Goal: Use online tool/utility: Utilize a website feature to perform a specific function

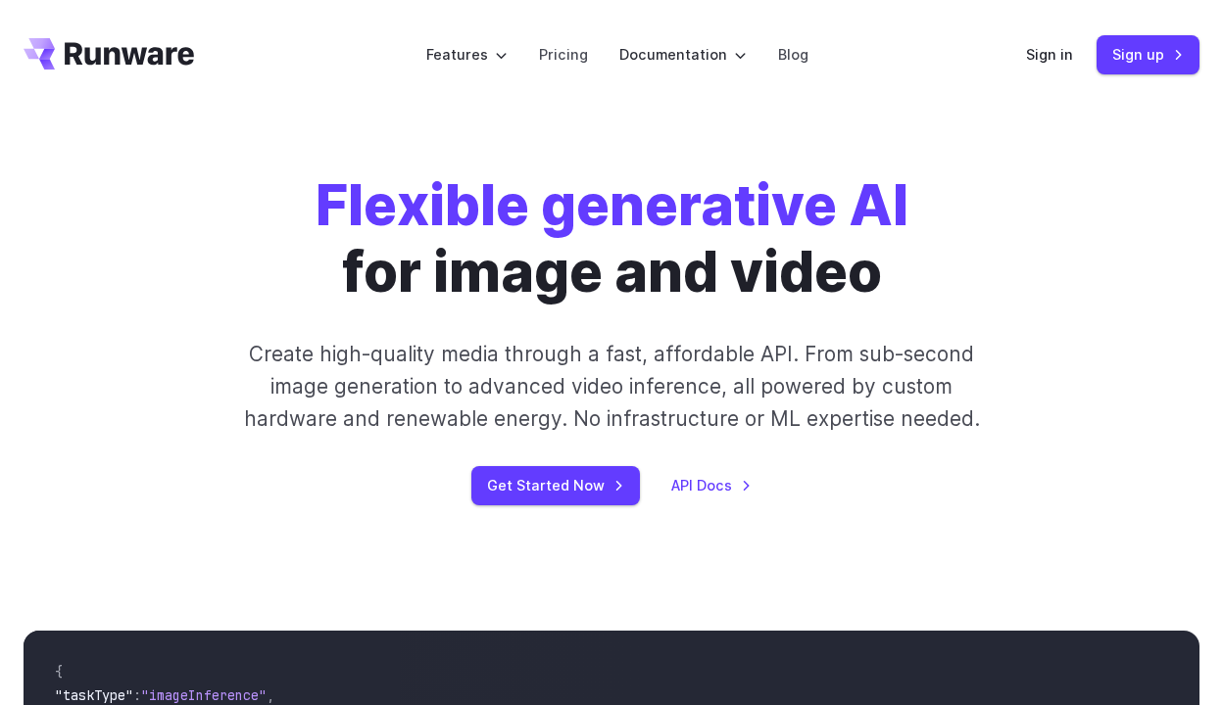
click at [1037, 80] on header "Features Tasks Image generation Video generation Sonic Inference Engine™ Models…" at bounding box center [611, 55] width 1223 height 110
click at [1047, 63] on link "Sign in" at bounding box center [1049, 54] width 47 height 23
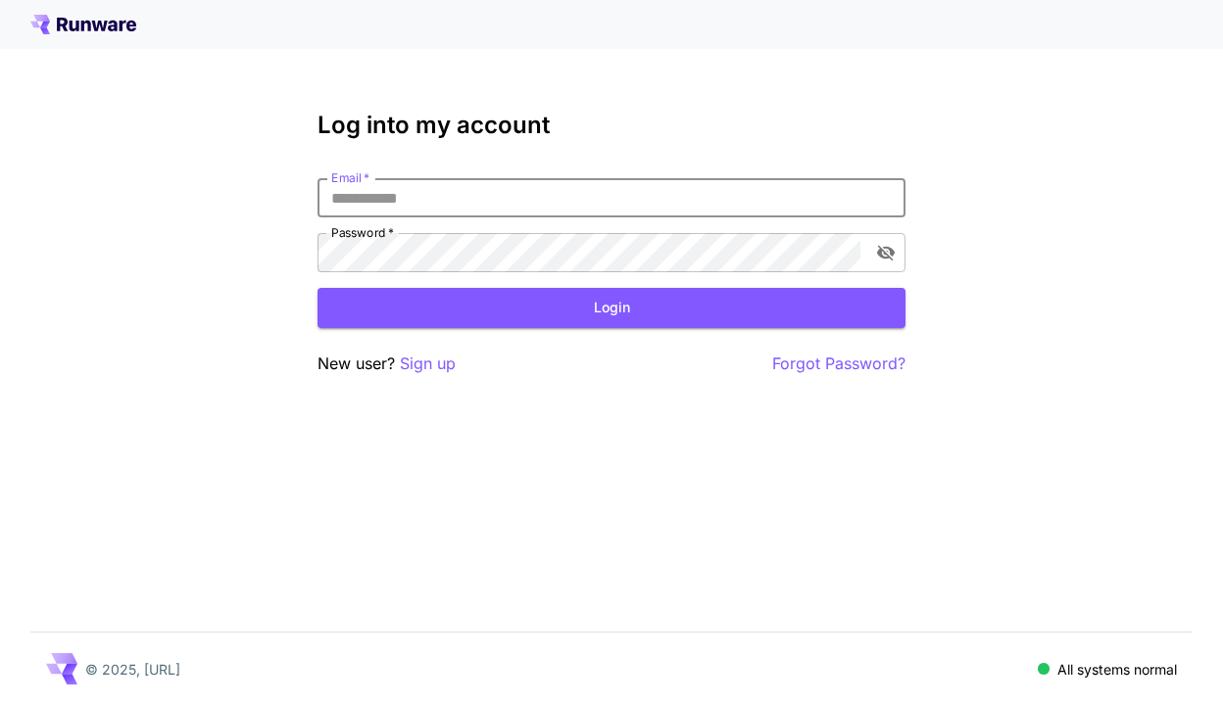
click at [561, 193] on input "Email   *" at bounding box center [611, 197] width 588 height 39
click at [586, 167] on div "Log into my account Email   * Email   * Password   * Password   * Login New use…" at bounding box center [611, 244] width 588 height 264
click at [572, 206] on input "Email   *" at bounding box center [611, 197] width 588 height 39
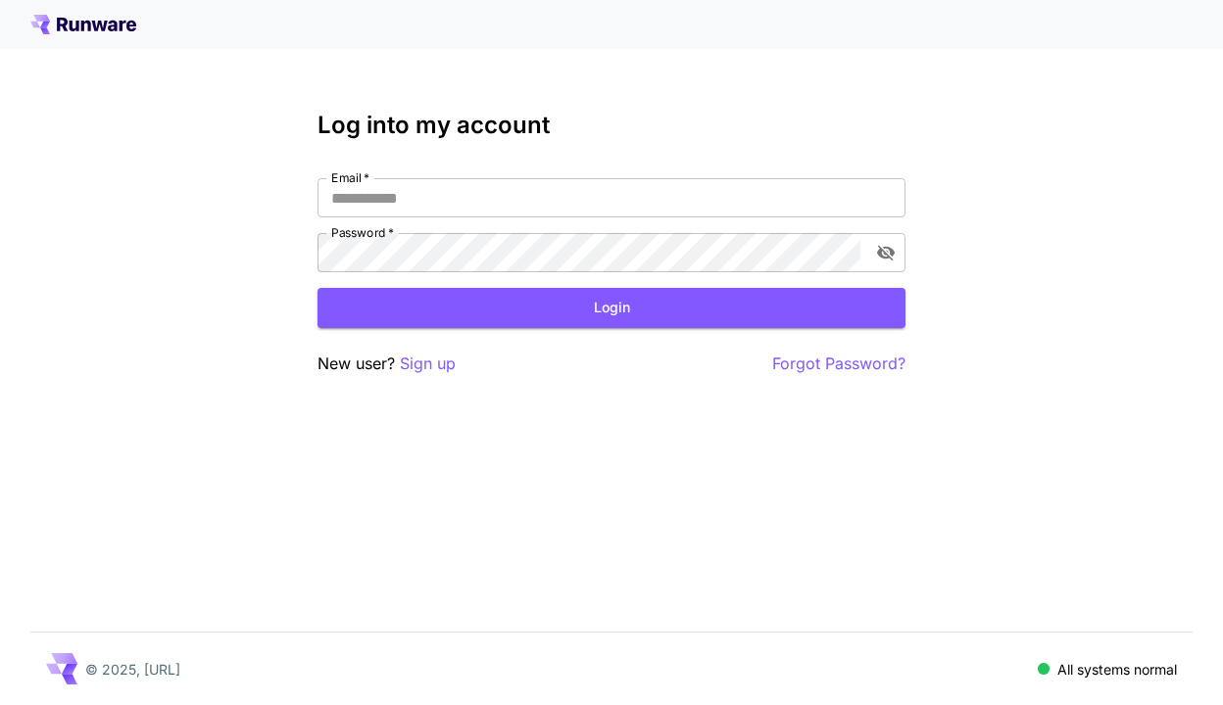
type input "**********"
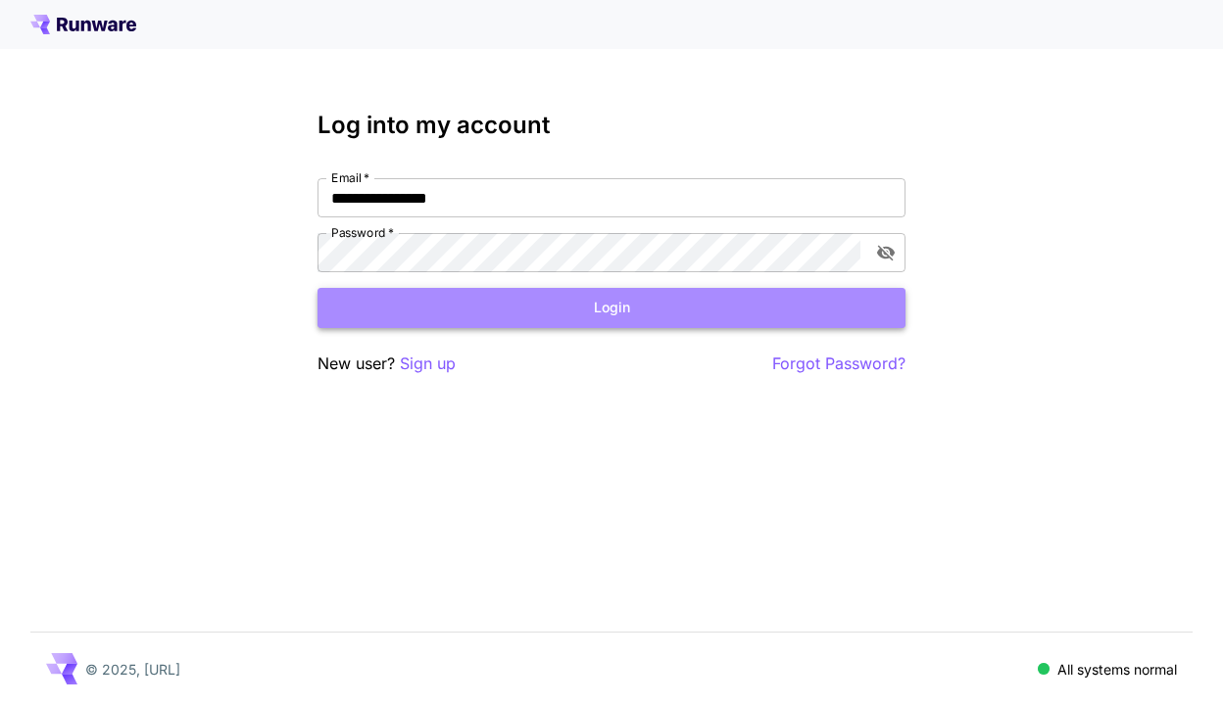
click at [566, 308] on button "Login" at bounding box center [611, 308] width 588 height 40
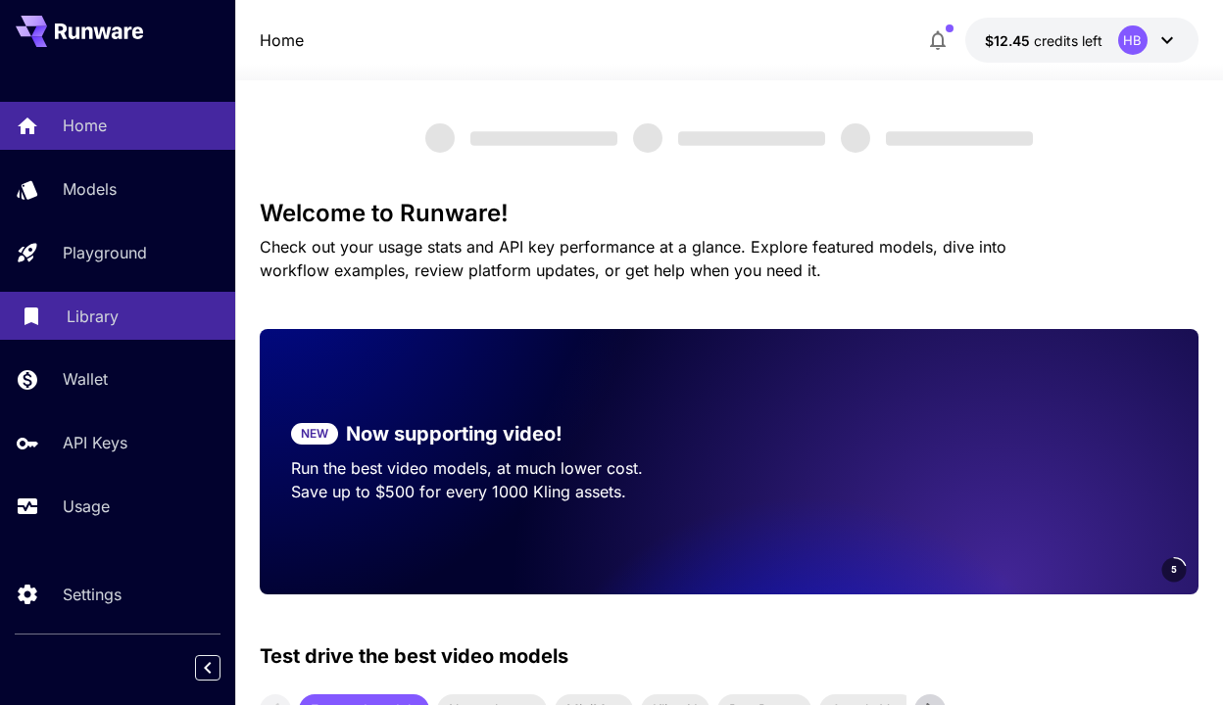
click at [163, 311] on div "Library" at bounding box center [143, 317] width 153 height 24
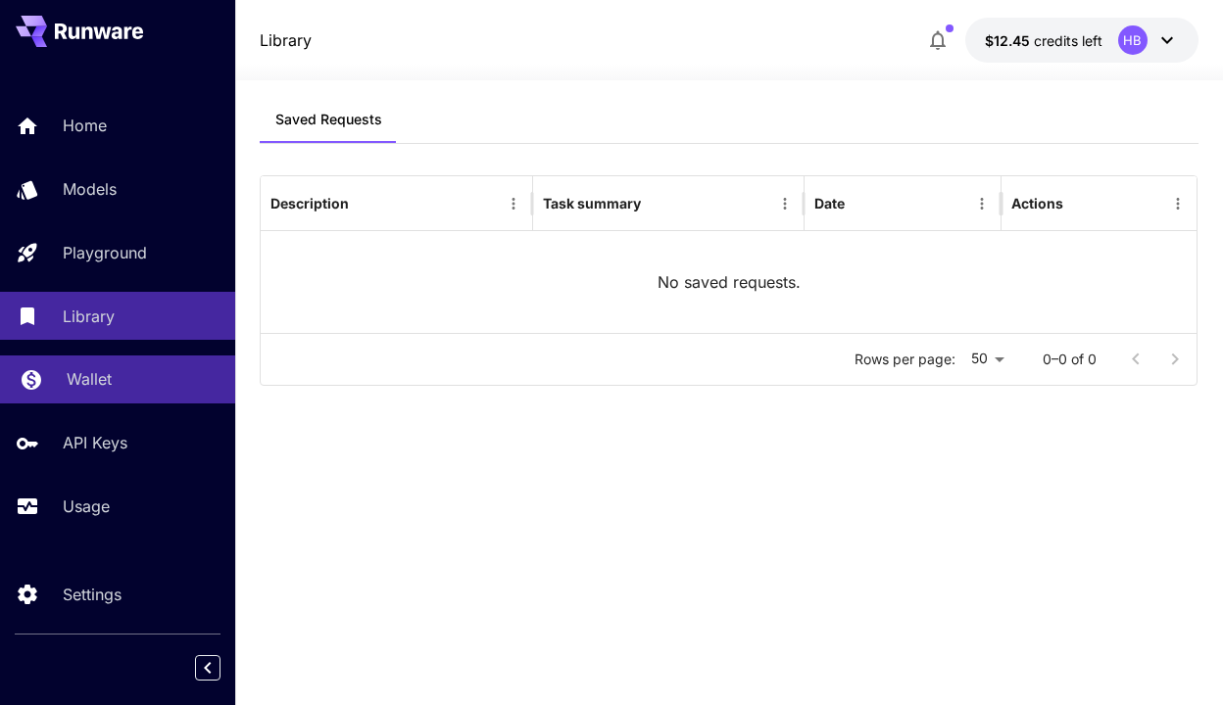
click at [166, 399] on link "Wallet" at bounding box center [117, 380] width 235 height 48
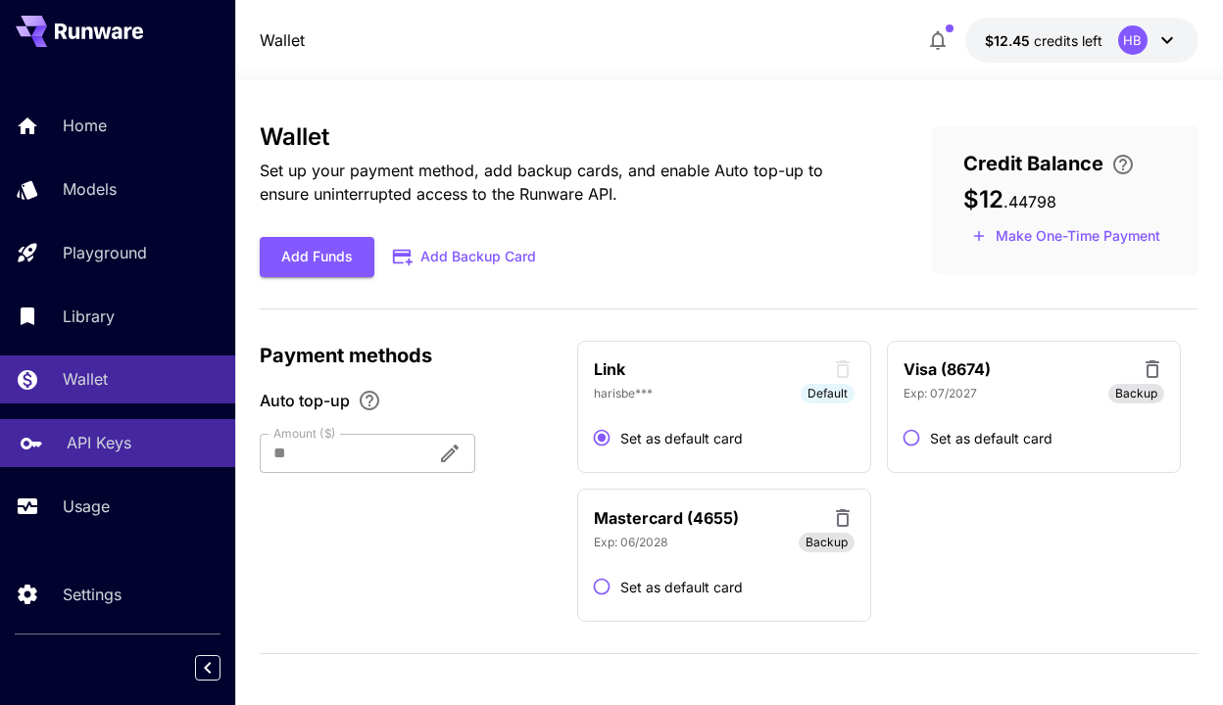
click at [177, 444] on div "API Keys" at bounding box center [143, 443] width 153 height 24
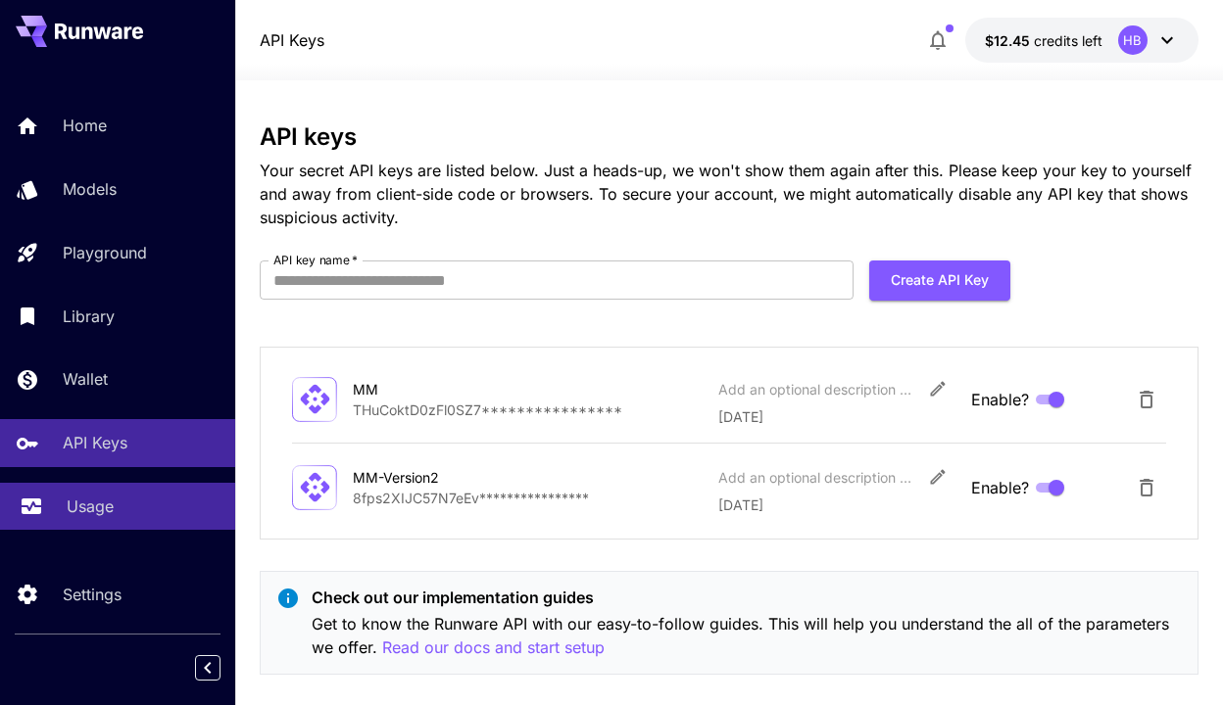
click at [204, 491] on link "Usage" at bounding box center [117, 507] width 235 height 48
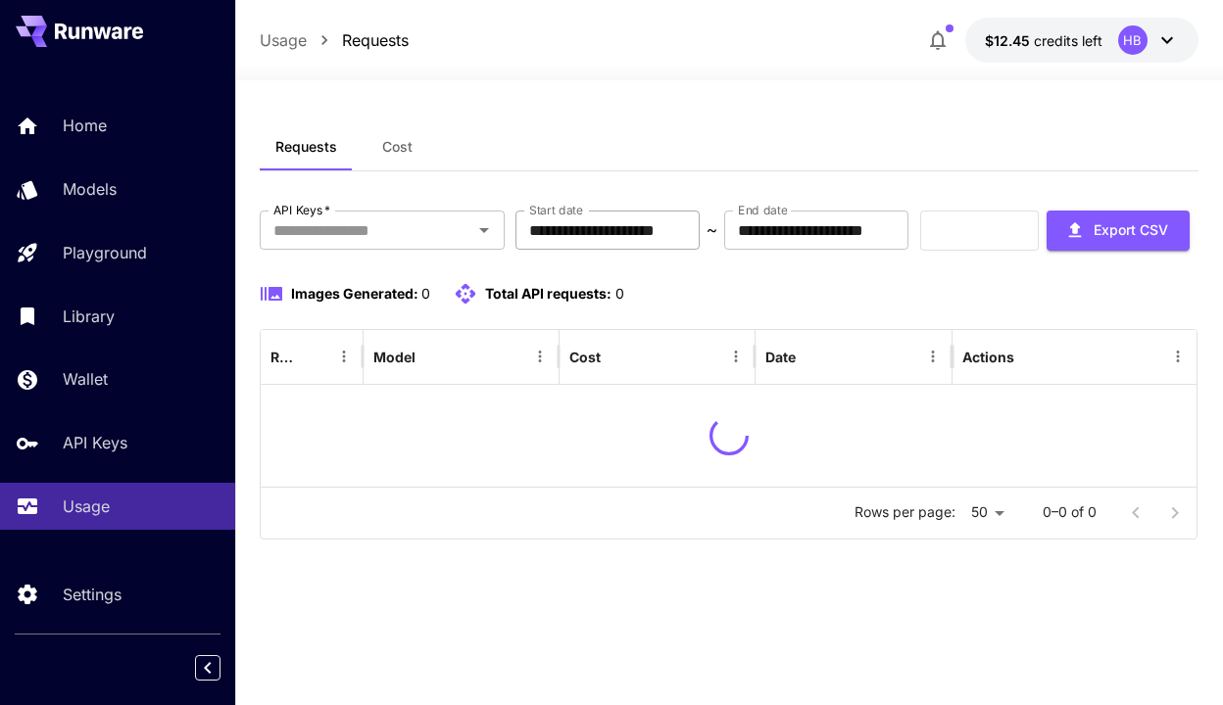
click at [699, 219] on input "**********" at bounding box center [607, 230] width 184 height 39
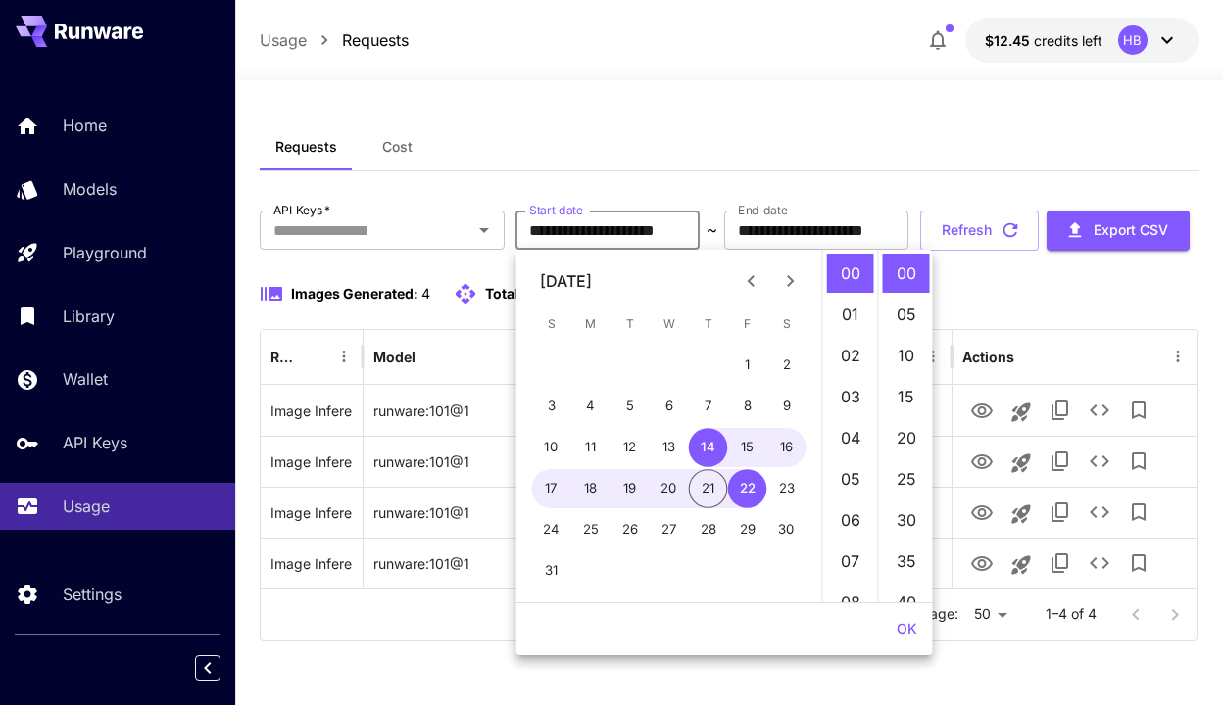
click at [749, 278] on icon "Previous month" at bounding box center [750, 281] width 7 height 12
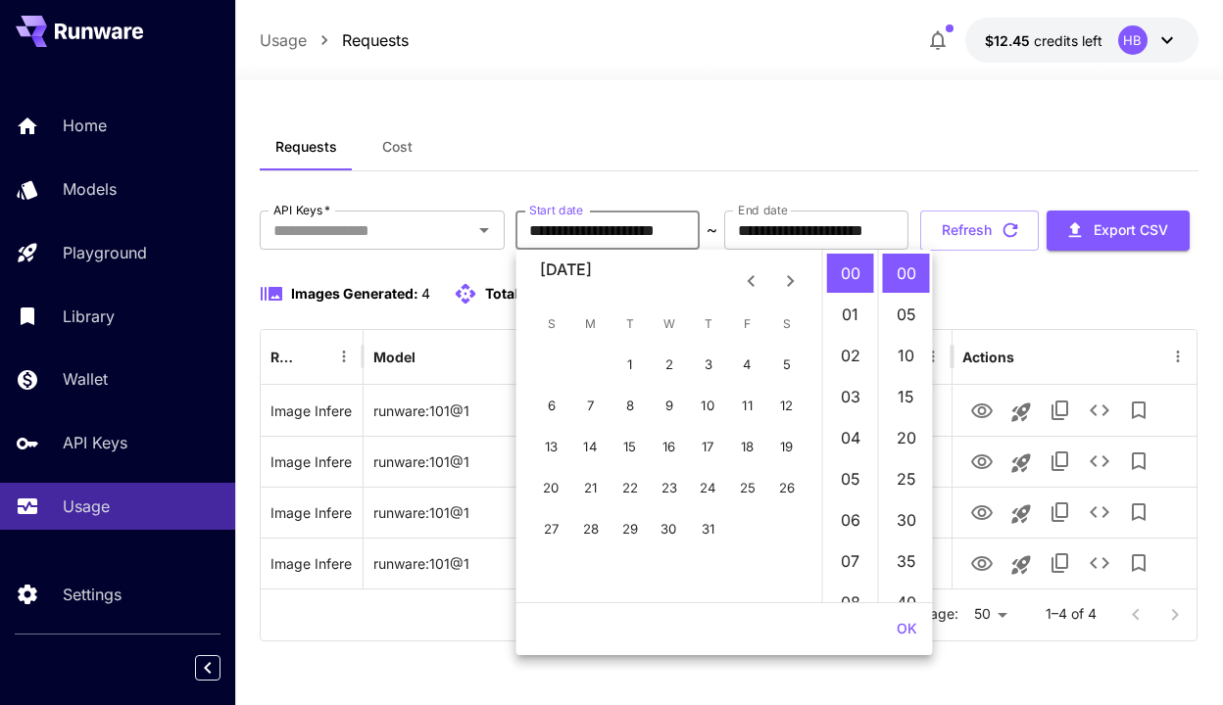
click at [749, 278] on icon "Previous month" at bounding box center [750, 281] width 7 height 12
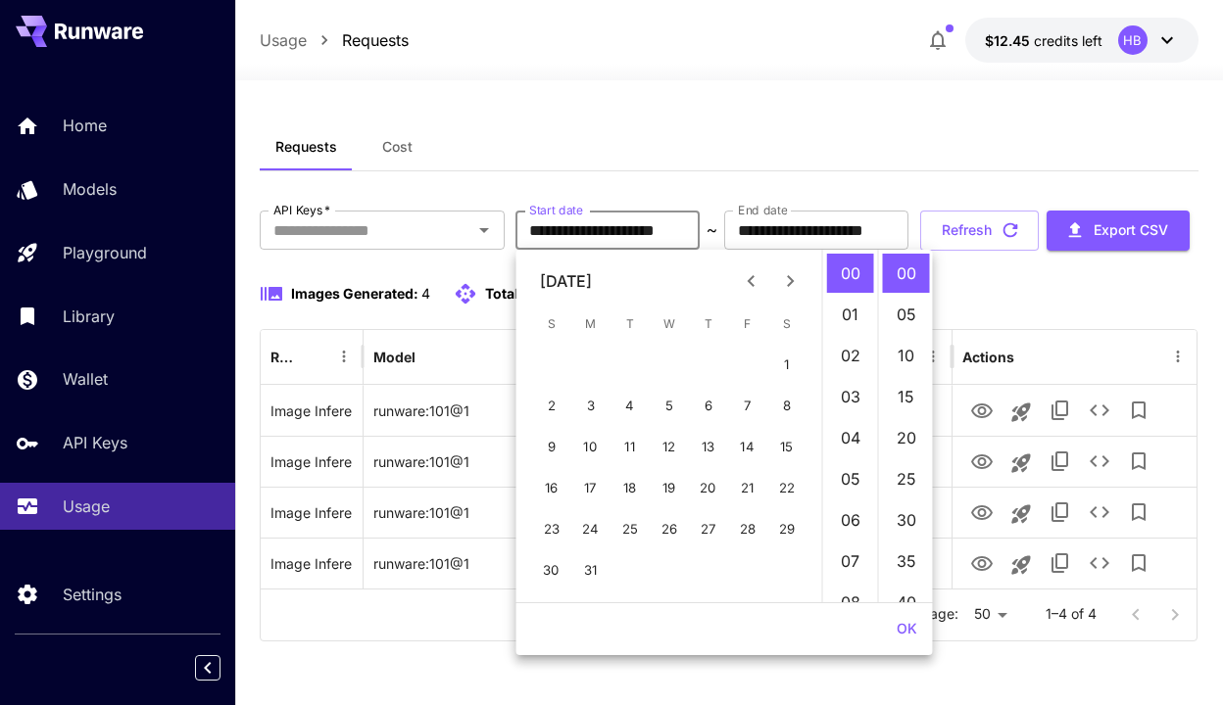
click at [749, 278] on icon "Previous month" at bounding box center [750, 281] width 7 height 12
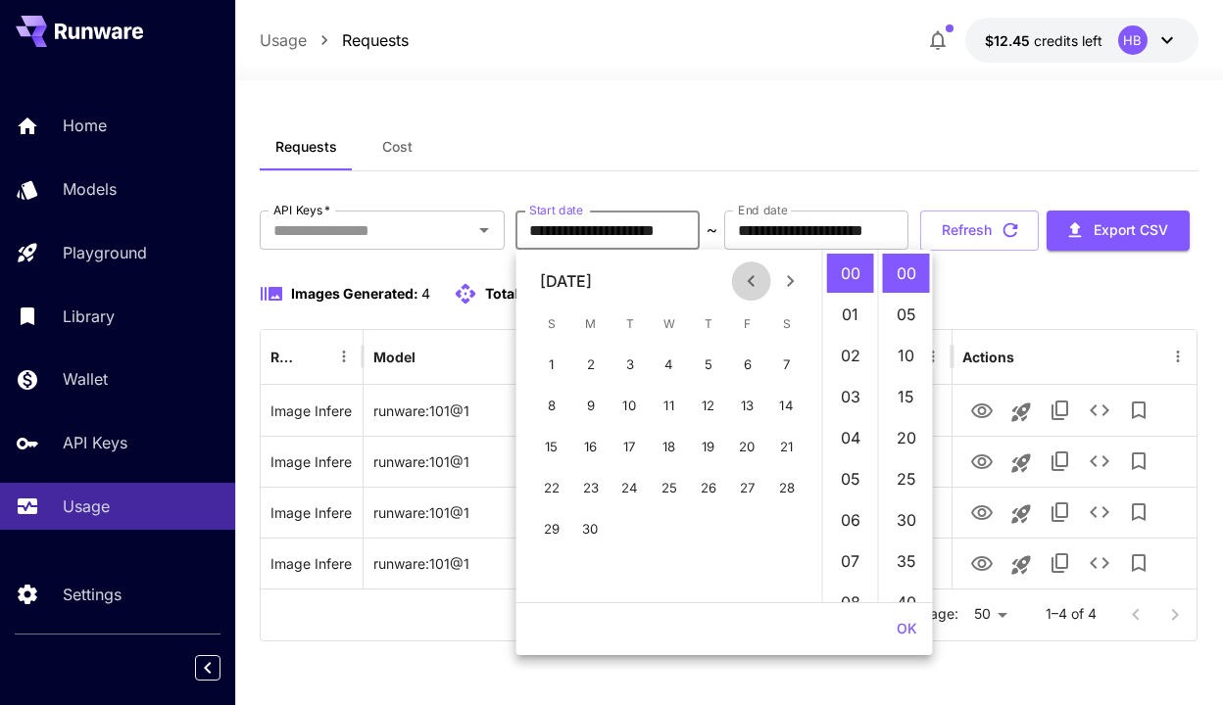
click at [749, 278] on icon "Previous month" at bounding box center [750, 281] width 7 height 12
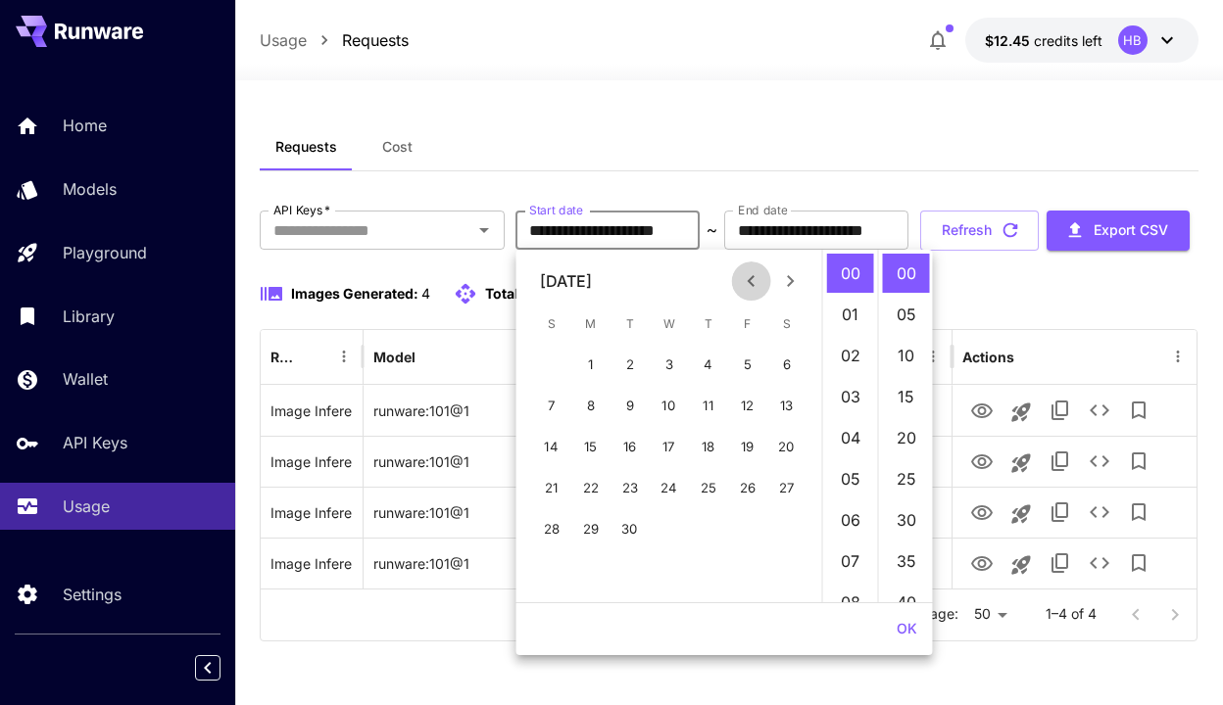
click at [749, 278] on icon "Previous month" at bounding box center [750, 281] width 7 height 12
click at [801, 286] on icon "Next month" at bounding box center [791, 281] width 24 height 24
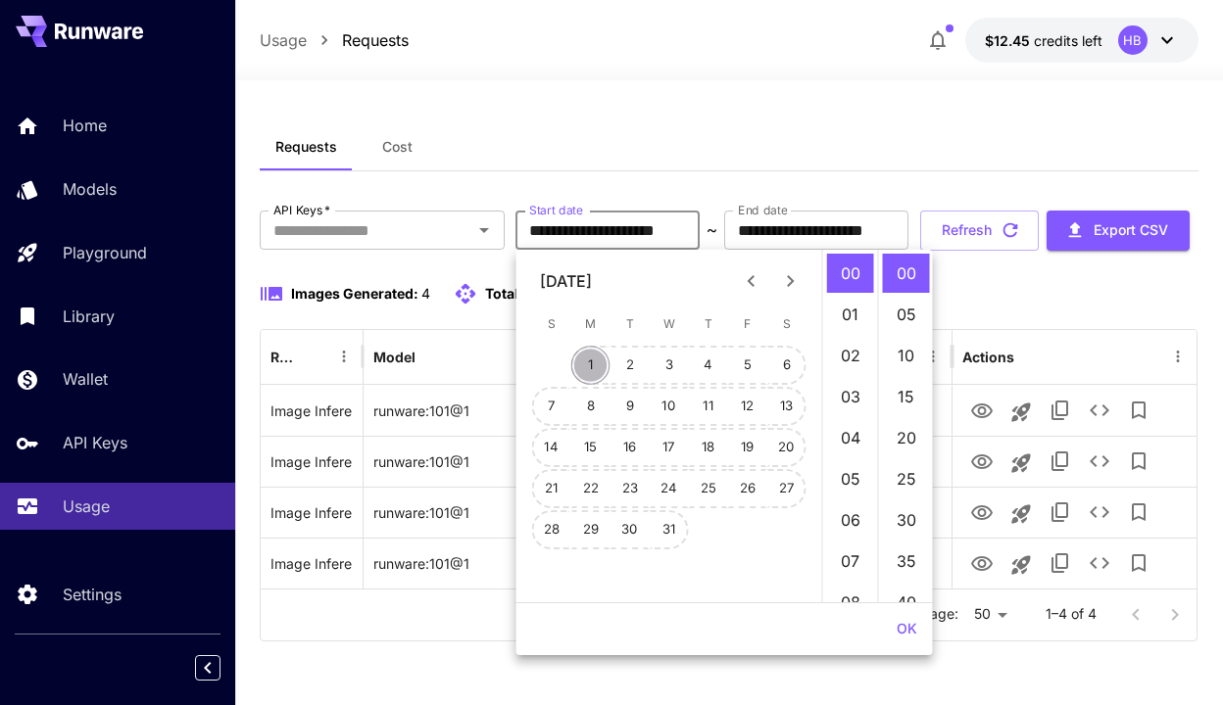
click at [591, 360] on button "1" at bounding box center [590, 365] width 39 height 39
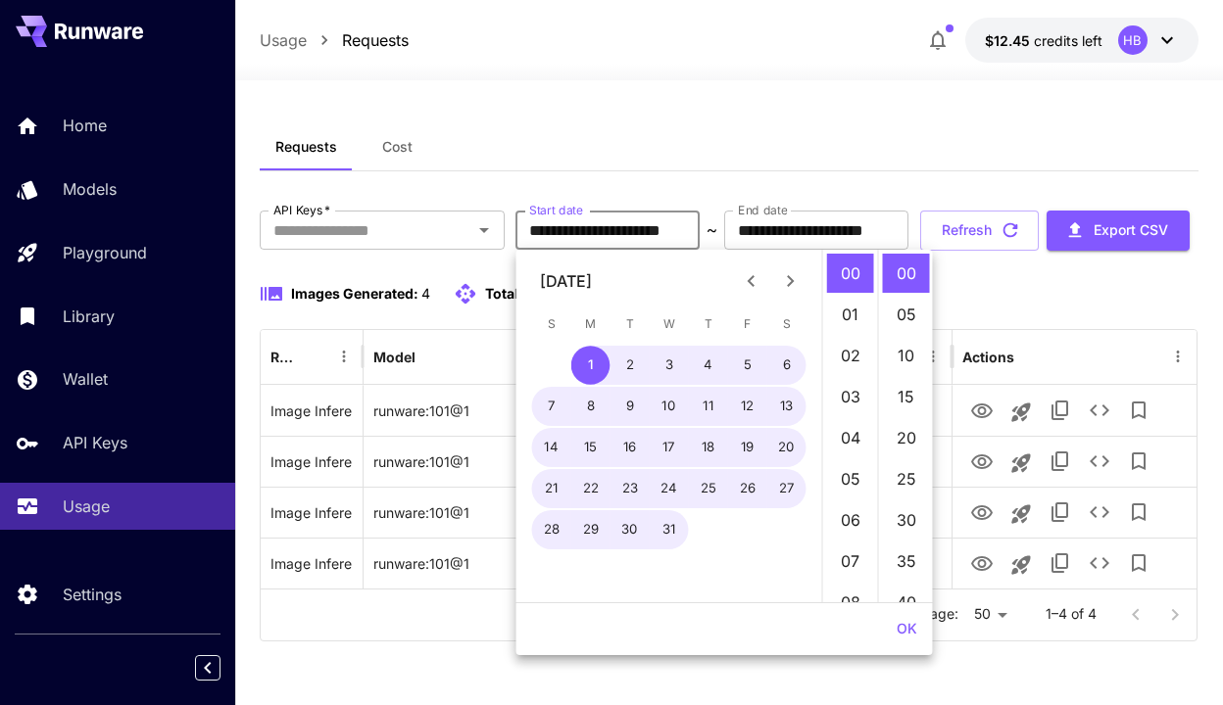
click at [794, 273] on icon "Next month" at bounding box center [791, 281] width 24 height 24
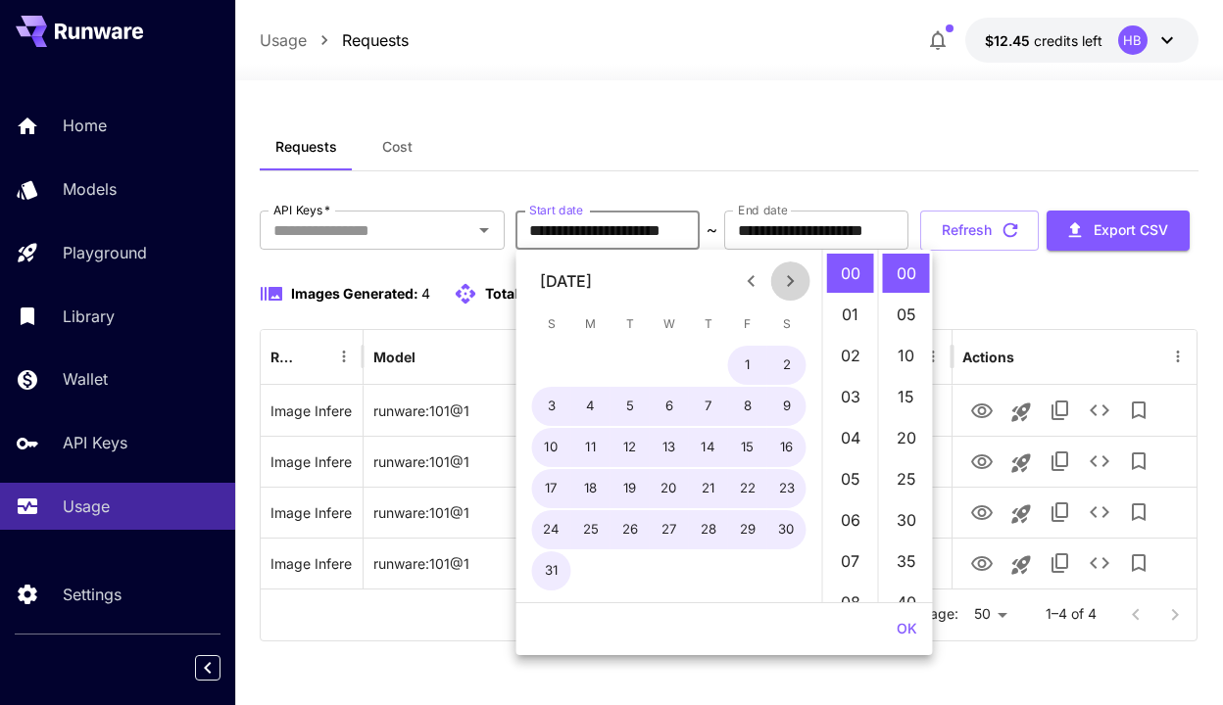
scroll to position [0, 15]
click at [794, 273] on icon "Next month" at bounding box center [791, 281] width 24 height 24
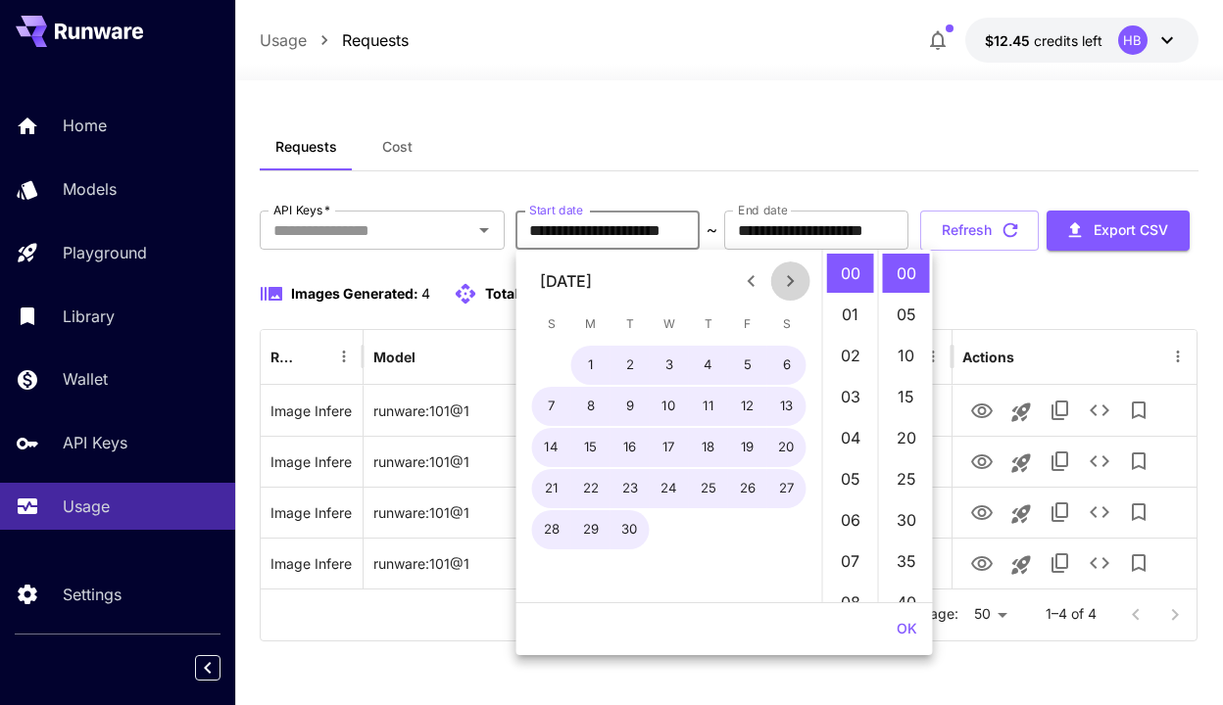
scroll to position [0, 0]
click at [794, 273] on icon "Next month" at bounding box center [791, 281] width 24 height 24
click at [793, 284] on icon "Next month" at bounding box center [791, 281] width 24 height 24
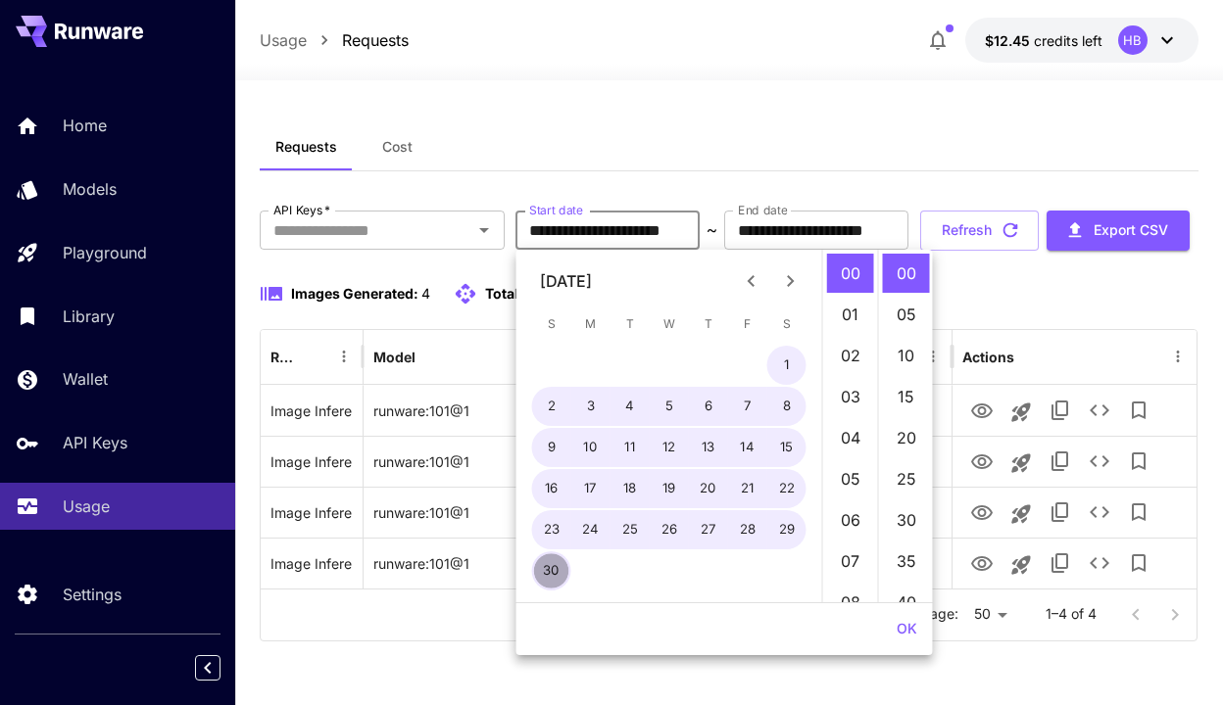
click at [546, 565] on button "30" at bounding box center [551, 571] width 39 height 39
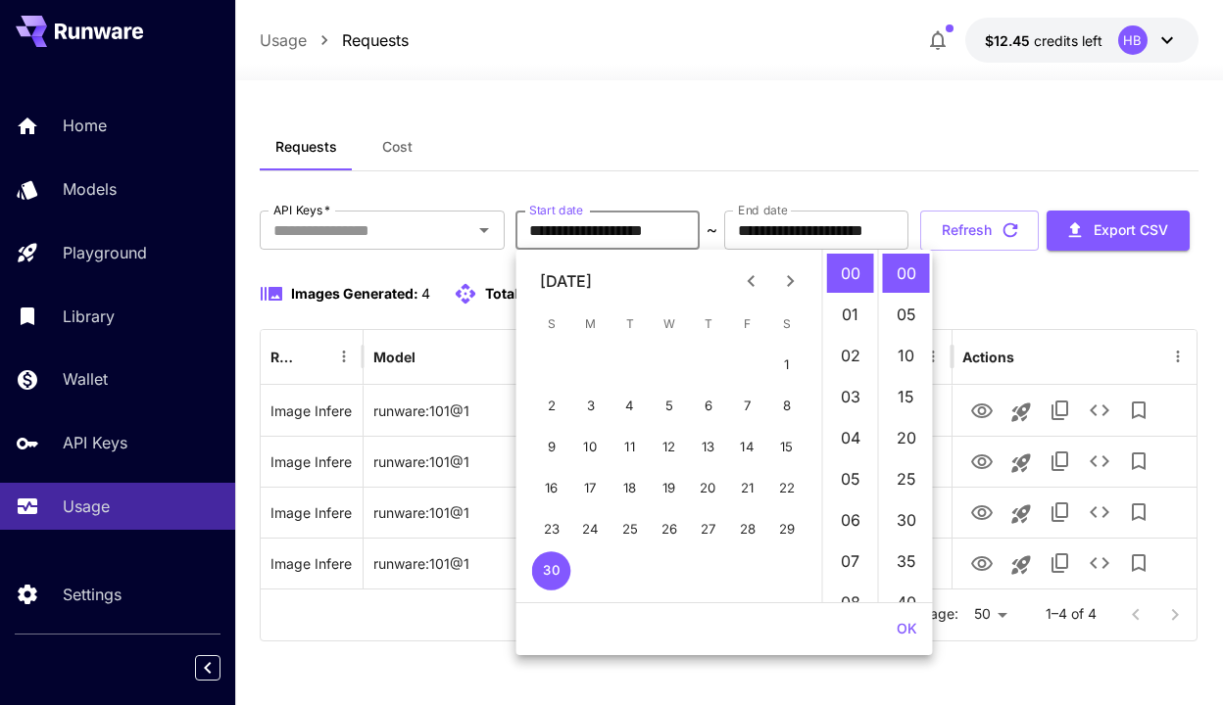
click at [529, 217] on label "Start date" at bounding box center [556, 210] width 54 height 17
click at [536, 229] on input "**********" at bounding box center [607, 230] width 184 height 39
click at [764, 287] on button "Previous month" at bounding box center [751, 281] width 39 height 39
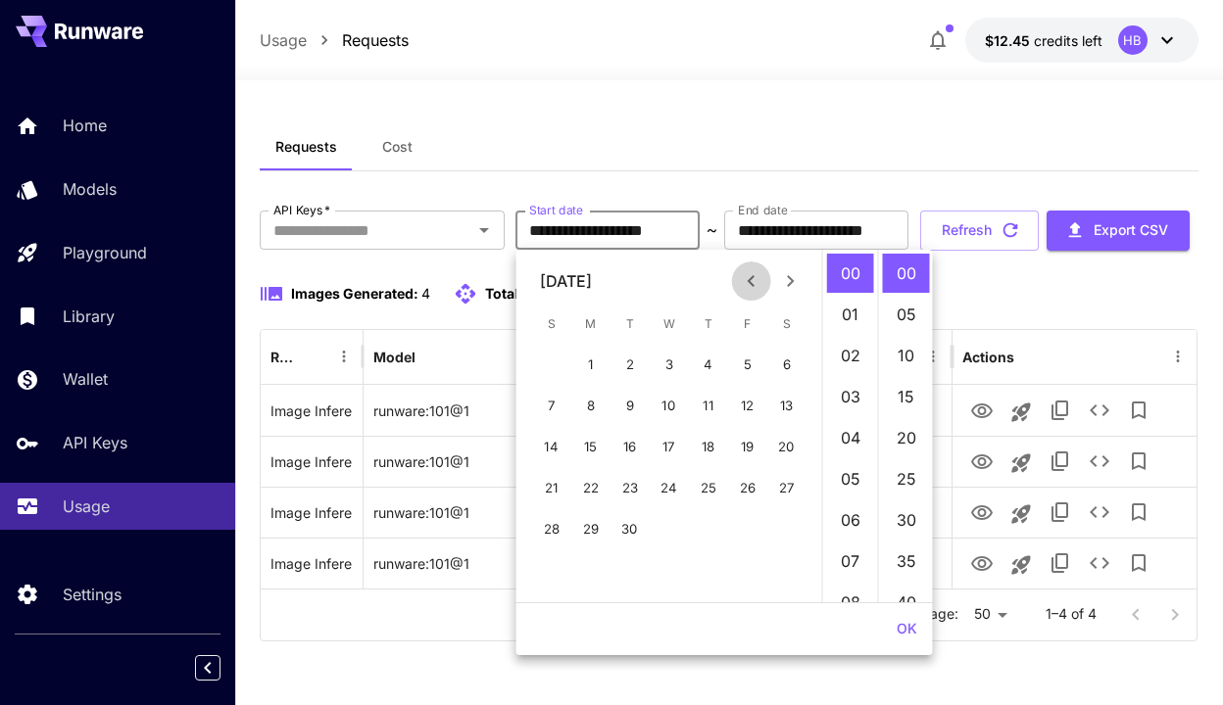
click at [764, 287] on button "Previous month" at bounding box center [751, 281] width 39 height 39
click at [583, 361] on button "1" at bounding box center [590, 365] width 39 height 39
type input "**********"
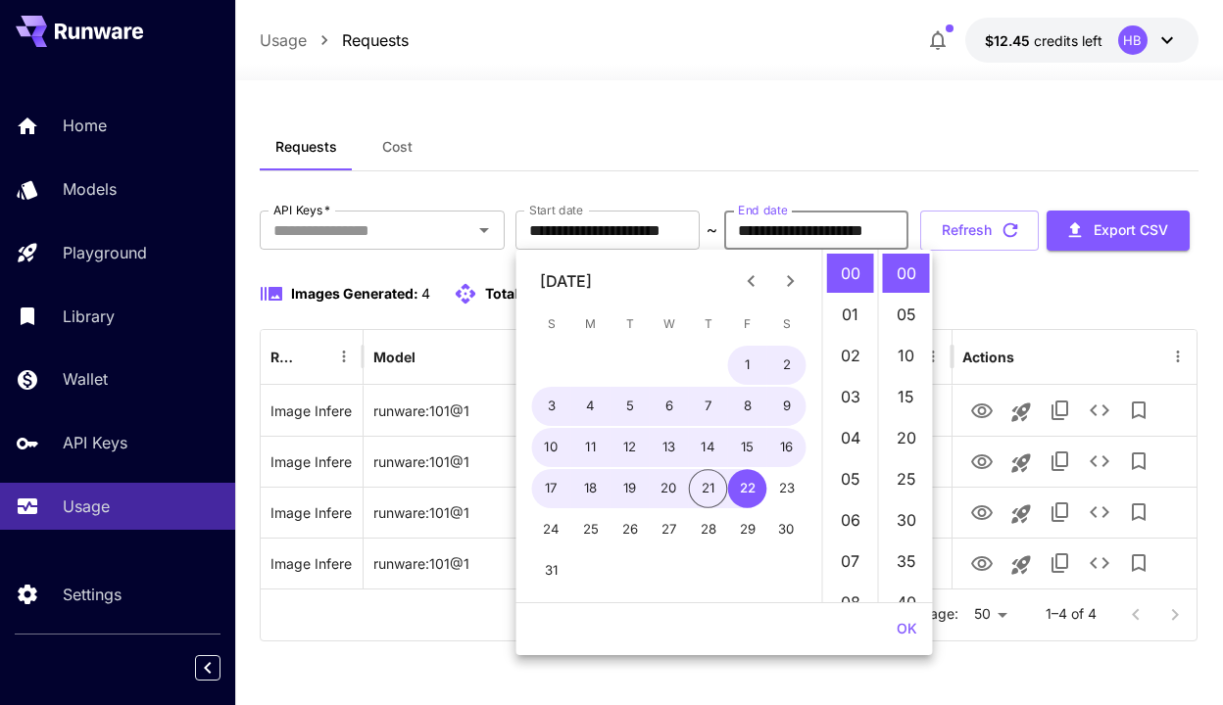
click at [857, 232] on input "**********" at bounding box center [816, 230] width 184 height 39
click at [592, 277] on div "August 2025" at bounding box center [566, 281] width 52 height 24
click at [753, 280] on icon "Previous month" at bounding box center [752, 281] width 24 height 24
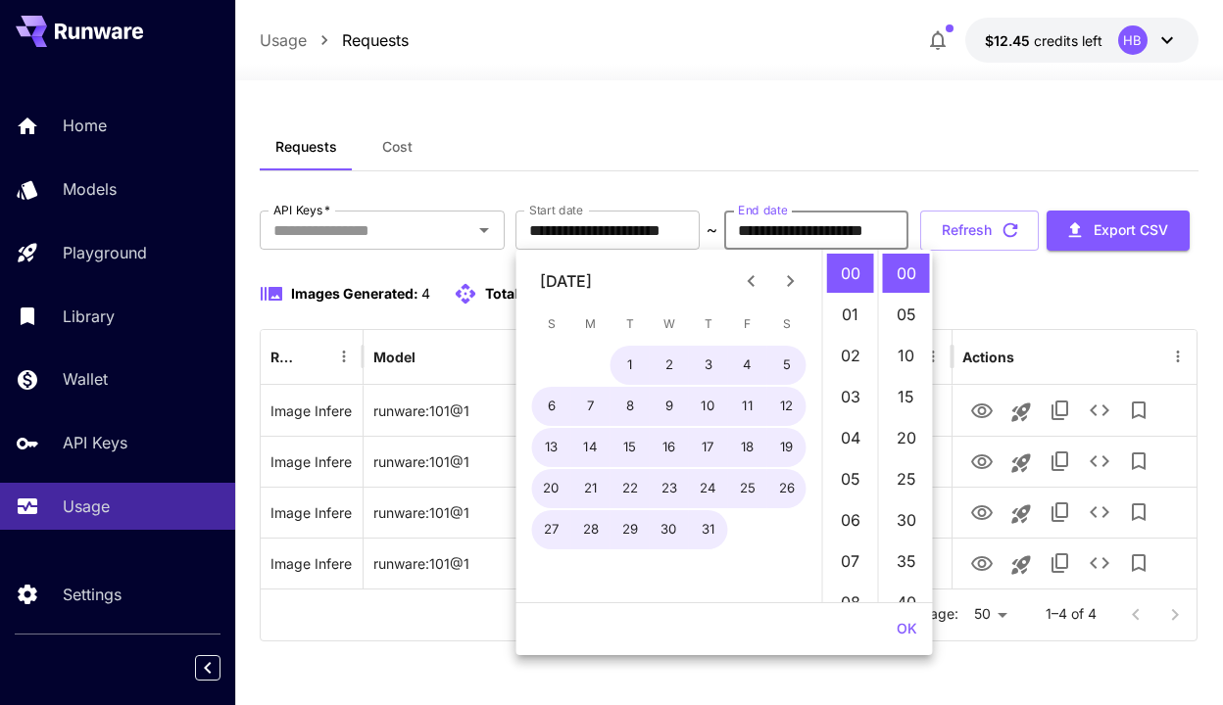
click at [753, 280] on icon "Previous month" at bounding box center [752, 281] width 24 height 24
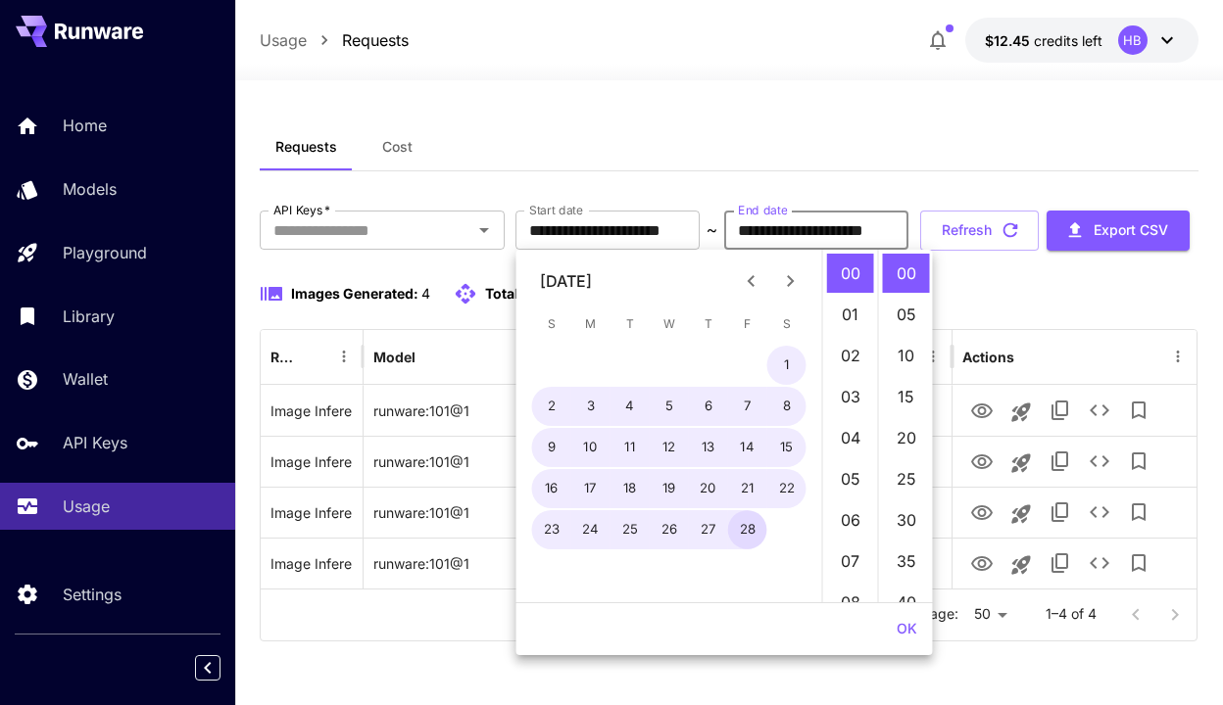
click at [753, 280] on icon "Previous month" at bounding box center [752, 281] width 24 height 24
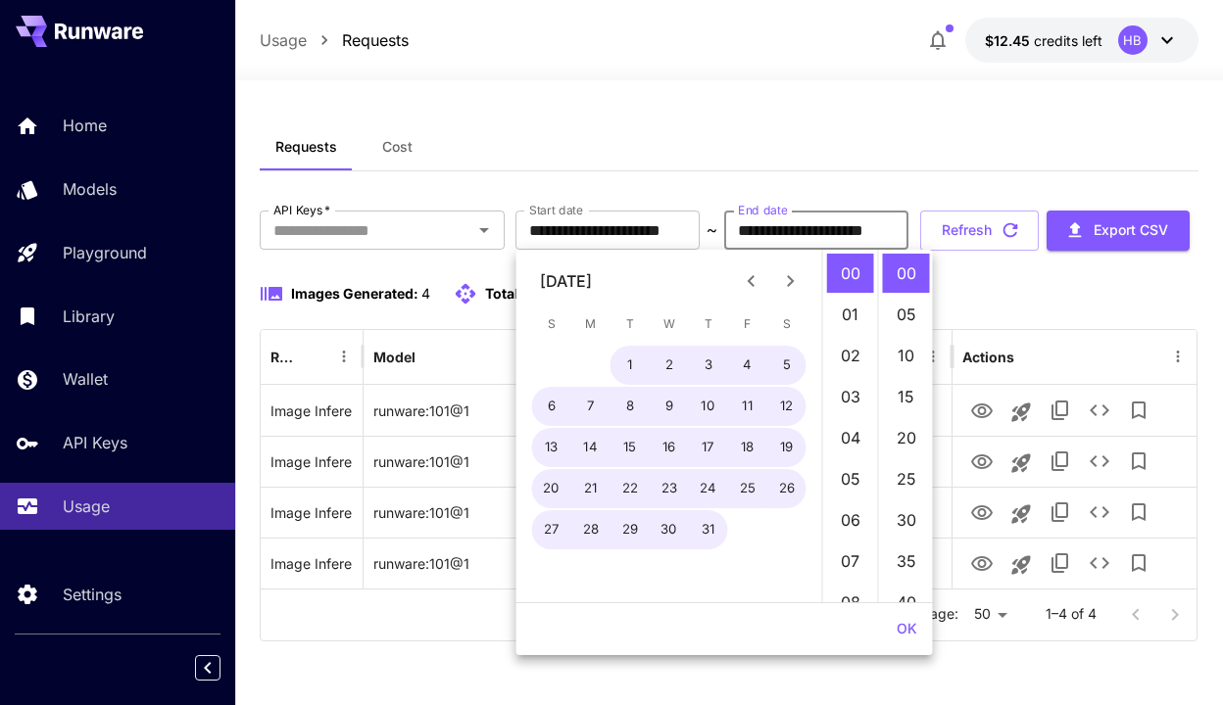
click at [753, 280] on icon "Previous month" at bounding box center [752, 281] width 24 height 24
click at [794, 285] on icon "Next month" at bounding box center [791, 281] width 24 height 24
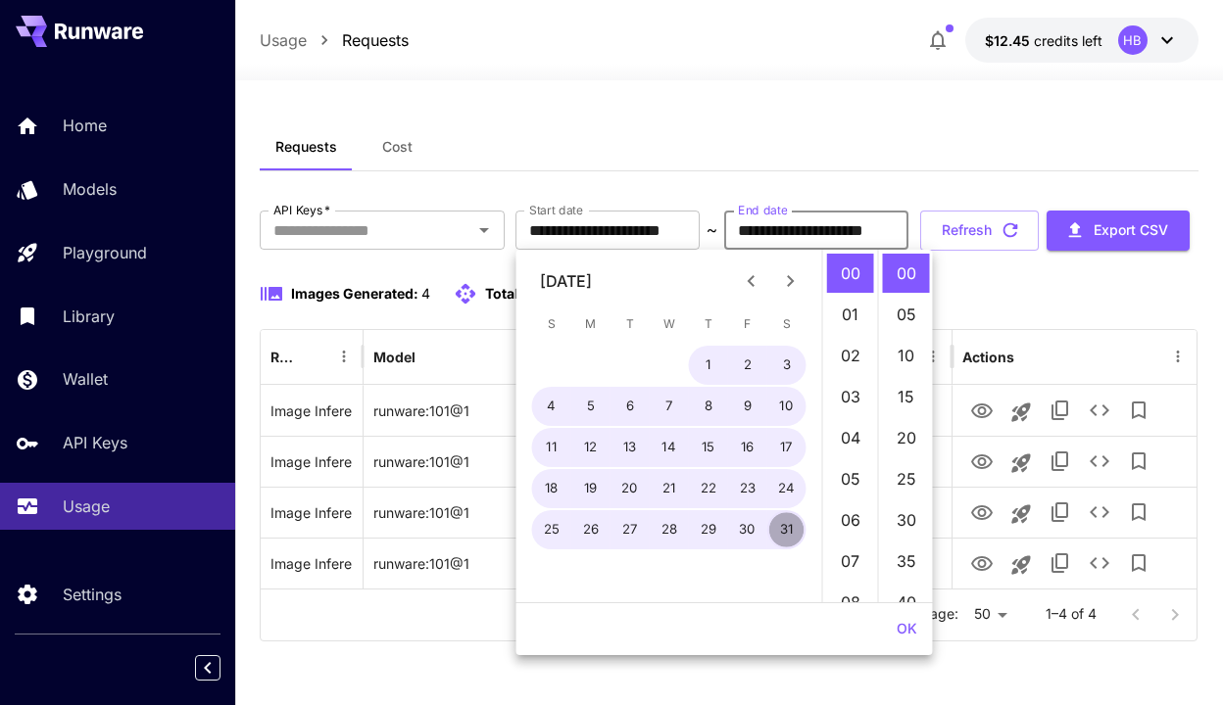
click at [795, 528] on button "31" at bounding box center [786, 529] width 39 height 39
click at [912, 625] on button "OK" at bounding box center [906, 629] width 36 height 36
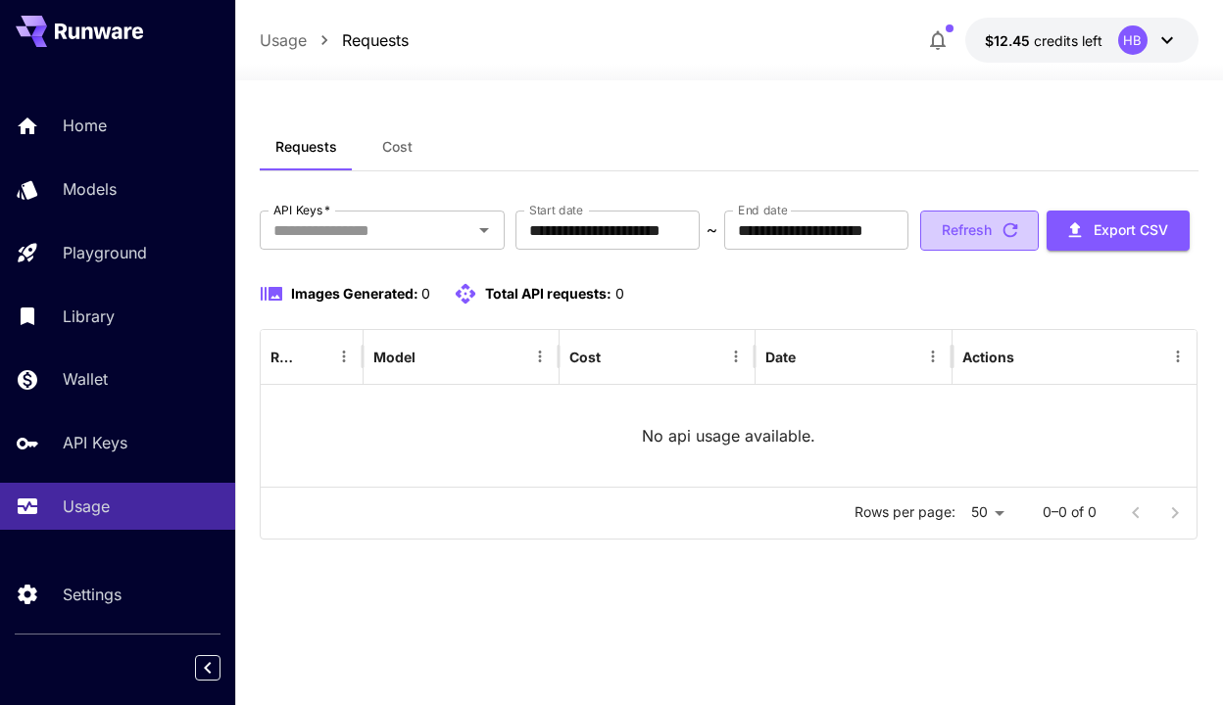
click at [920, 251] on button "Refresh" at bounding box center [979, 231] width 119 height 40
click at [864, 226] on input "**********" at bounding box center [816, 230] width 184 height 39
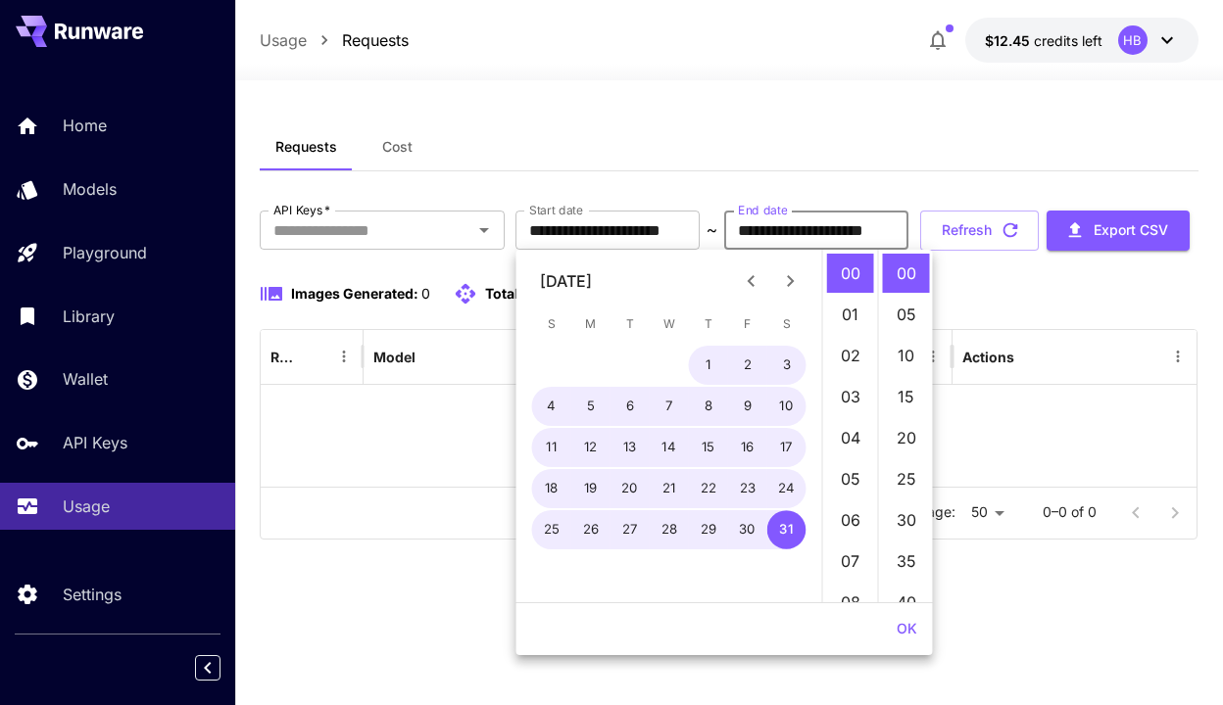
click at [799, 277] on icon "Next month" at bounding box center [791, 281] width 24 height 24
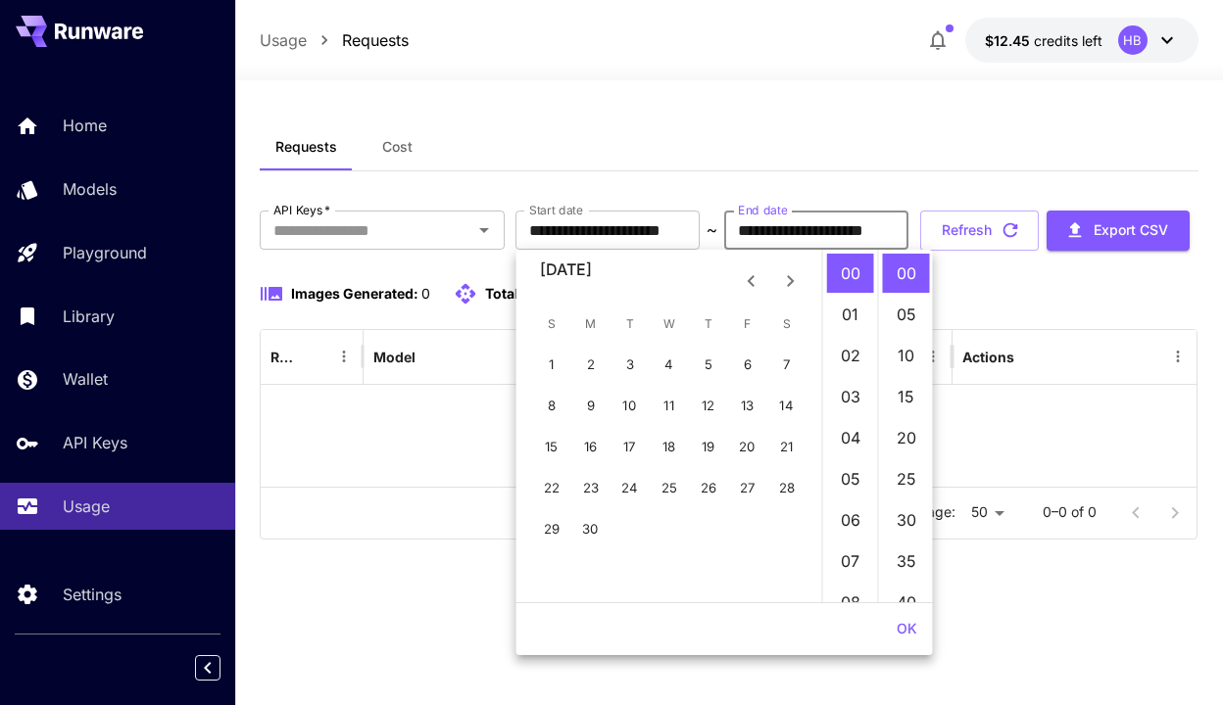
click at [799, 277] on icon "Next month" at bounding box center [791, 281] width 24 height 24
click at [668, 348] on button "1" at bounding box center [668, 365] width 39 height 39
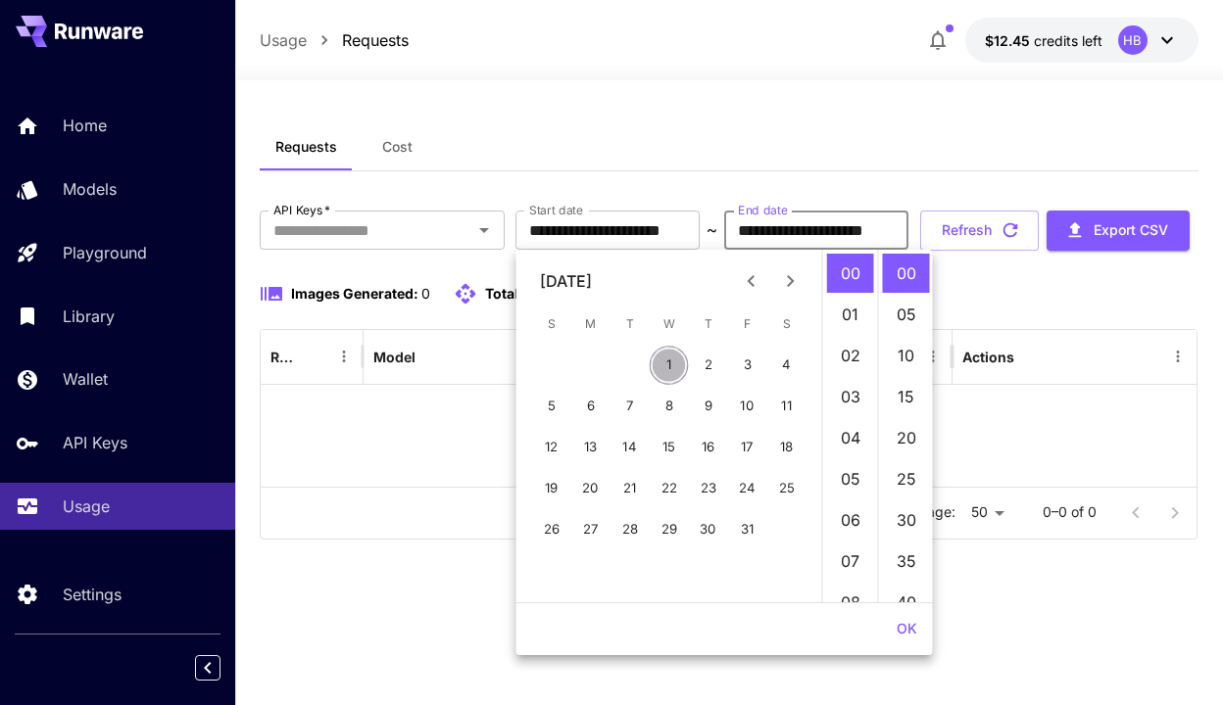
type input "**********"
click at [912, 631] on button "OK" at bounding box center [906, 629] width 36 height 36
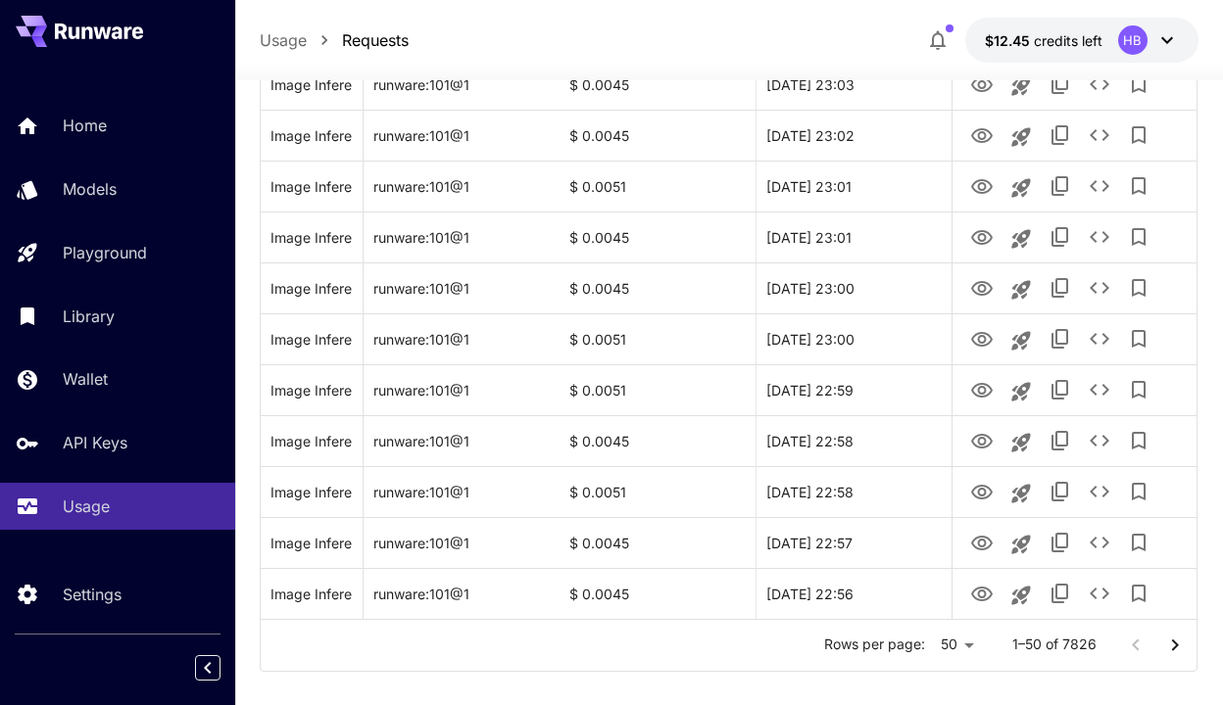
scroll to position [2400, 0]
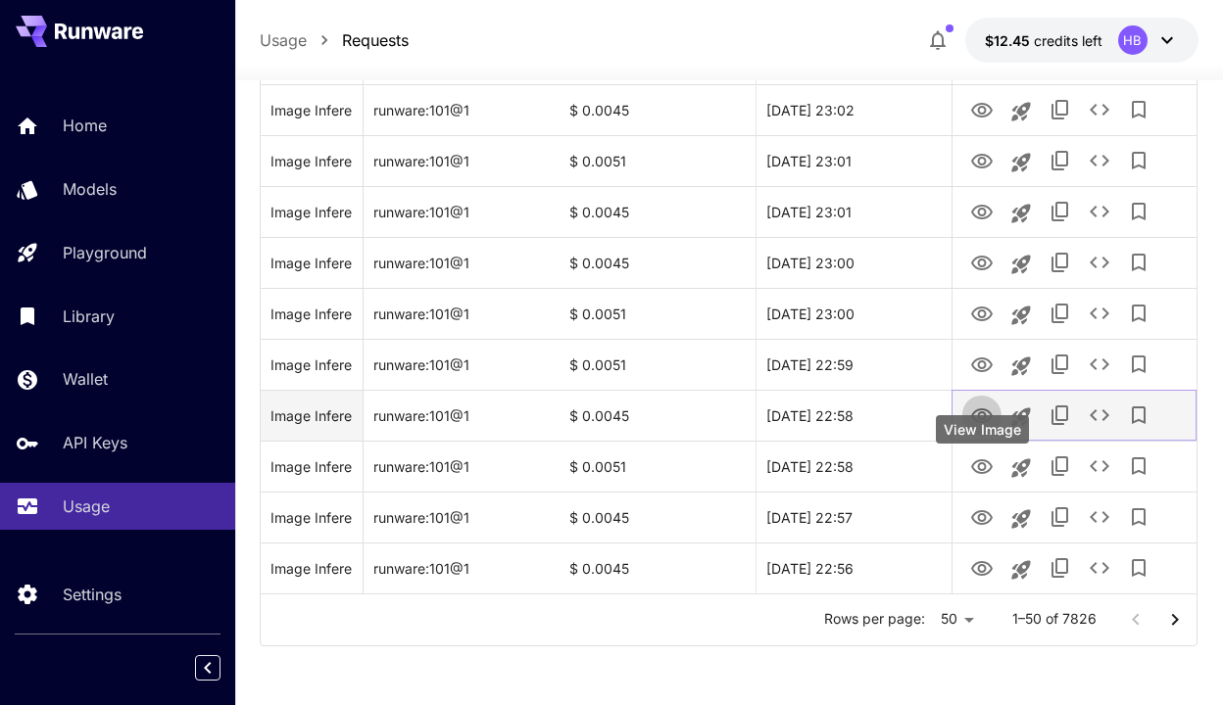
click at [980, 418] on icon "View Image" at bounding box center [982, 415] width 22 height 15
click at [1109, 424] on icon "See details" at bounding box center [1099, 416] width 24 height 24
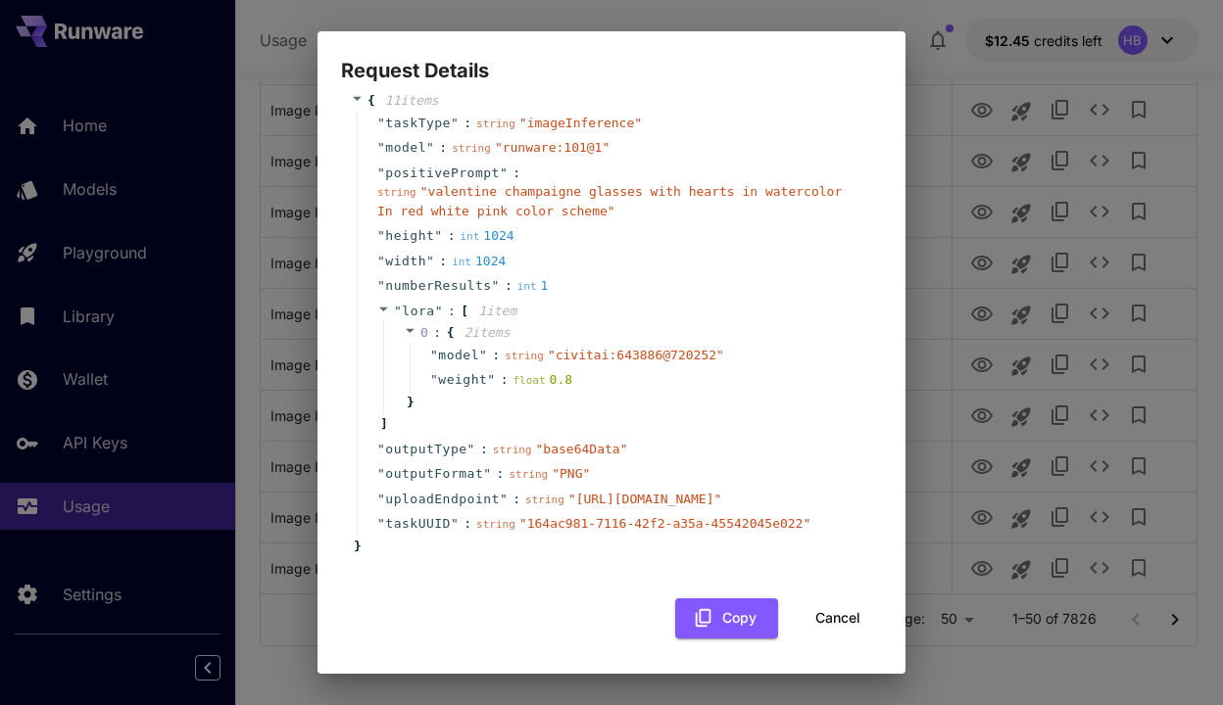
scroll to position [164, 0]
click at [1105, 509] on div "Request Details { 11 item s " taskType " : string " imageInference " " model " …" at bounding box center [611, 352] width 1223 height 705
click at [857, 614] on button "Cancel" at bounding box center [837, 619] width 88 height 40
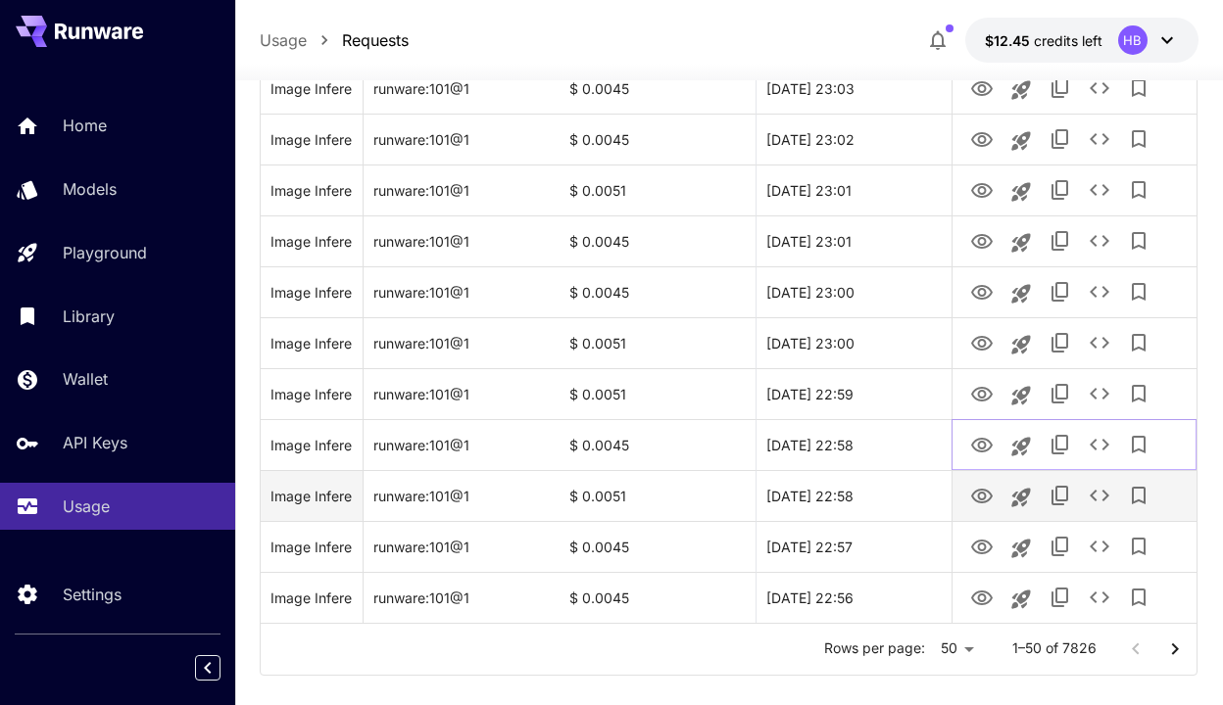
scroll to position [2133, 0]
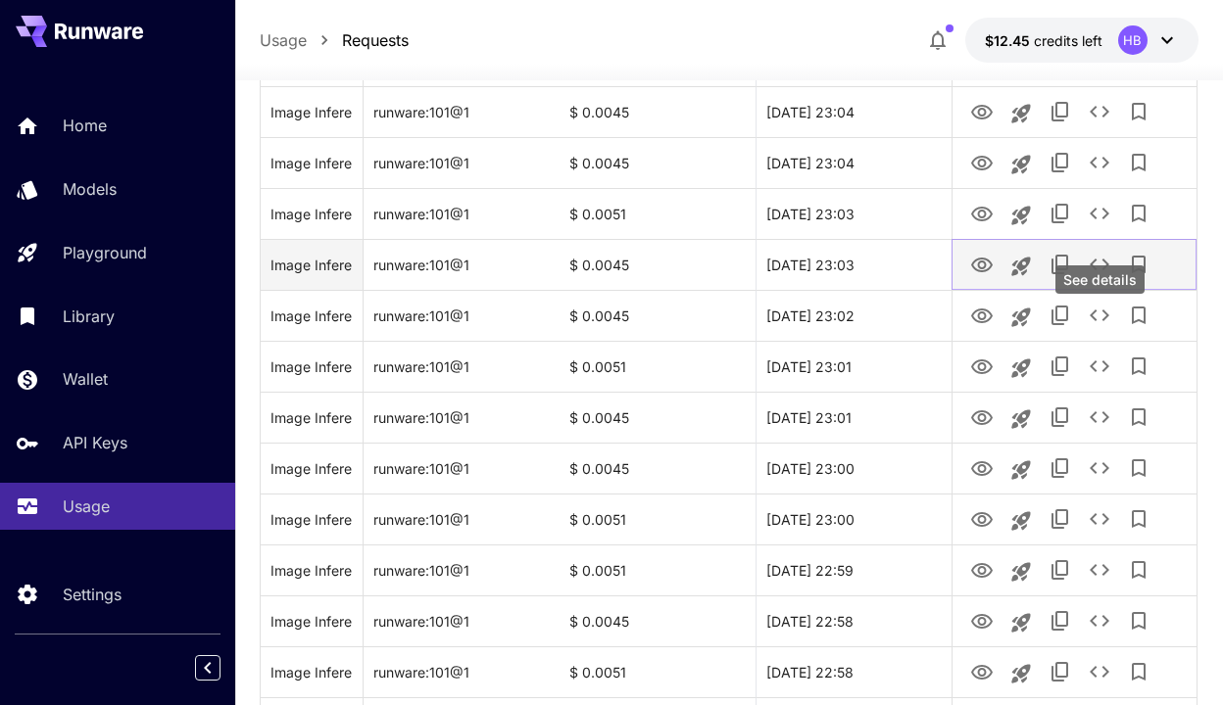
click at [1103, 270] on icon "See details" at bounding box center [1099, 265] width 20 height 12
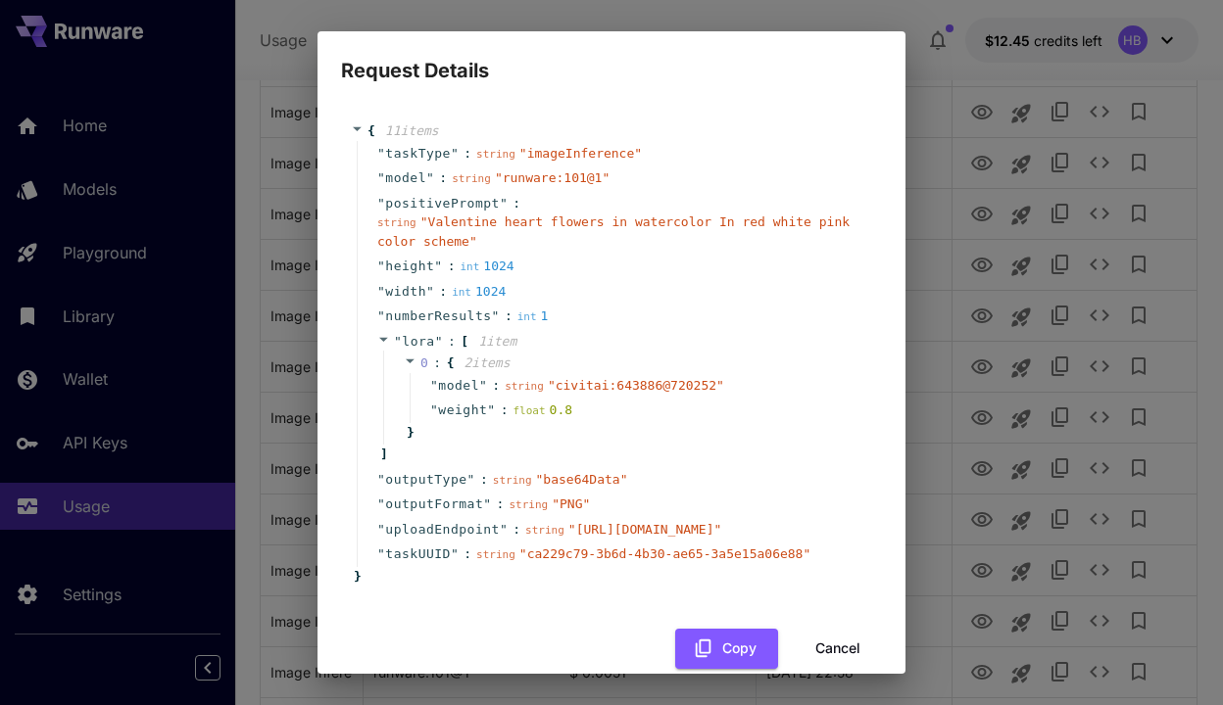
click at [1113, 351] on div "Request Details { 11 item s " taskType " : string " imageInference " " model " …" at bounding box center [611, 352] width 1223 height 705
click at [1010, 178] on div "Request Details { 11 item s " taskType " : string " imageInference " " model " …" at bounding box center [611, 352] width 1223 height 705
click at [1010, 181] on div "Request Details { 11 item s " taskType " : string " imageInference " " model " …" at bounding box center [611, 352] width 1223 height 705
click at [1103, 169] on div "Request Details { 11 item s " taskType " : string " imageInference " " model " …" at bounding box center [611, 352] width 1223 height 705
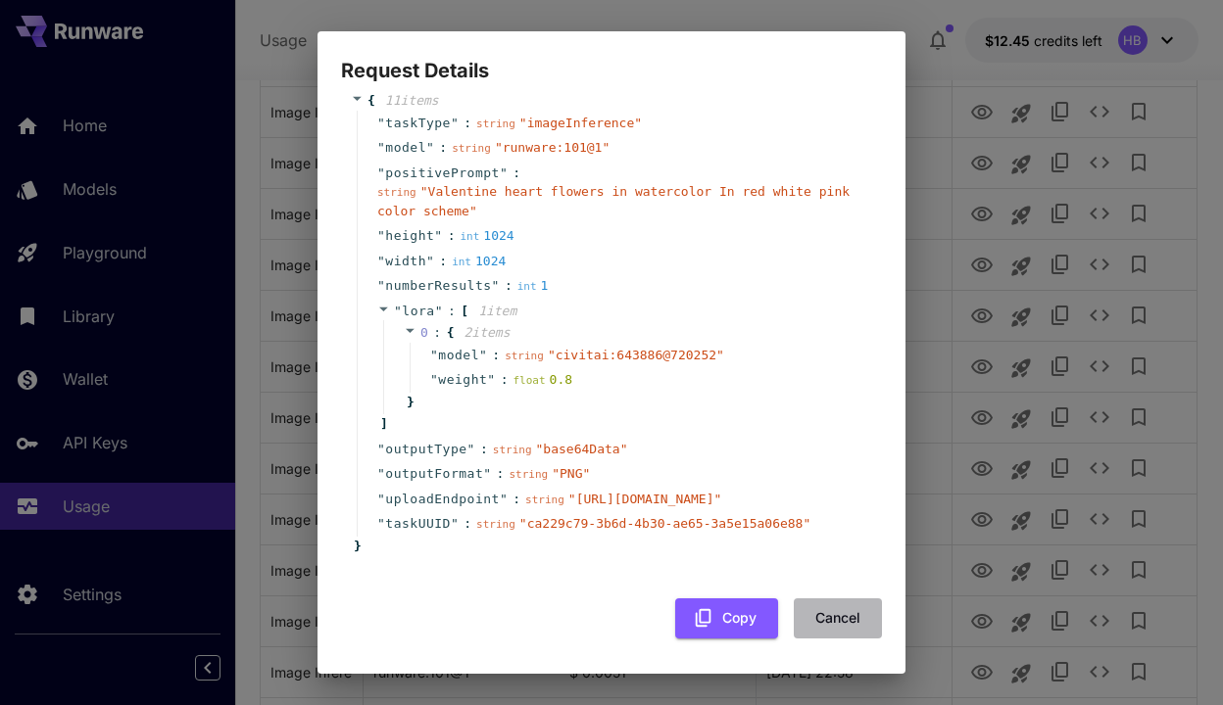
click at [837, 629] on button "Cancel" at bounding box center [837, 619] width 88 height 40
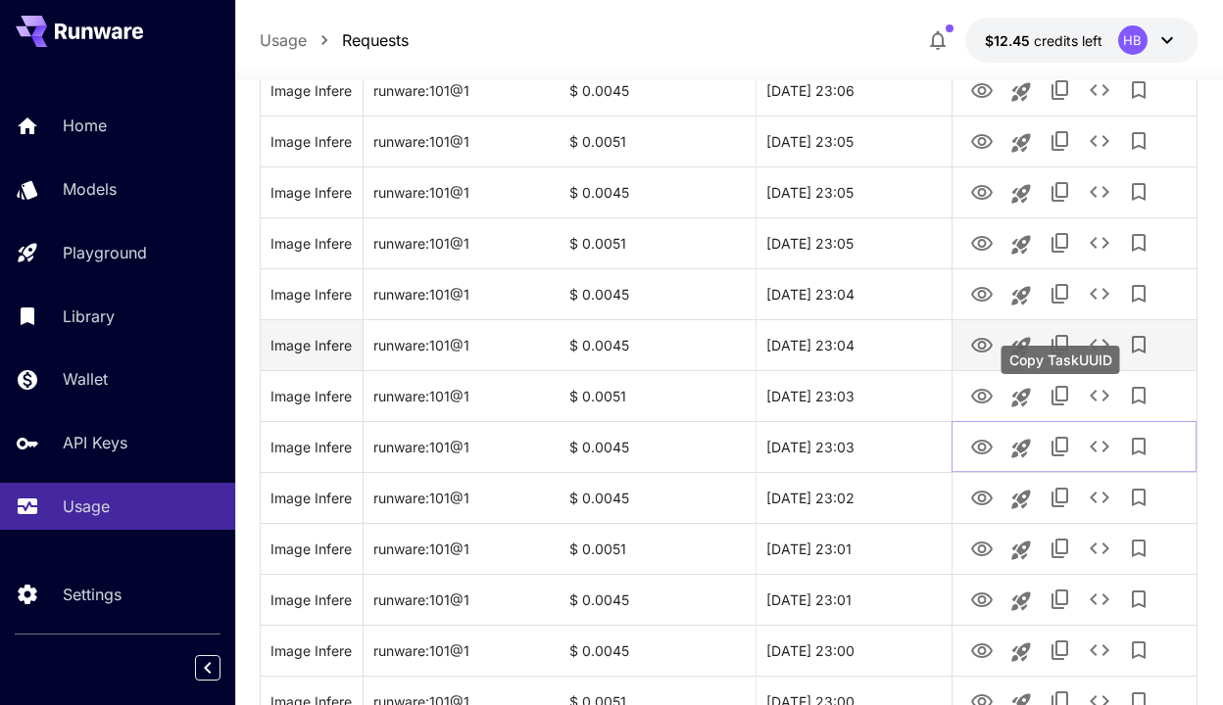
scroll to position [1901, 0]
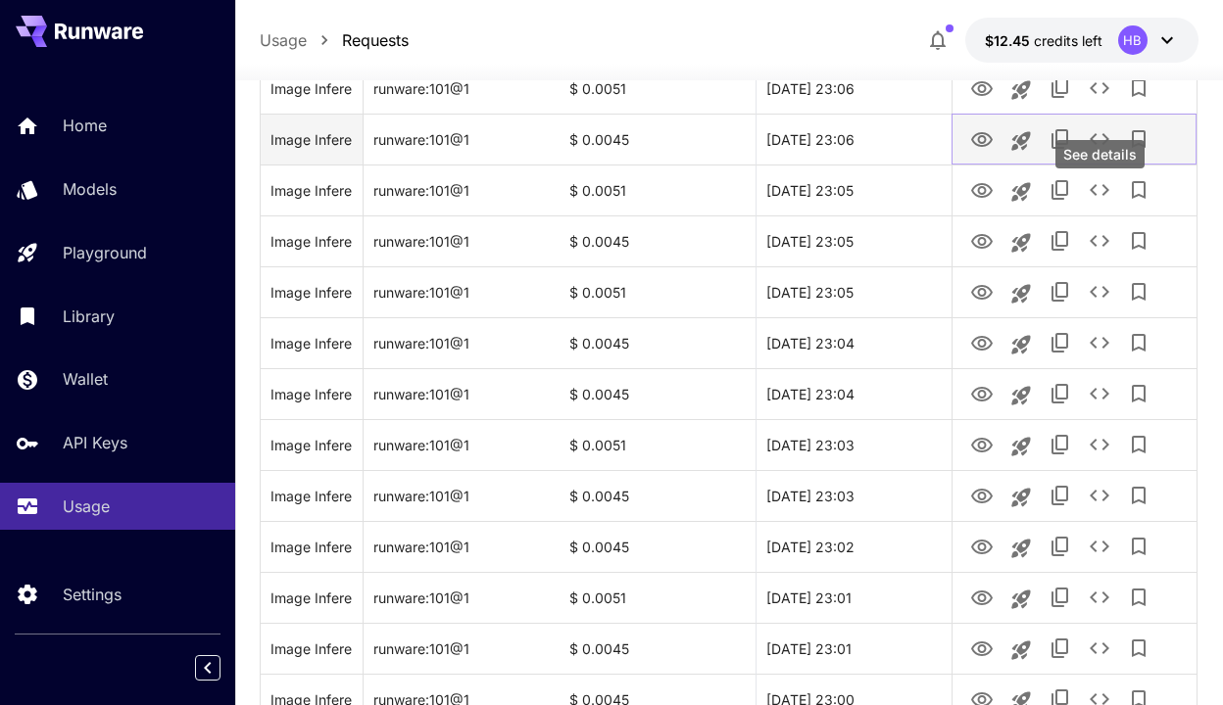
click at [1101, 151] on icon "See details" at bounding box center [1099, 139] width 24 height 24
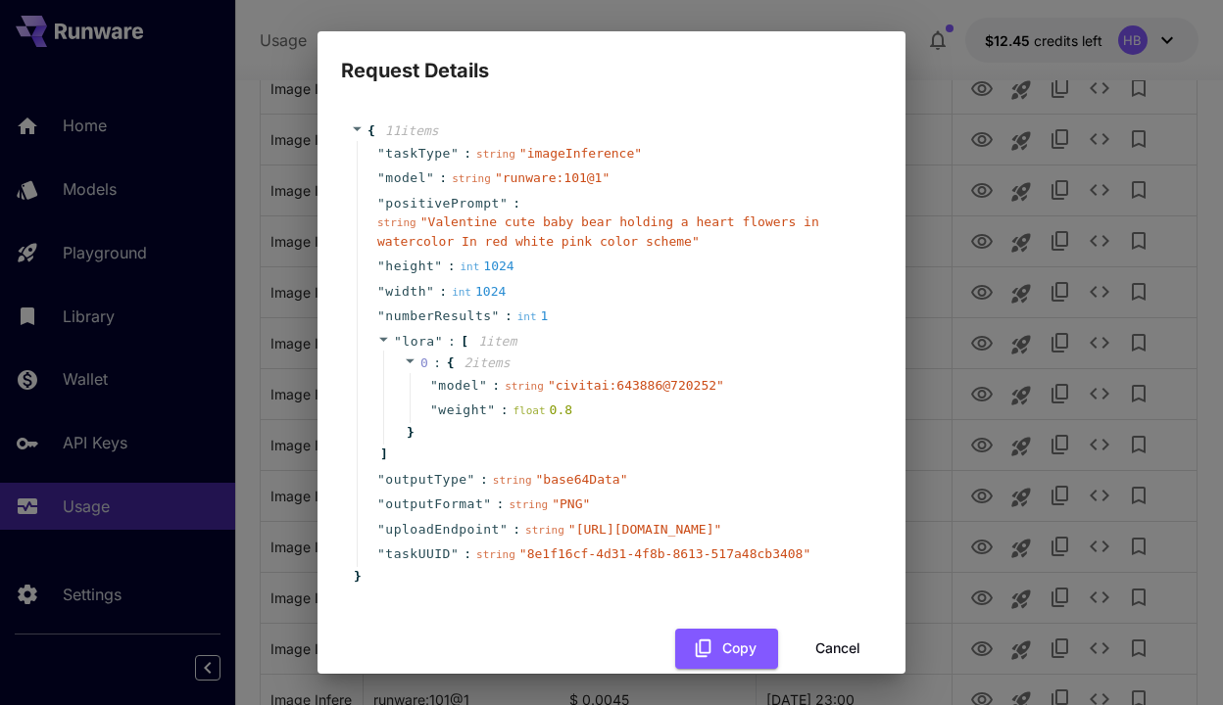
click at [1007, 120] on div "Request Details { 11 item s " taskType " : string " imageInference " " model " …" at bounding box center [611, 352] width 1223 height 705
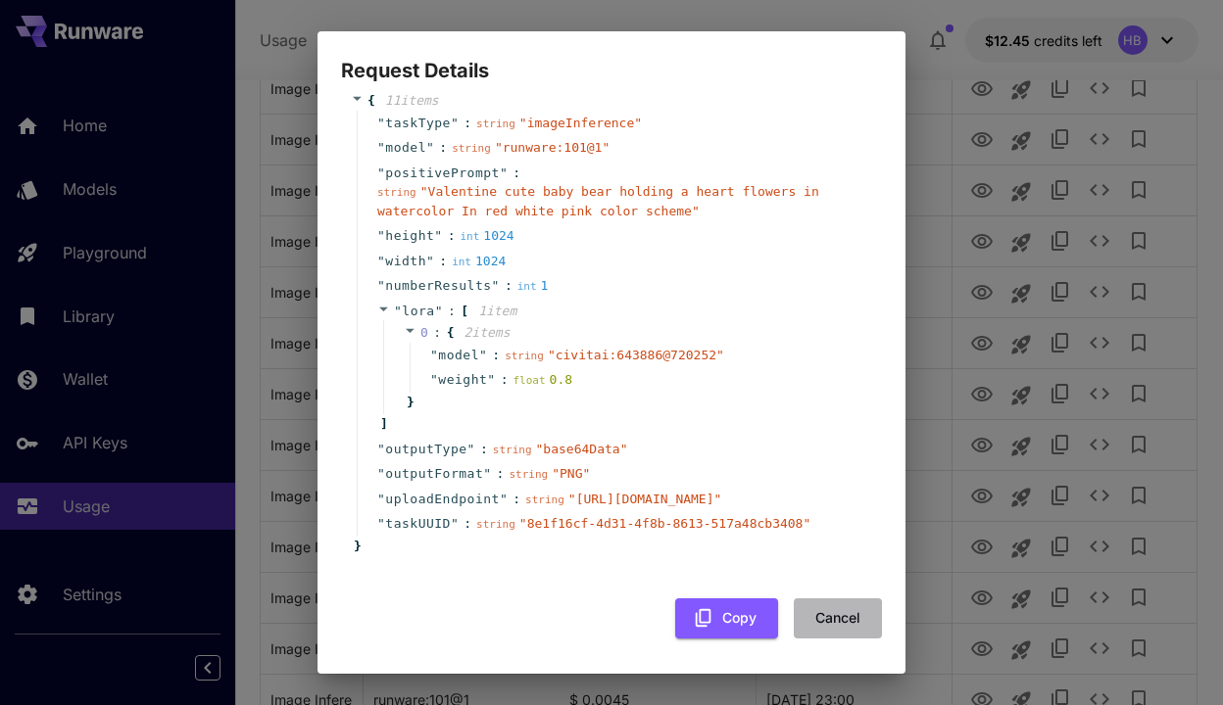
click at [834, 619] on button "Cancel" at bounding box center [837, 619] width 88 height 40
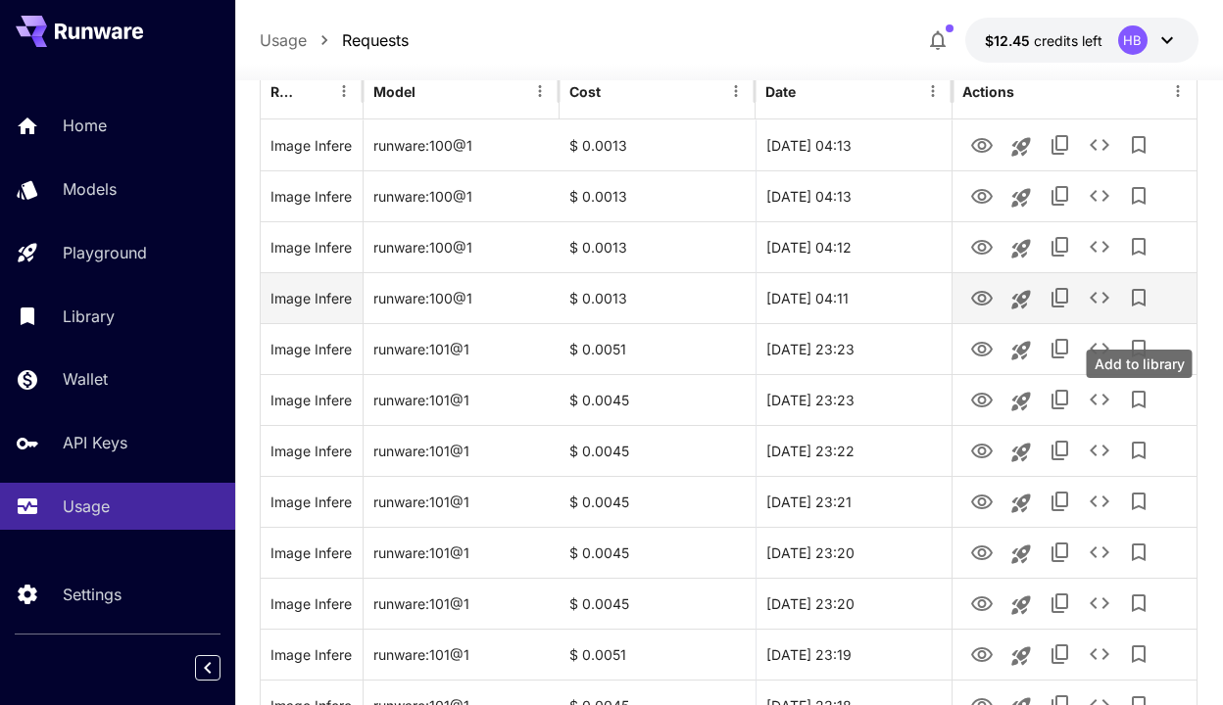
scroll to position [294, 0]
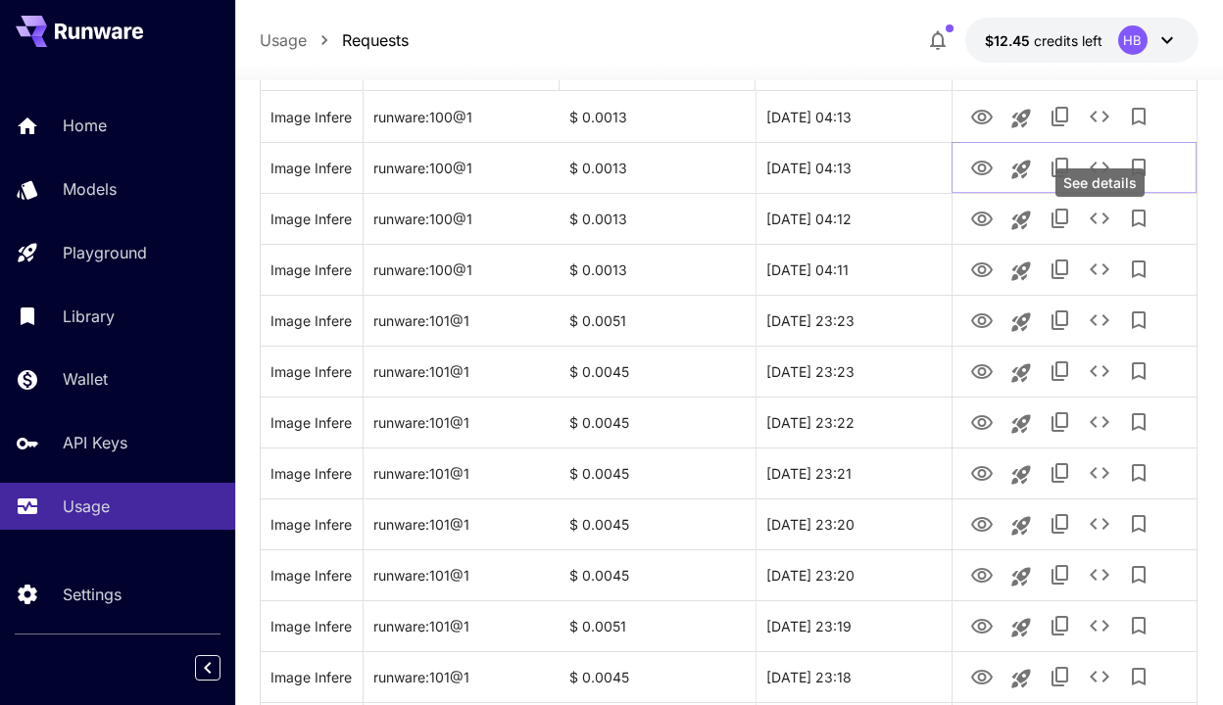
click at [1112, 188] on div "See details" at bounding box center [1099, 182] width 89 height 28
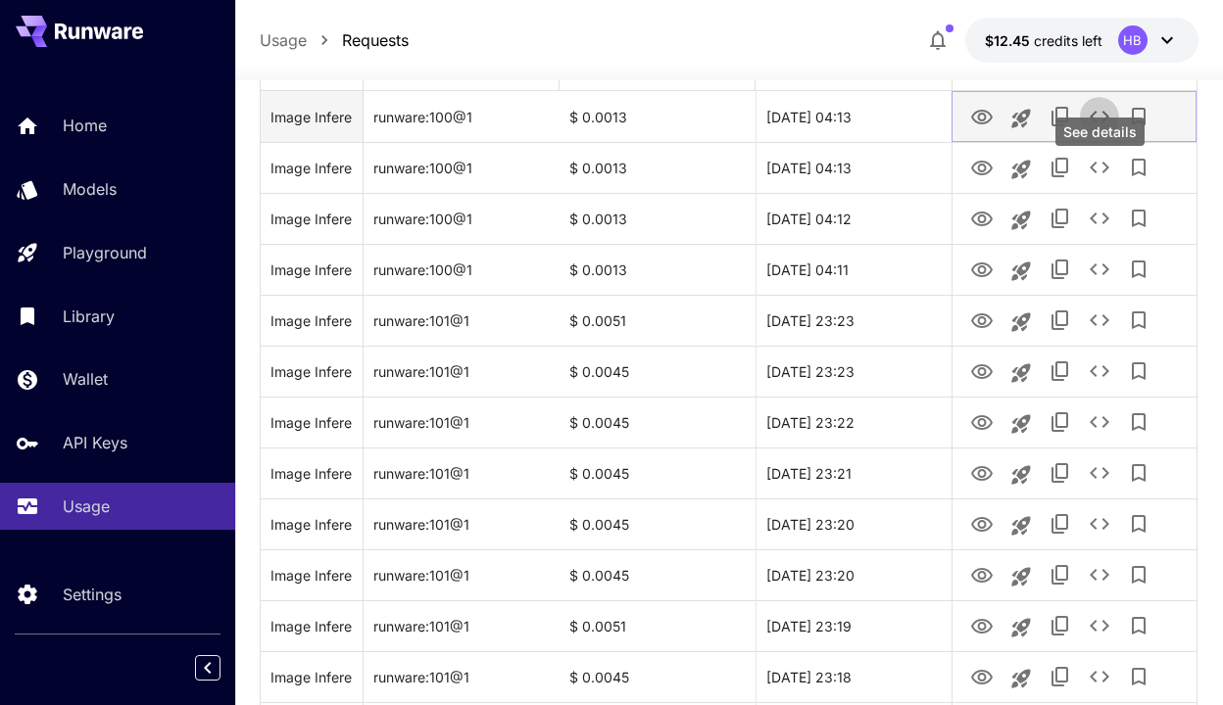
click at [1102, 136] on button "See details" at bounding box center [1099, 116] width 39 height 39
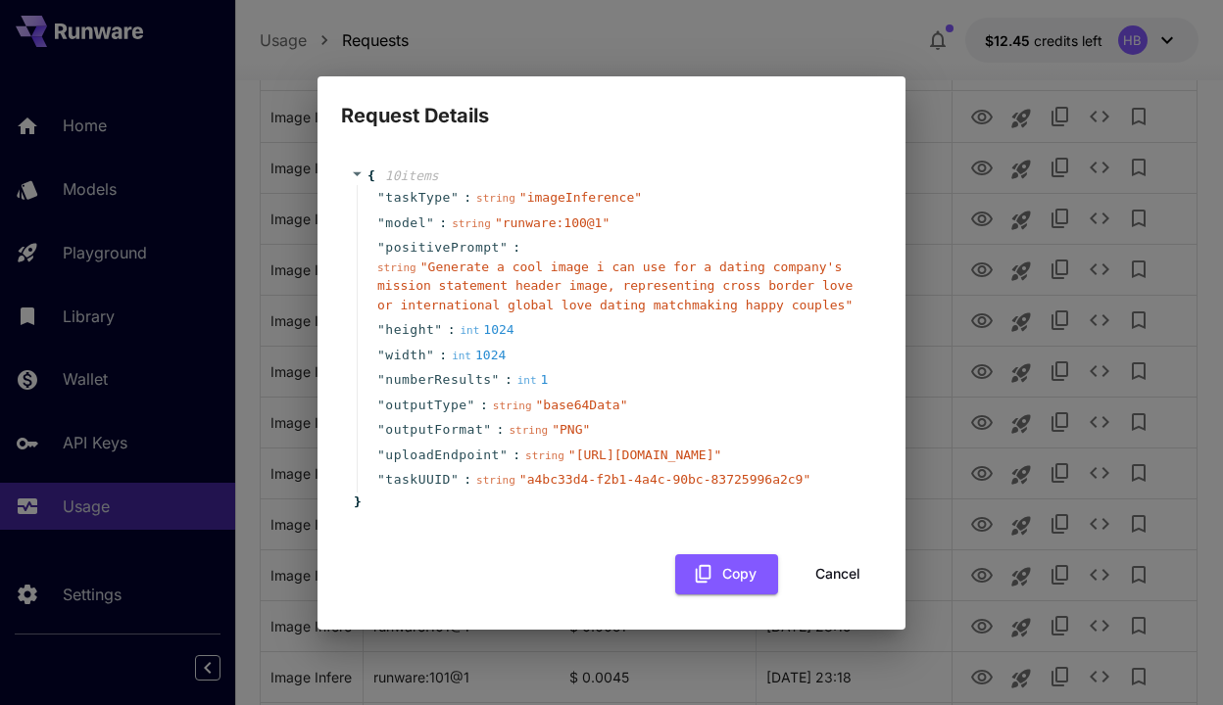
click at [853, 595] on button "Cancel" at bounding box center [837, 574] width 88 height 40
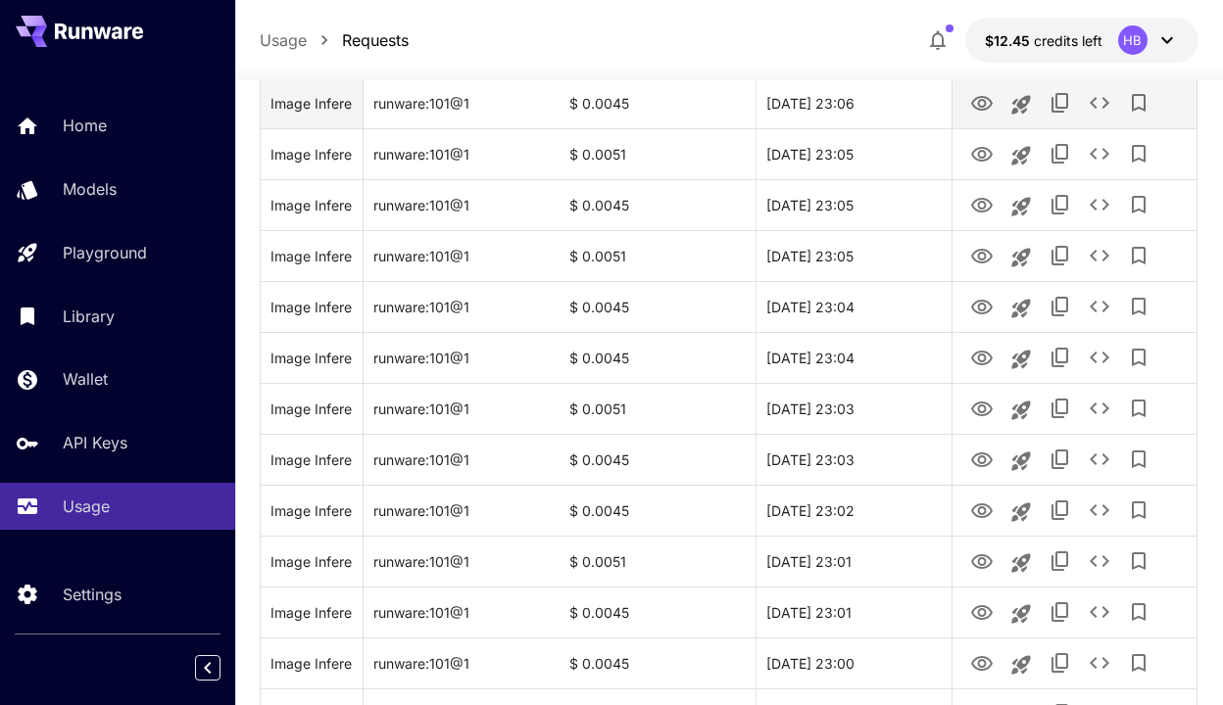
scroll to position [2400, 0]
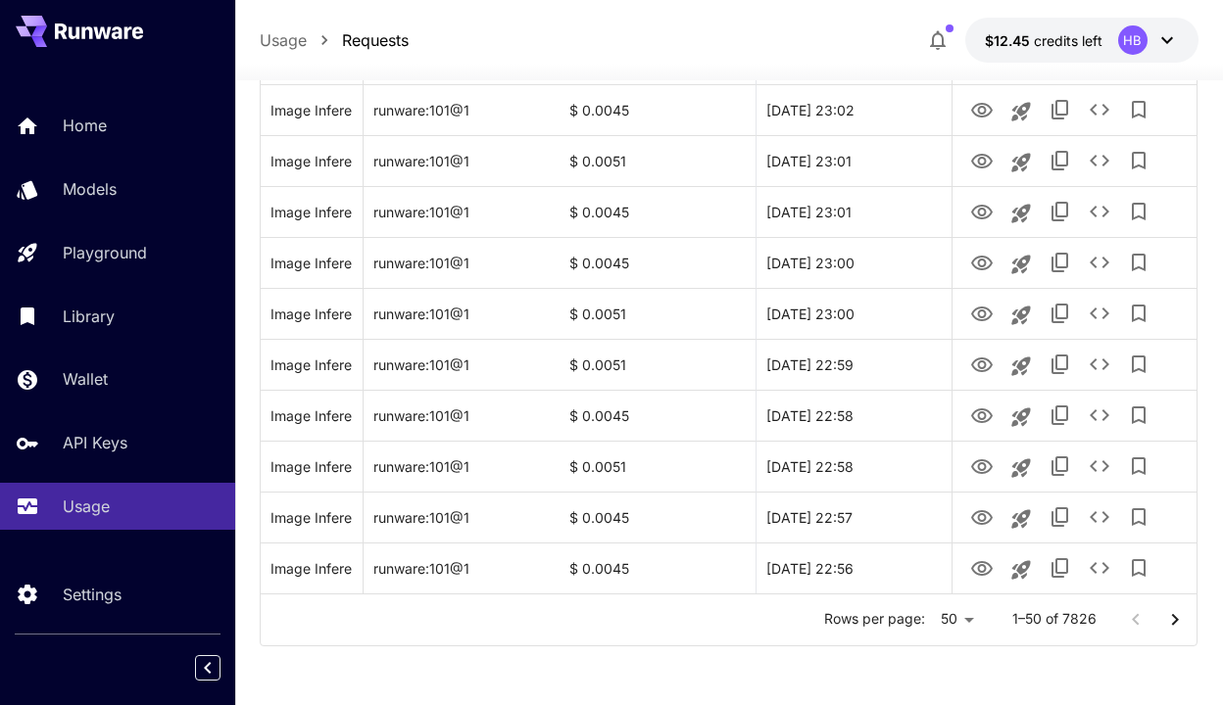
click at [1176, 613] on icon "Go to next page" at bounding box center [1175, 620] width 24 height 24
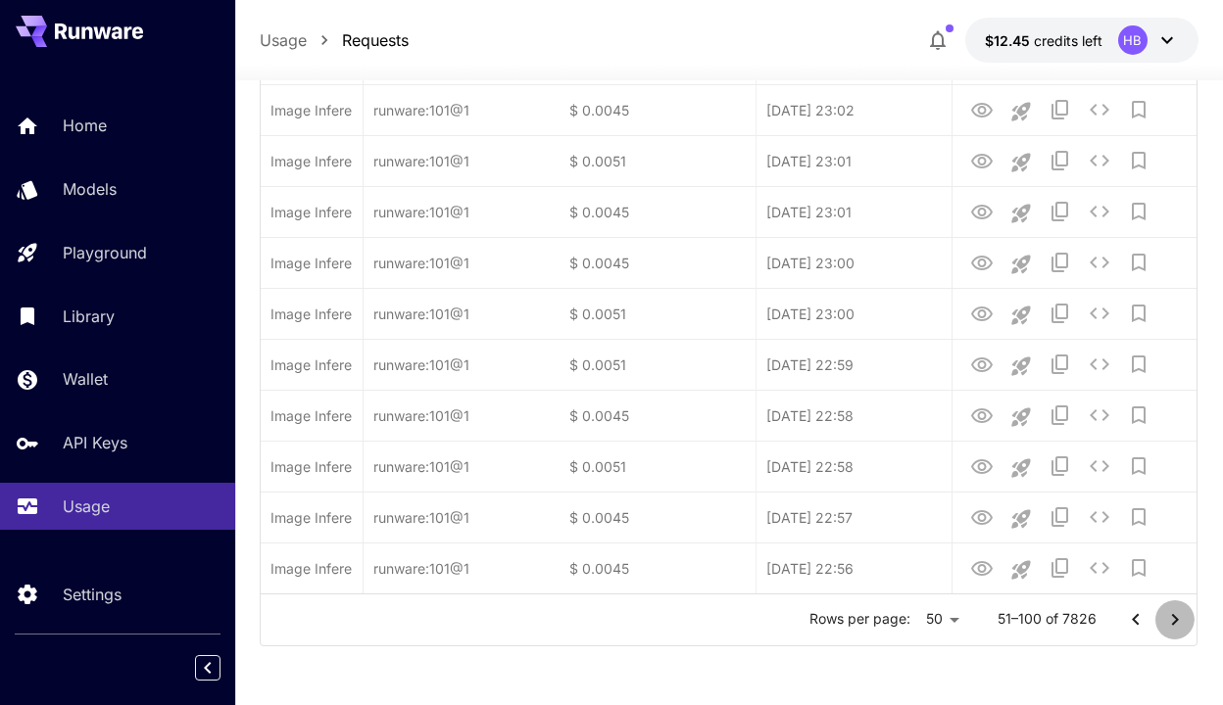
click at [1176, 613] on icon "Go to next page" at bounding box center [1175, 620] width 24 height 24
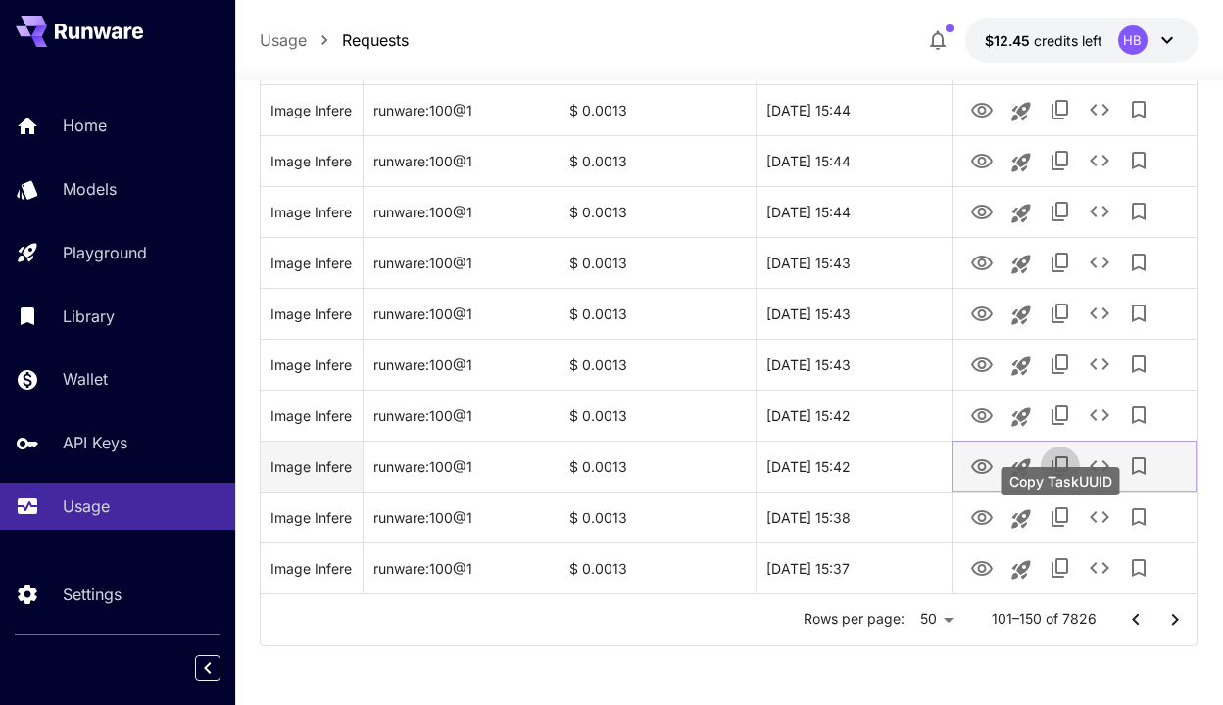
click at [1066, 459] on icon "Copy TaskUUID" at bounding box center [1059, 466] width 17 height 20
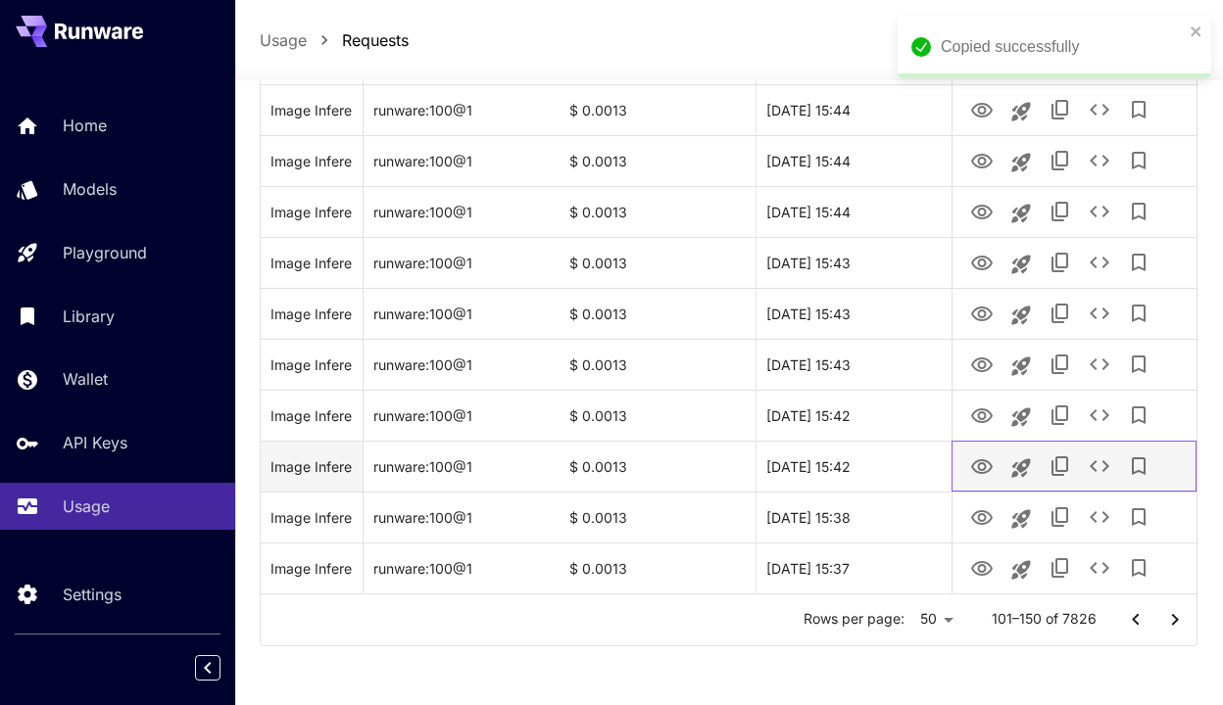
click at [1117, 478] on div at bounding box center [1074, 467] width 224 height 50
click at [1108, 467] on icon "See details" at bounding box center [1099, 467] width 24 height 24
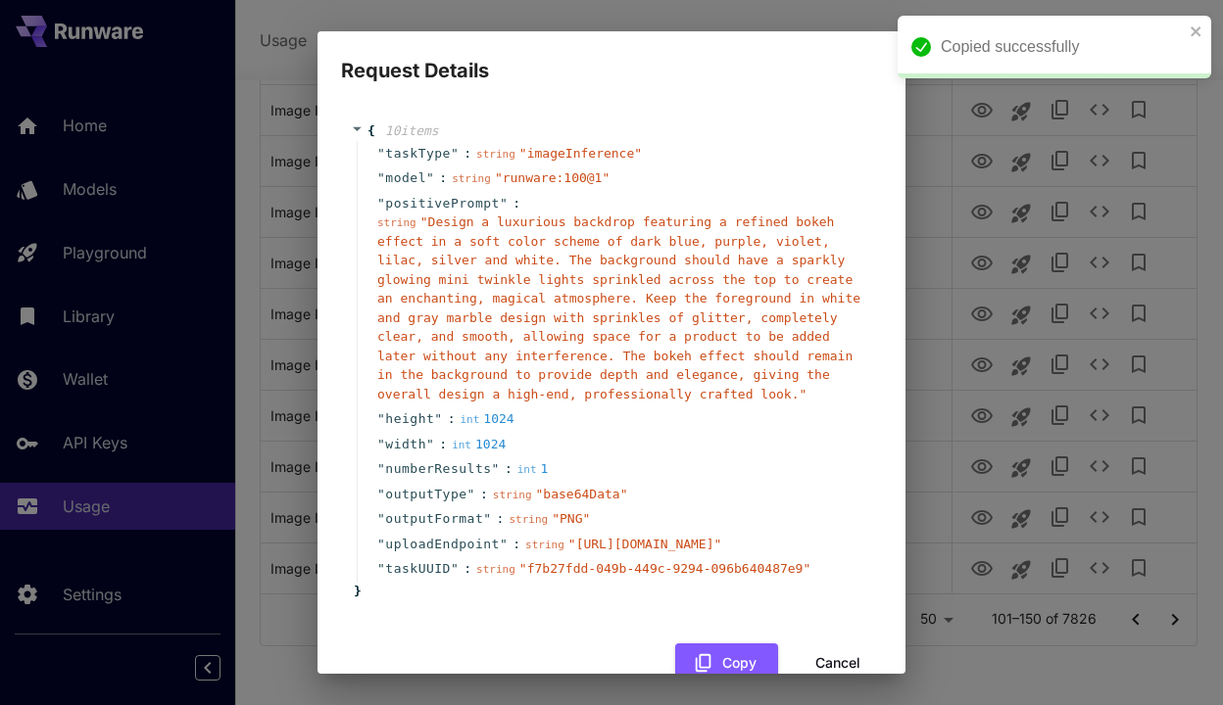
click at [1038, 452] on div "Request Details { 10 item s " taskType " : string " imageInference " " model " …" at bounding box center [611, 352] width 1223 height 705
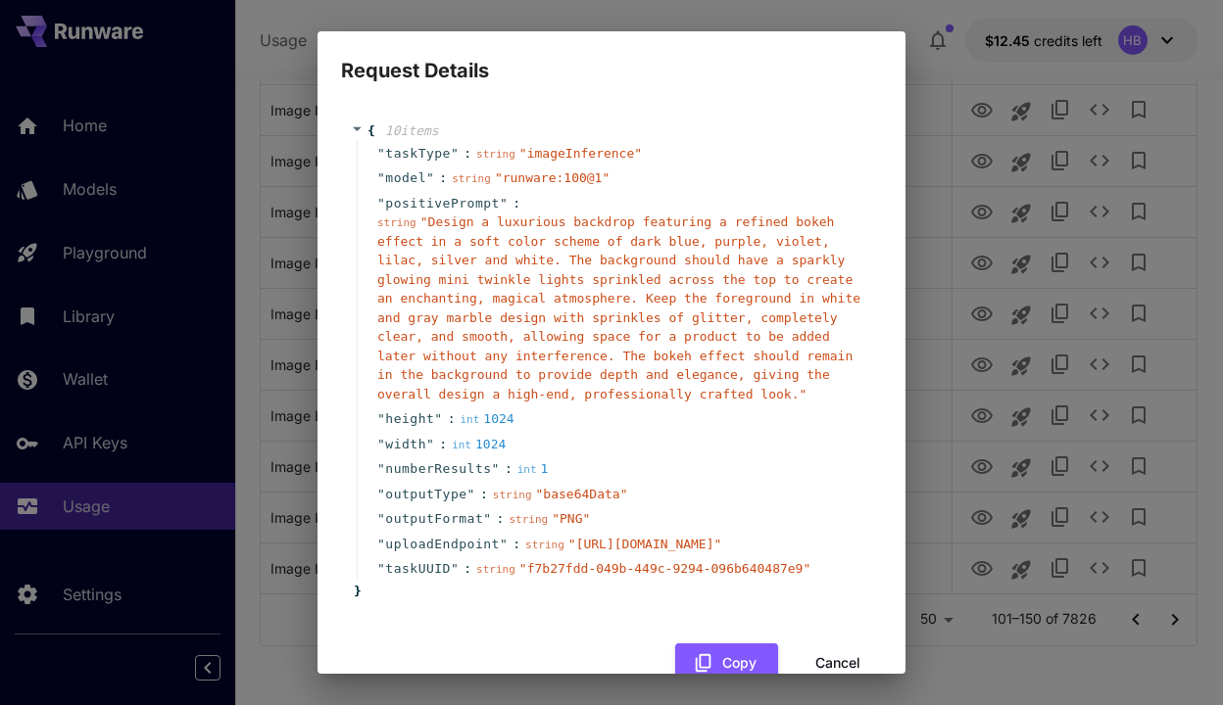
scroll to position [178, 0]
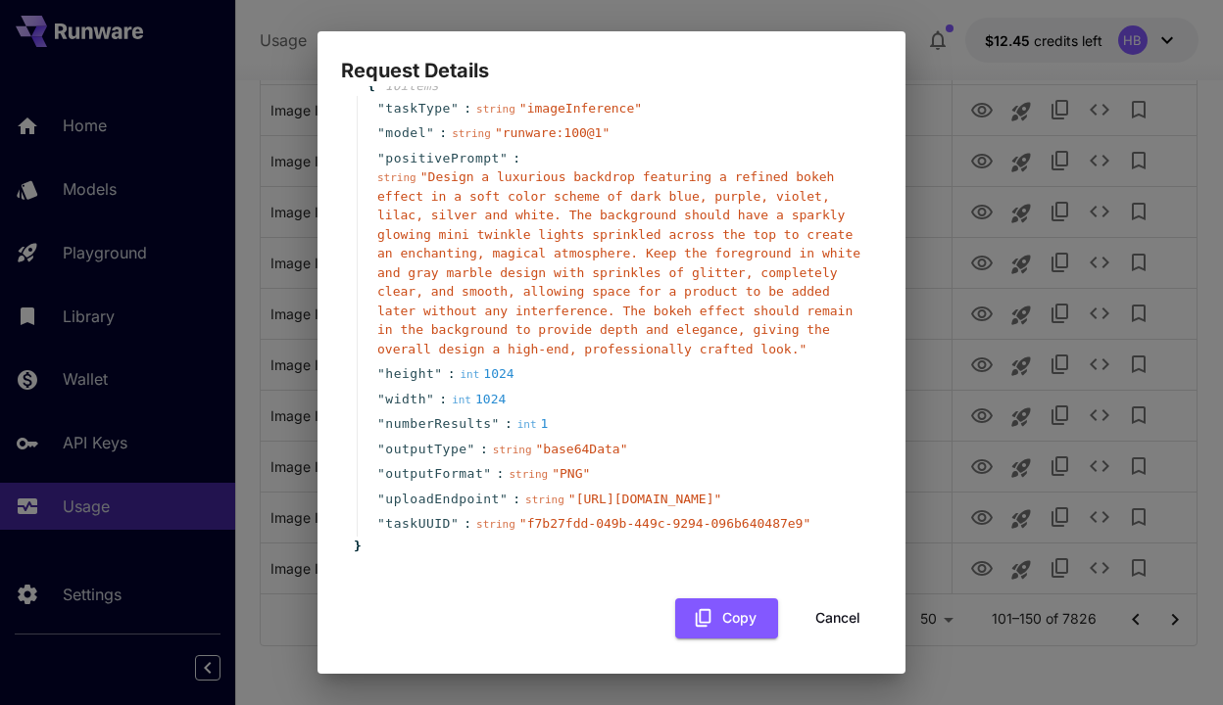
drag, startPoint x: 659, startPoint y: 496, endPoint x: 429, endPoint y: 386, distance: 255.0
click at [568, 492] on span "" https://multimind-user-data.s3.us-east-1.amazonaws.com/7f5969a1-aa2a-4574-9de…" at bounding box center [645, 499] width 154 height 15
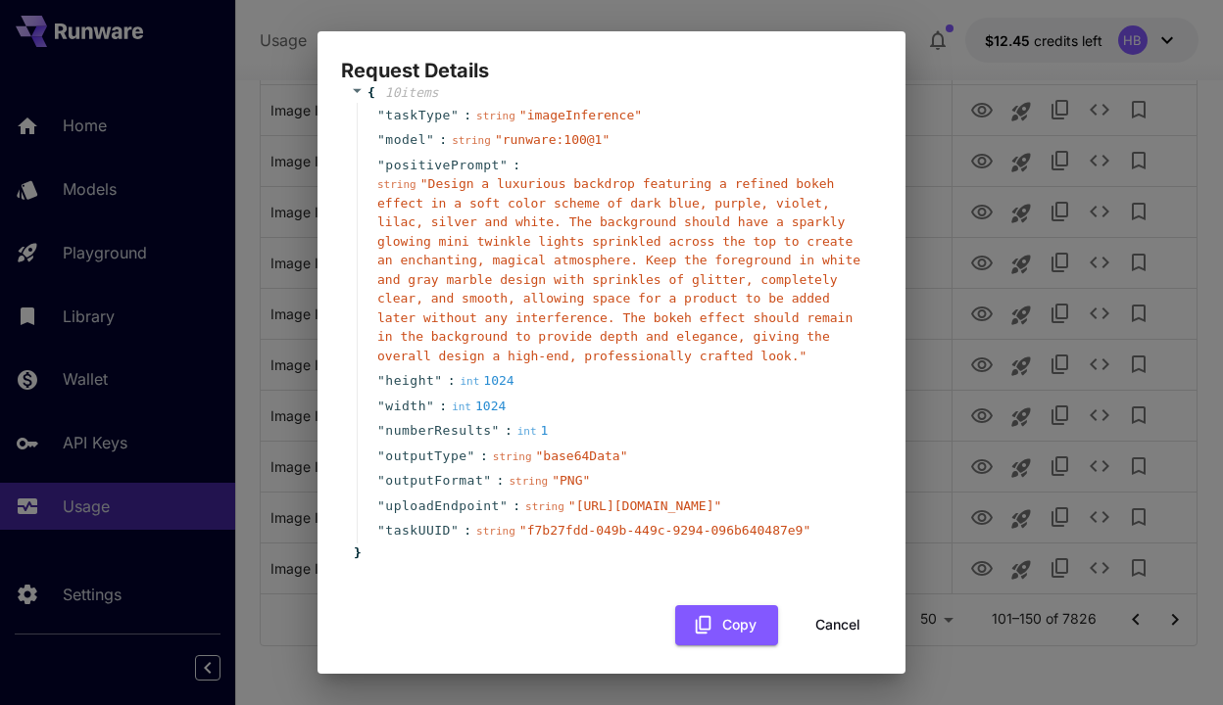
scroll to position [0, 0]
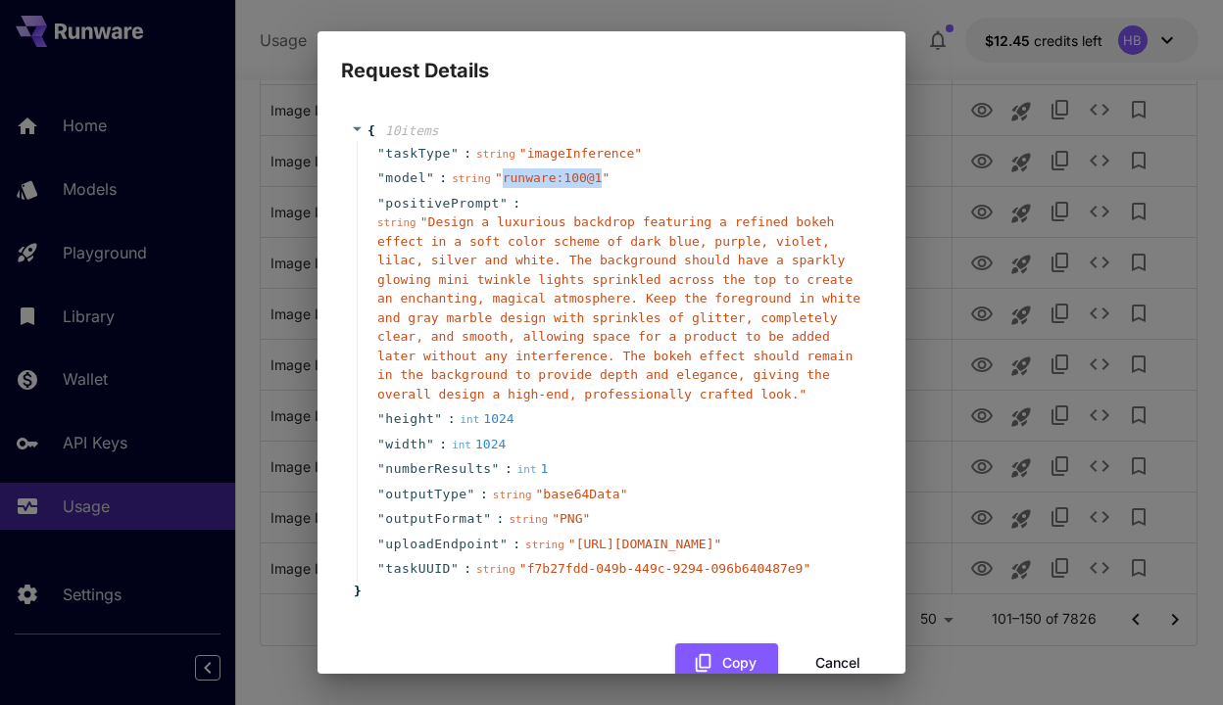
drag, startPoint x: 602, startPoint y: 177, endPoint x: 502, endPoint y: 187, distance: 101.4
click at [502, 187] on div "string " runware:100@1 "" at bounding box center [531, 178] width 158 height 20
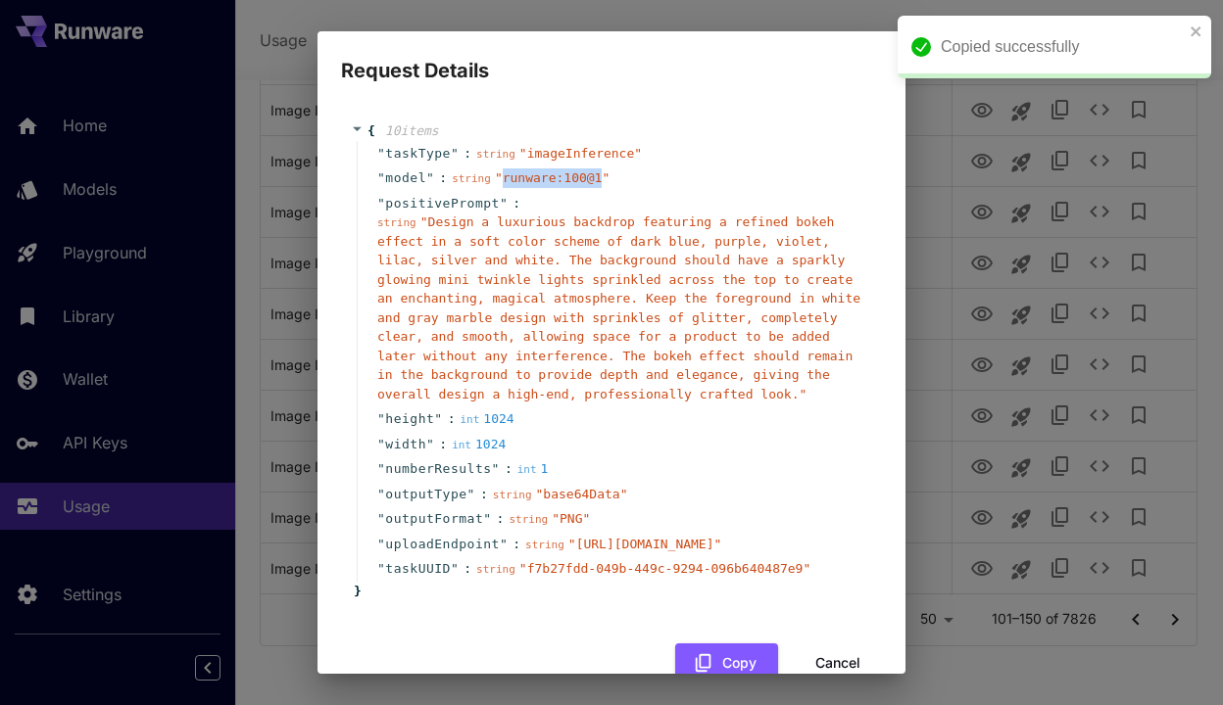
copy span "runware:100@1"
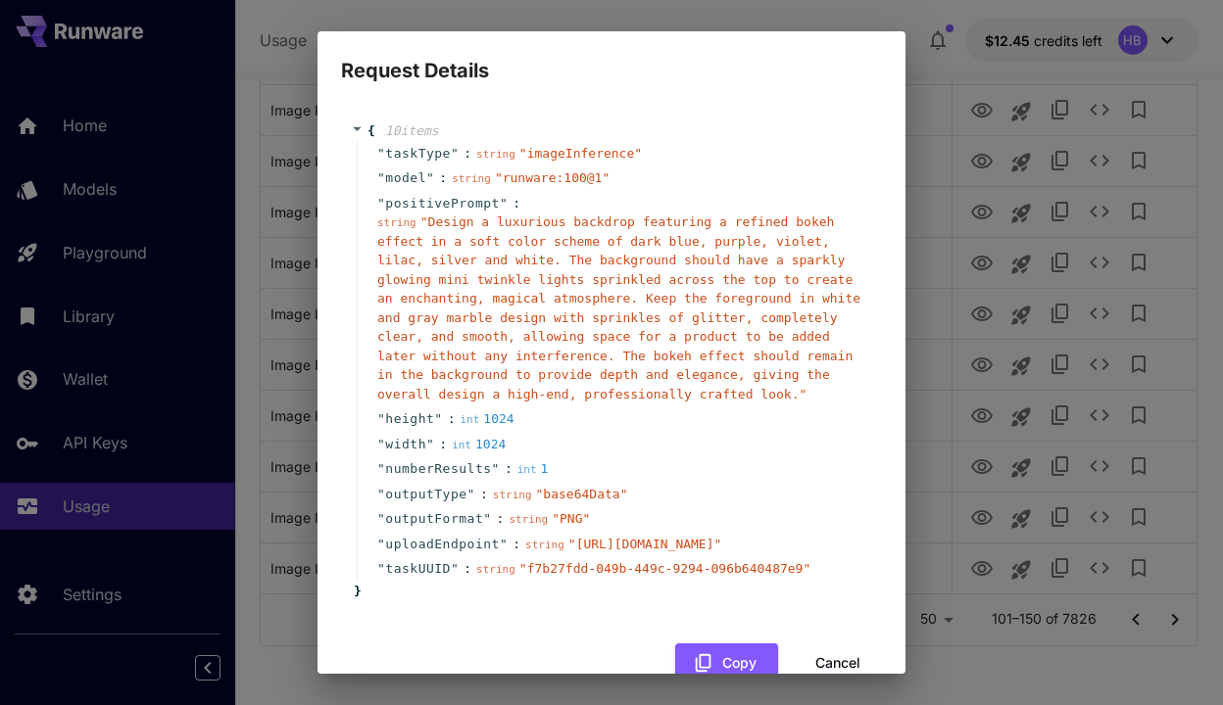
click at [995, 388] on div "Request Details { 10 item s " taskType " : string " imageInference " " model " …" at bounding box center [611, 352] width 1223 height 705
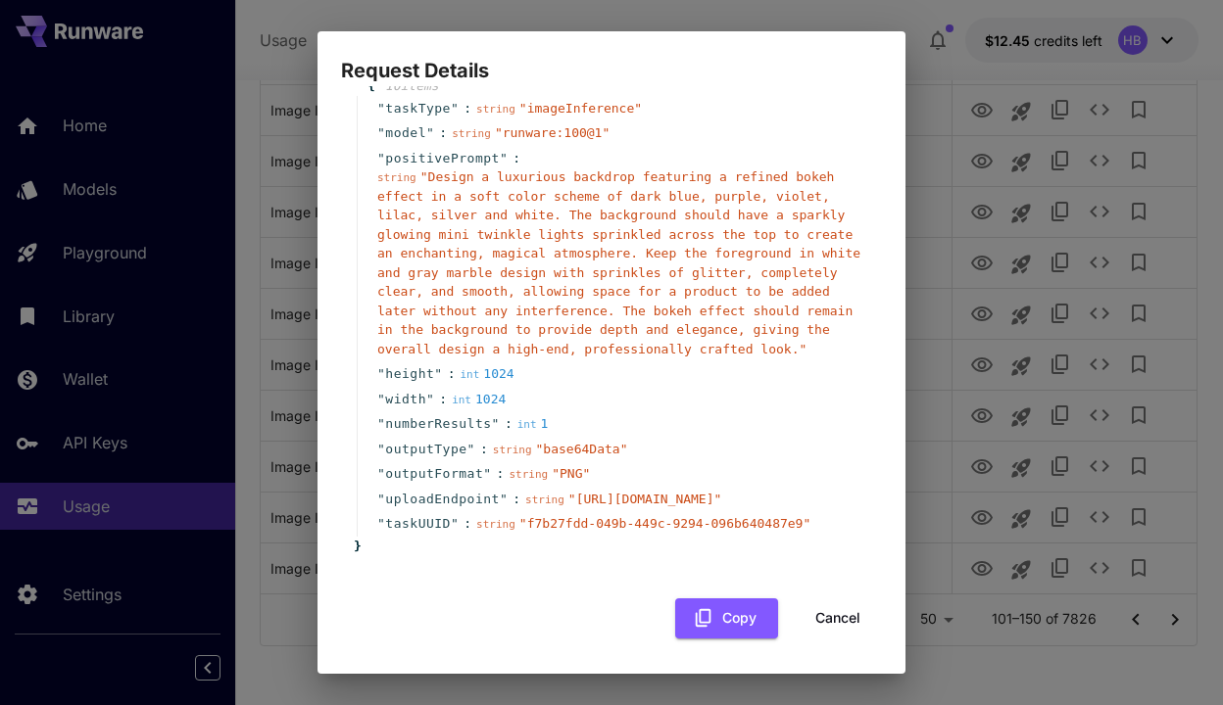
click at [838, 618] on button "Cancel" at bounding box center [837, 619] width 88 height 40
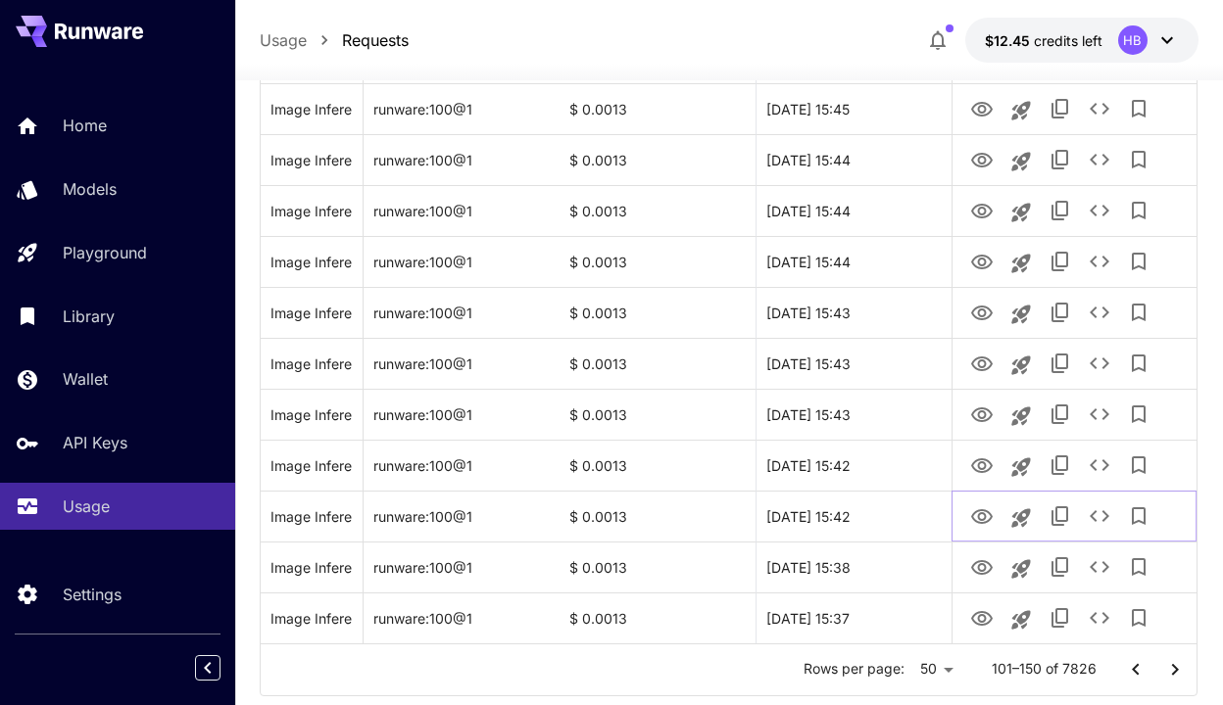
scroll to position [2400, 0]
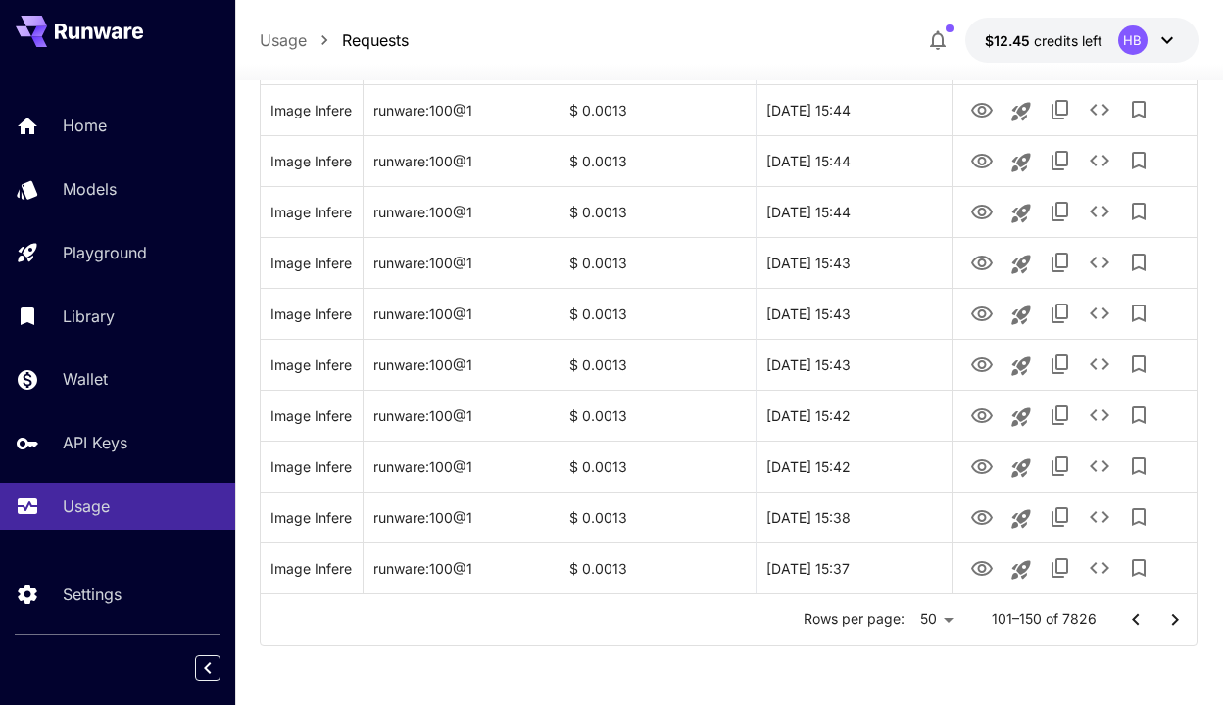
click at [946, 667] on li "100" at bounding box center [938, 664] width 58 height 35
type input "***"
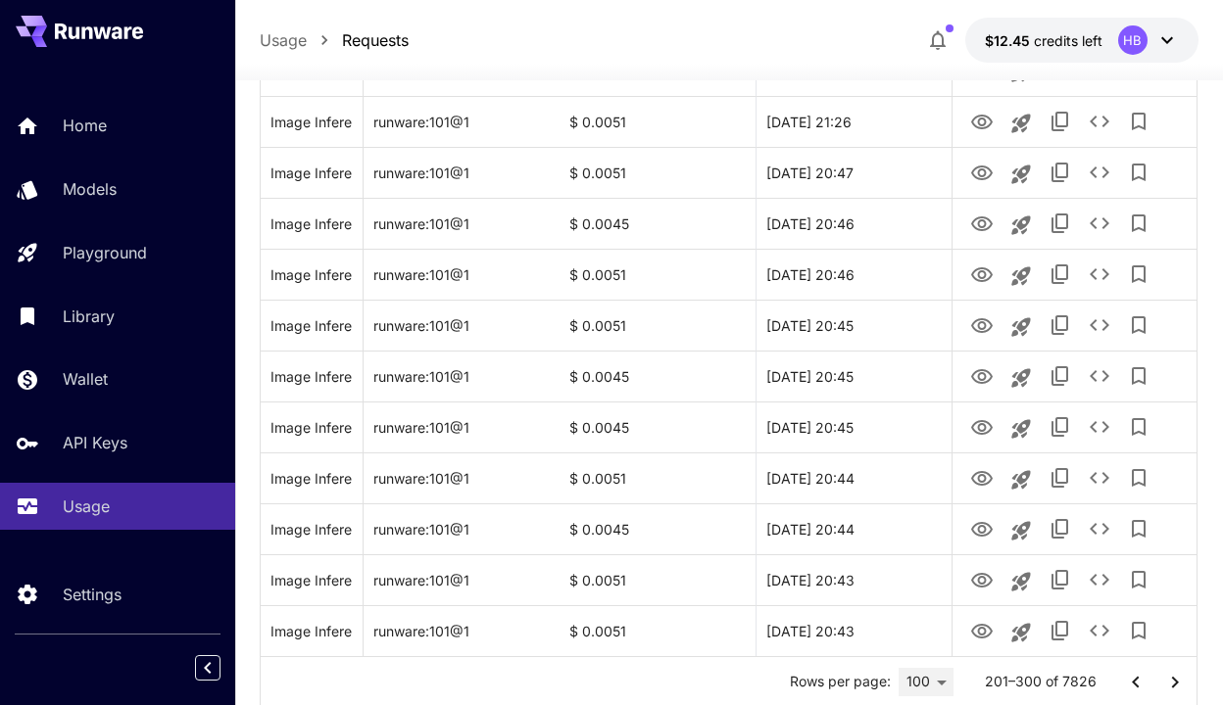
scroll to position [4947, 0]
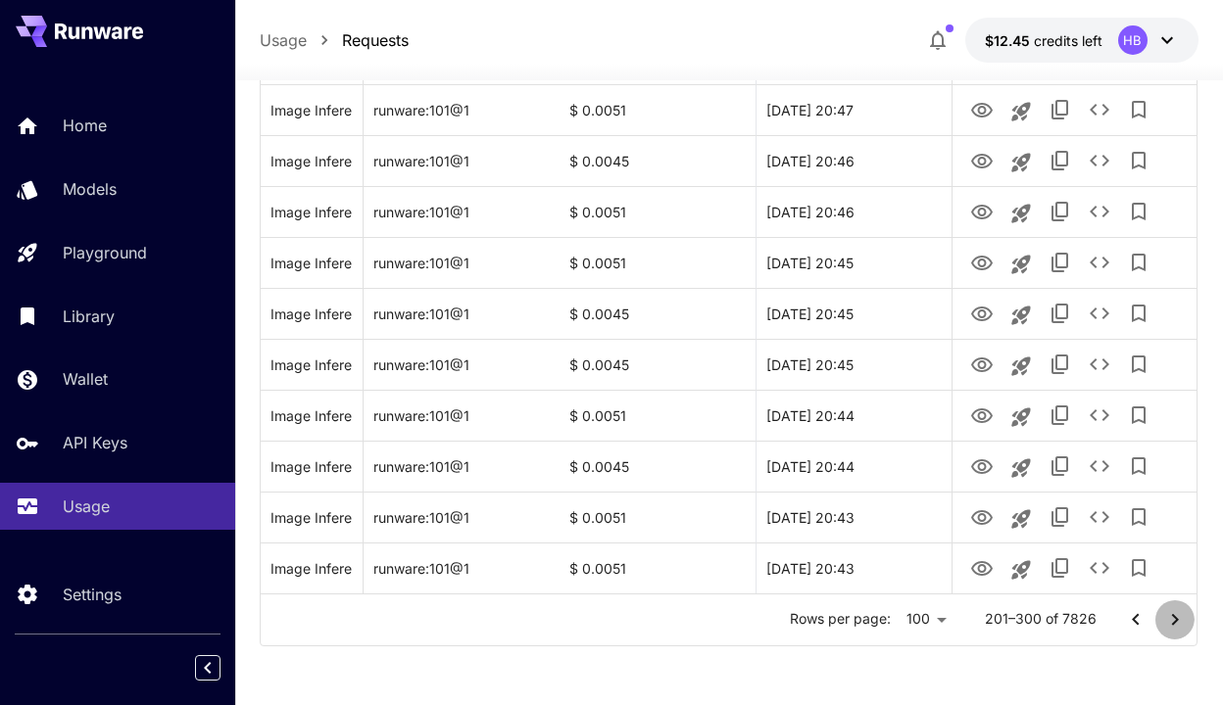
click at [1176, 616] on icon "Go to next page" at bounding box center [1175, 620] width 24 height 24
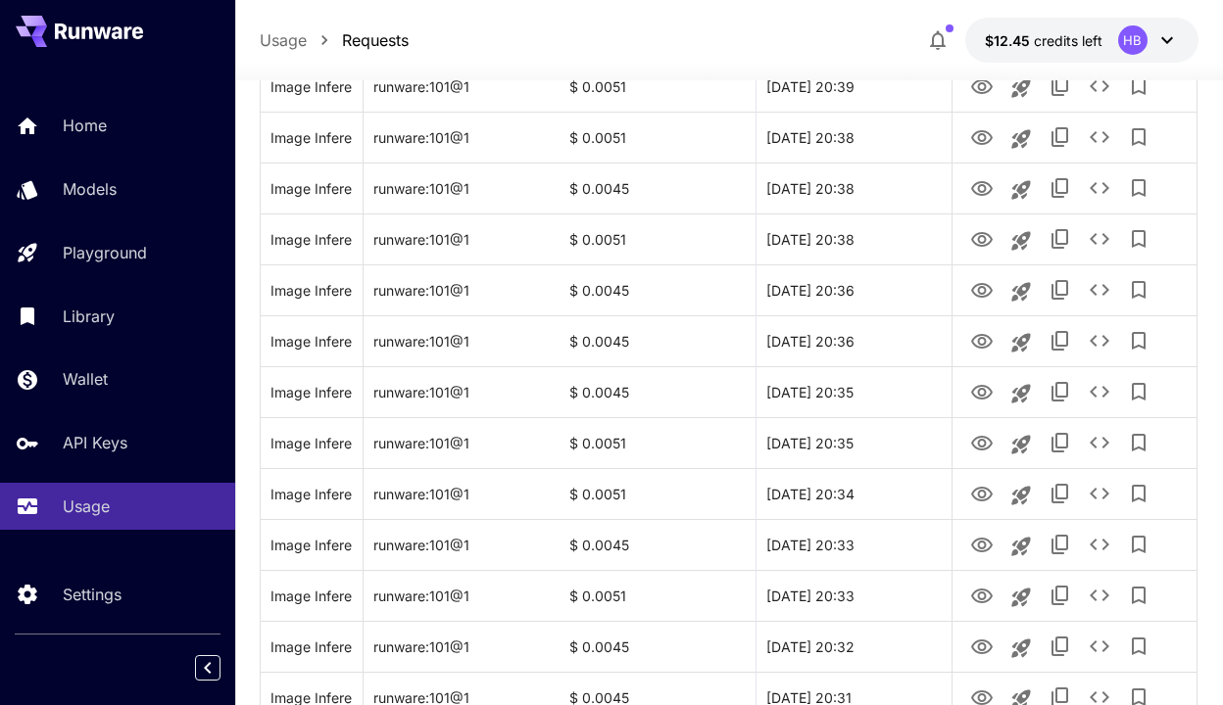
scroll to position [0, 0]
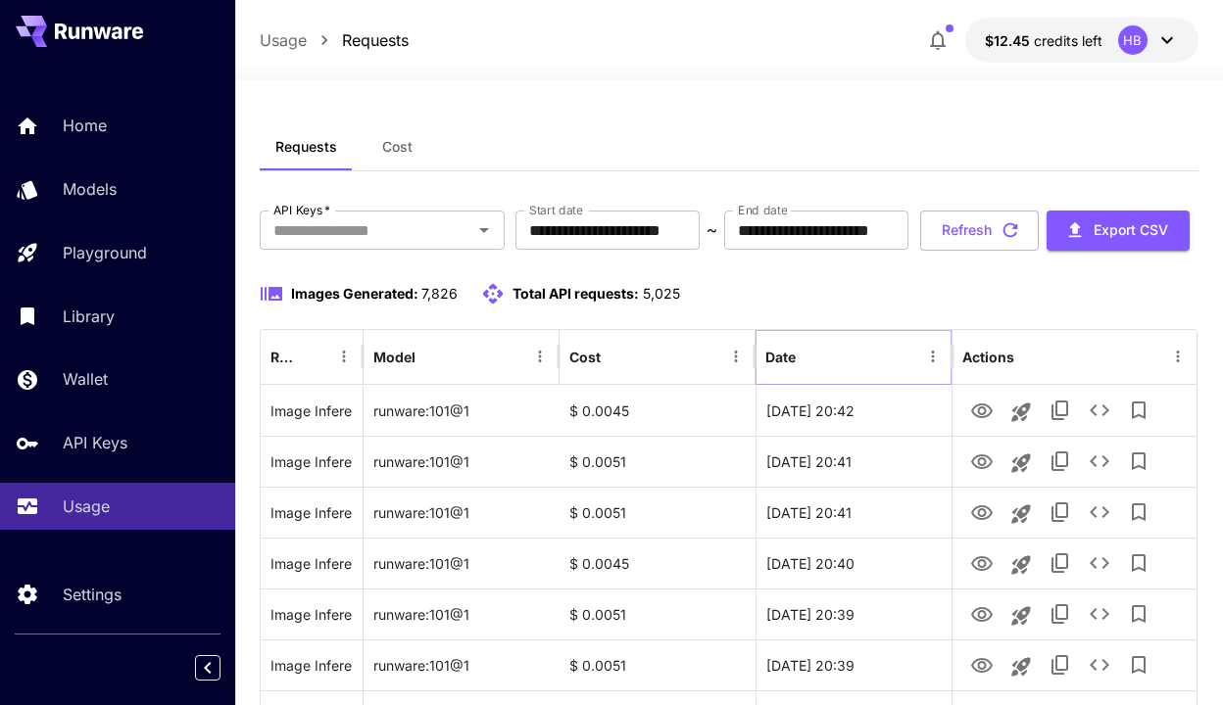
click at [801, 370] on button "Sort" at bounding box center [810, 356] width 27 height 27
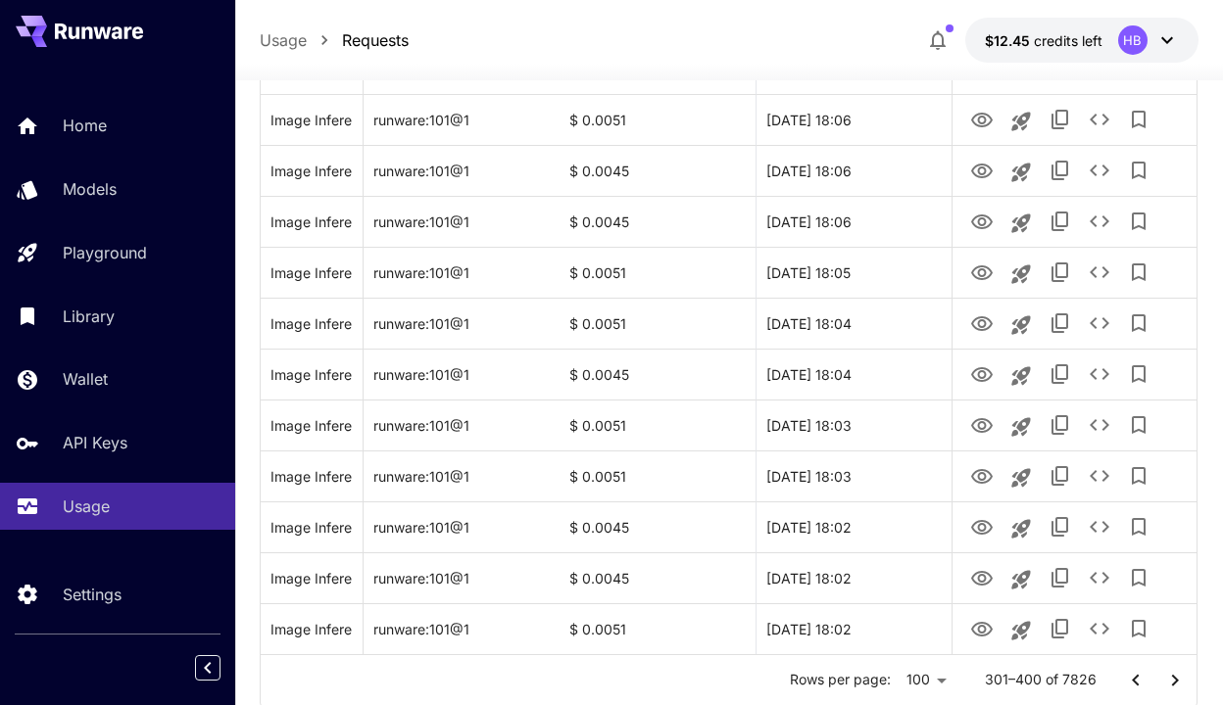
scroll to position [4947, 0]
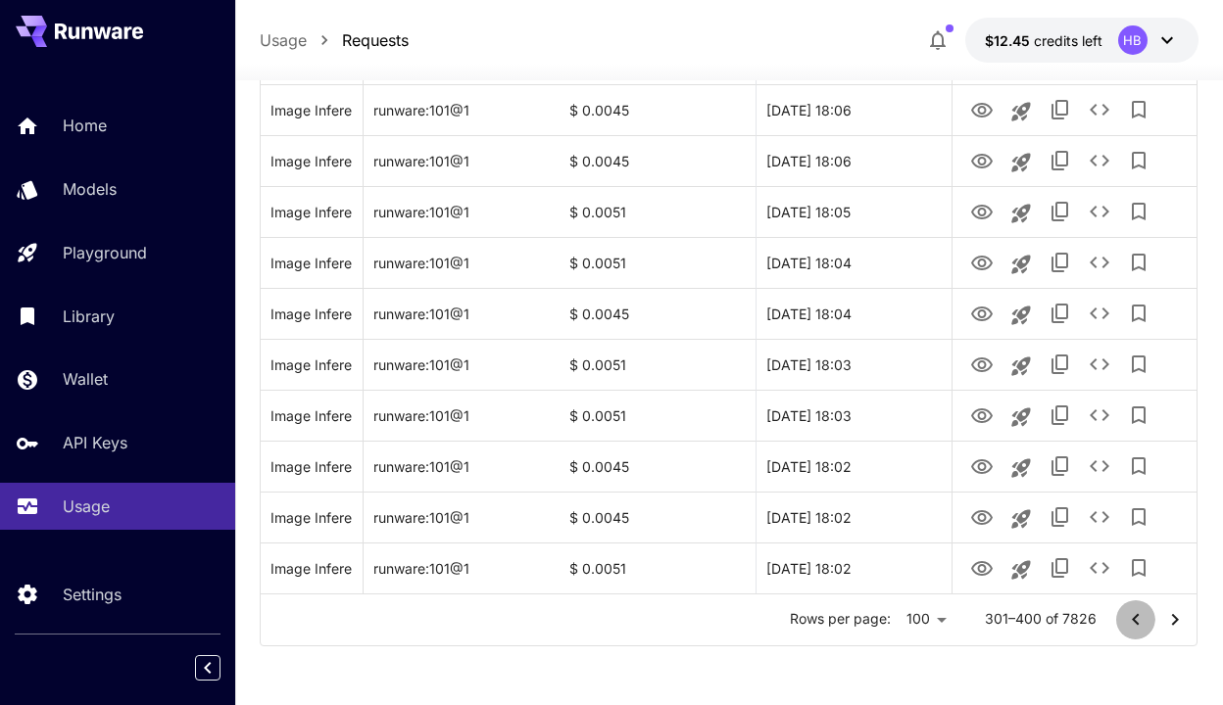
click at [1128, 617] on icon "Go to previous page" at bounding box center [1136, 620] width 24 height 24
click at [1131, 622] on icon "Go to previous page" at bounding box center [1136, 620] width 24 height 24
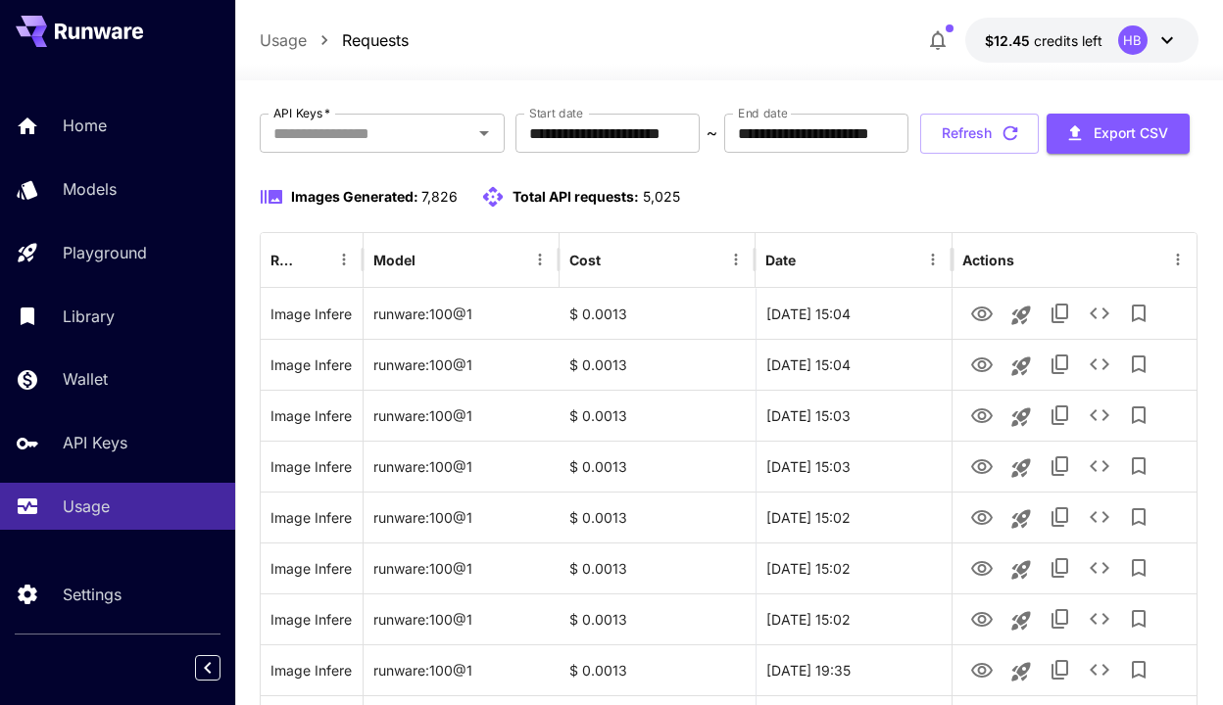
scroll to position [0, 0]
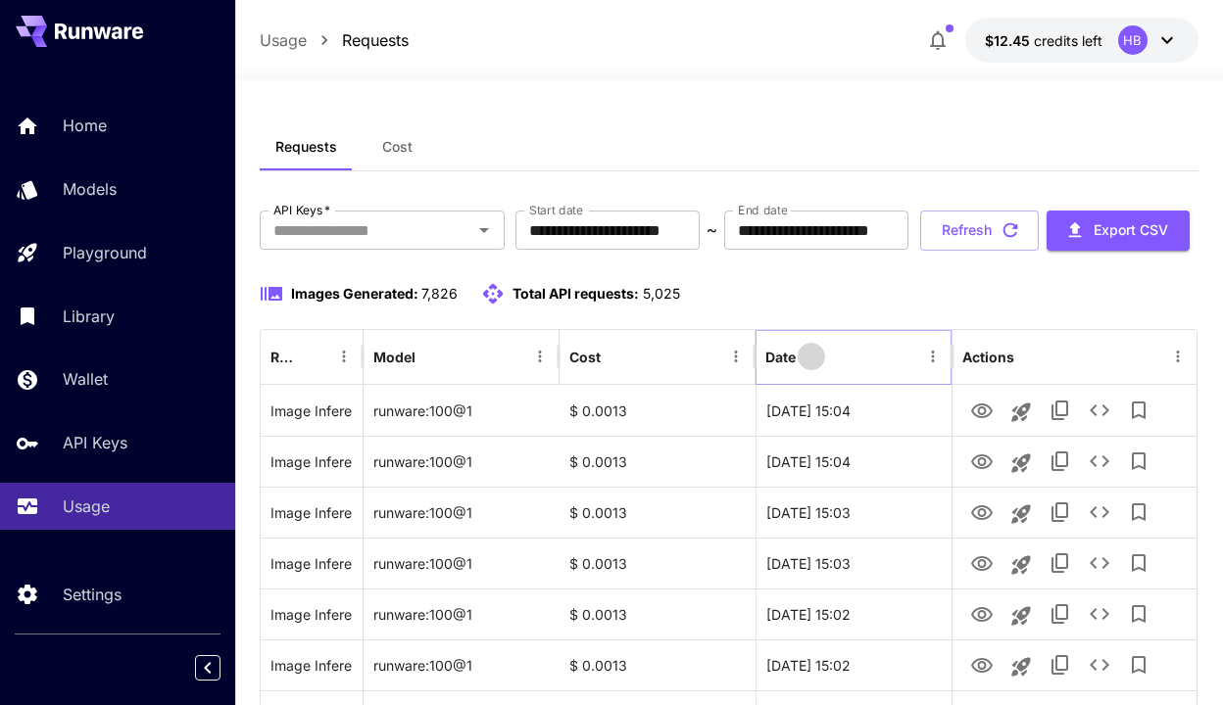
click at [812, 365] on icon "Sort" at bounding box center [811, 357] width 18 height 18
click at [800, 370] on button "Sort" at bounding box center [810, 356] width 27 height 27
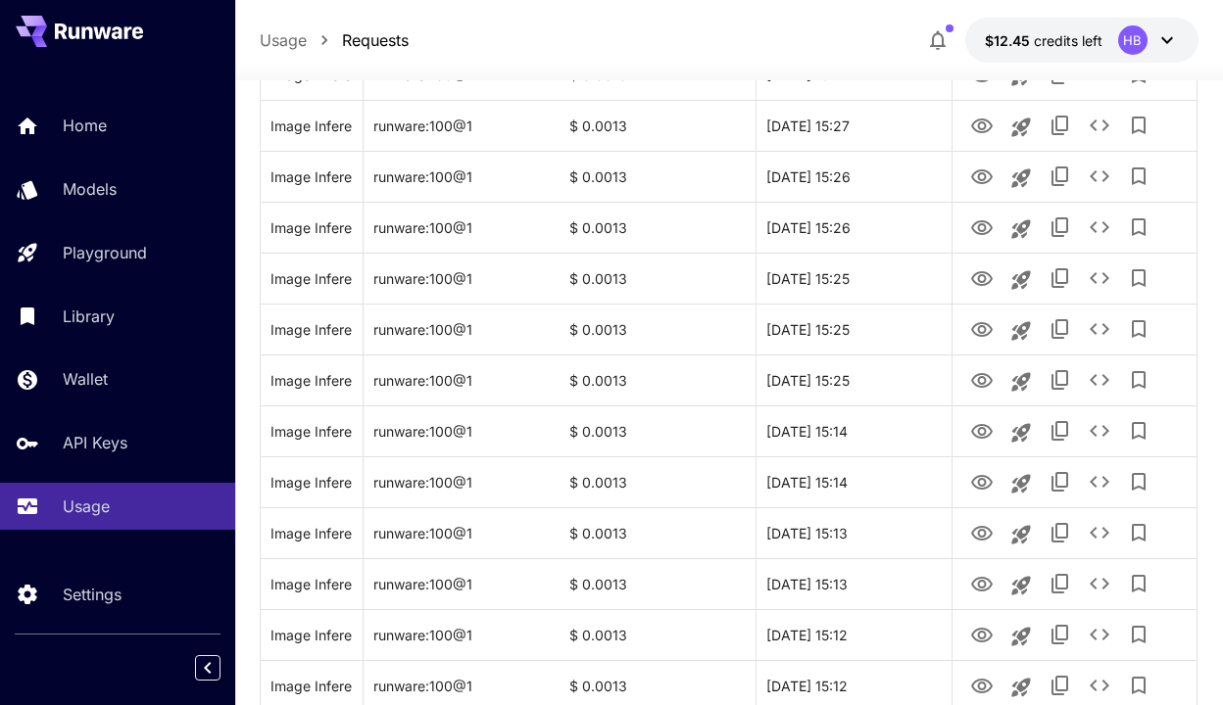
scroll to position [4947, 0]
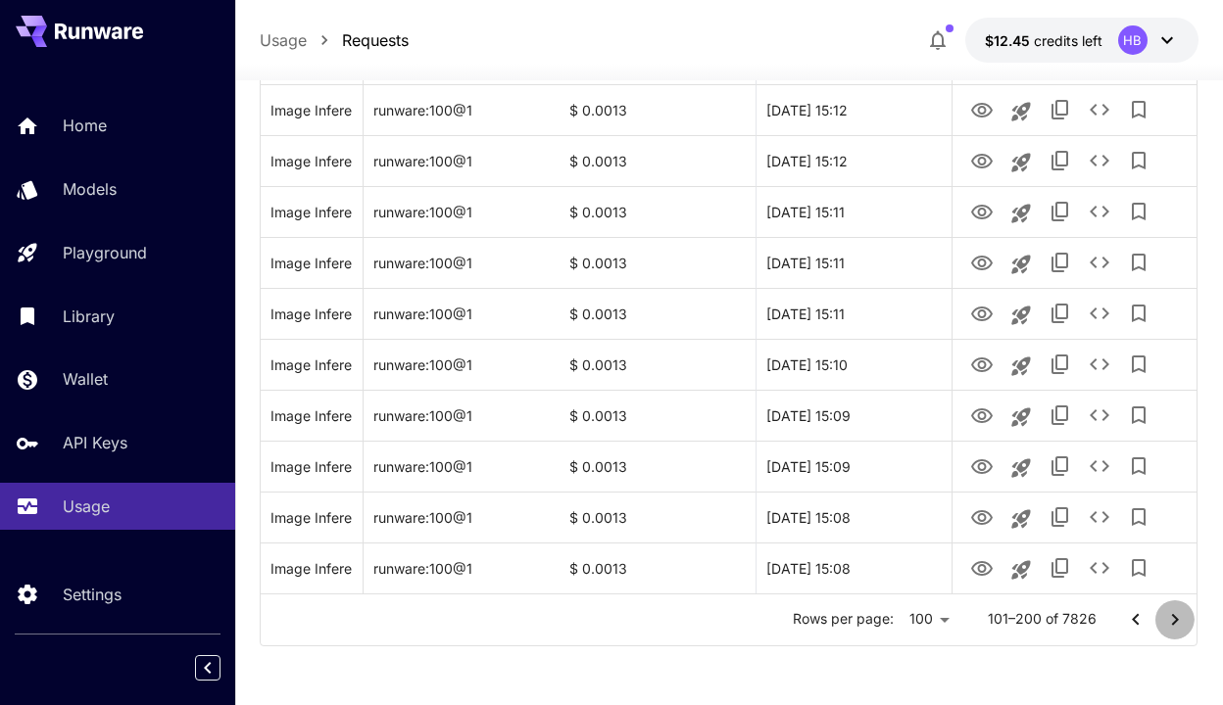
click at [1169, 619] on icon "Go to next page" at bounding box center [1175, 620] width 24 height 24
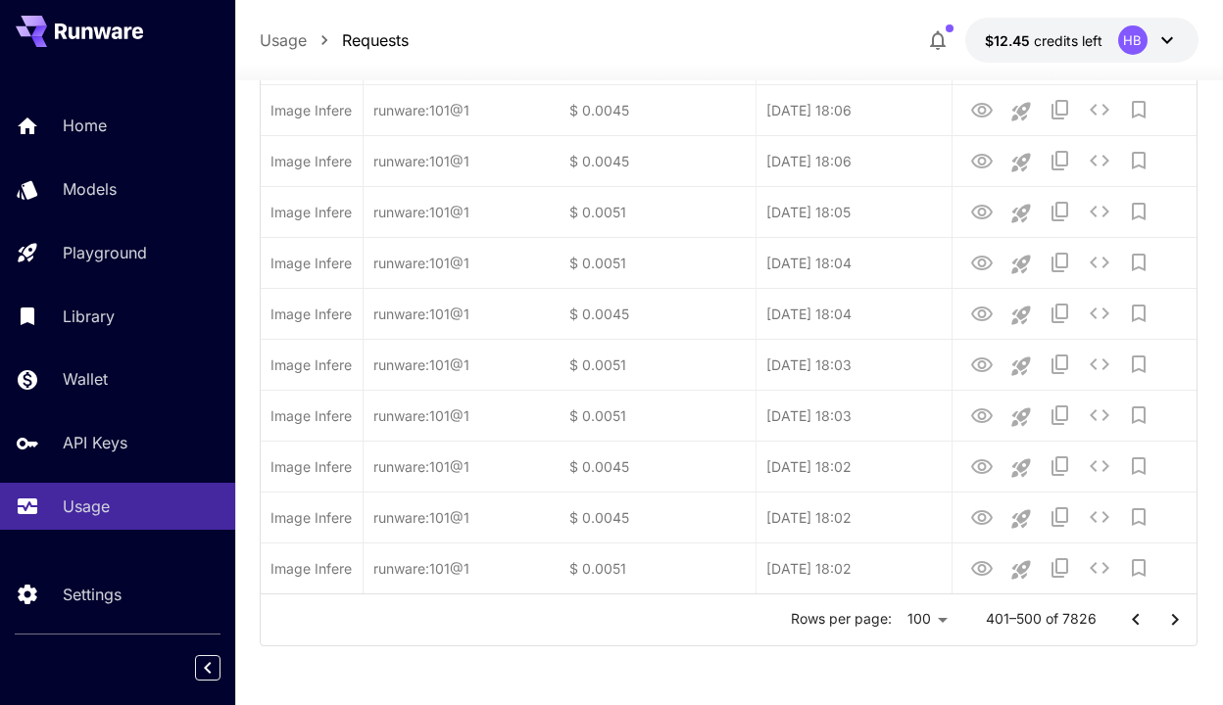
click at [1169, 619] on icon "Go to next page" at bounding box center [1175, 620] width 24 height 24
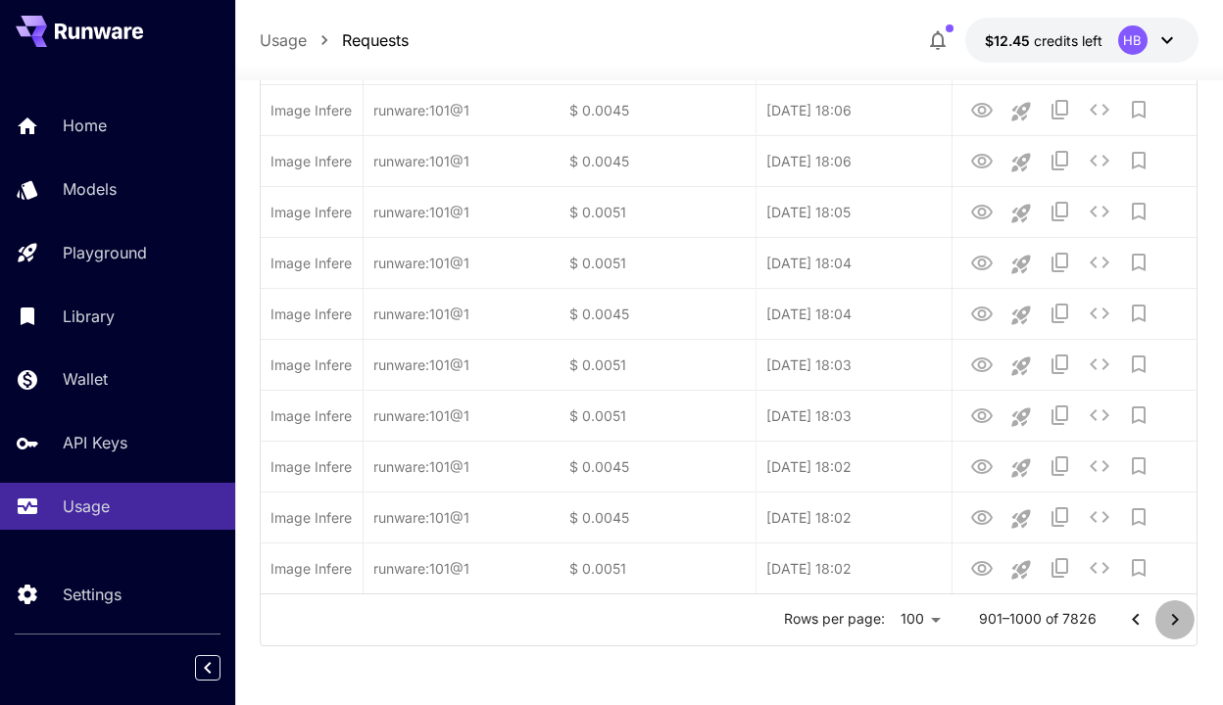
click at [1169, 619] on icon "Go to next page" at bounding box center [1175, 620] width 24 height 24
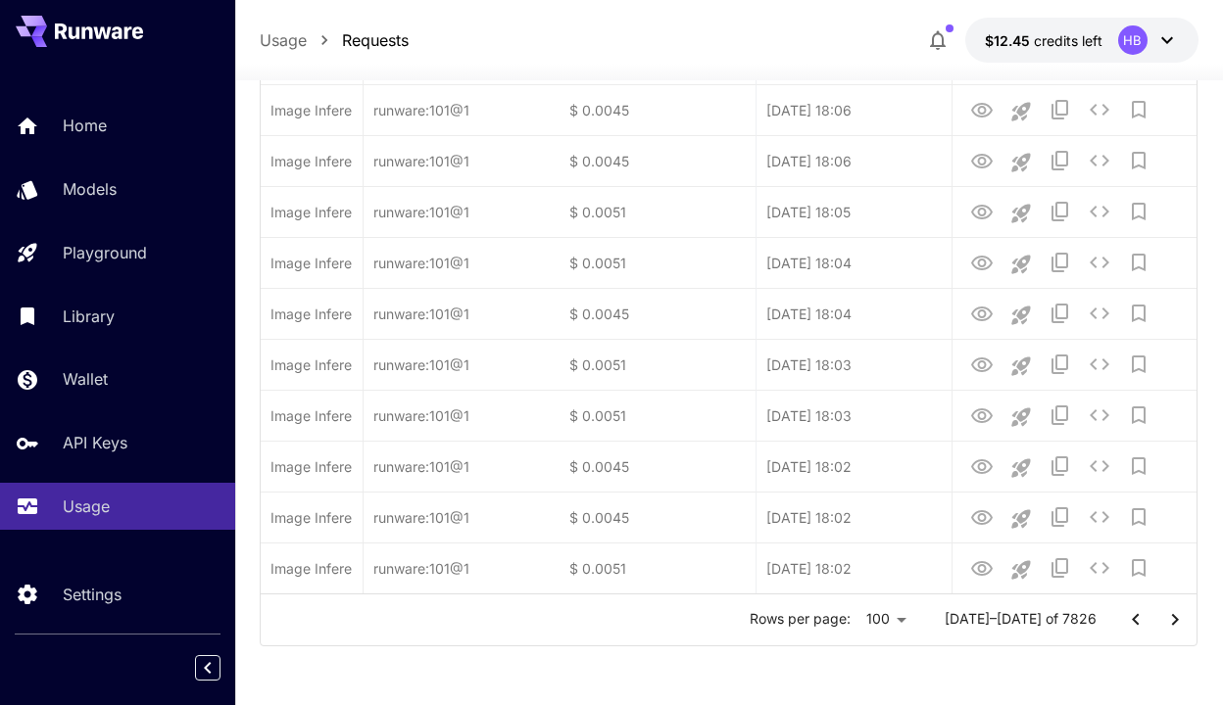
click at [1169, 619] on icon "Go to next page" at bounding box center [1175, 620] width 24 height 24
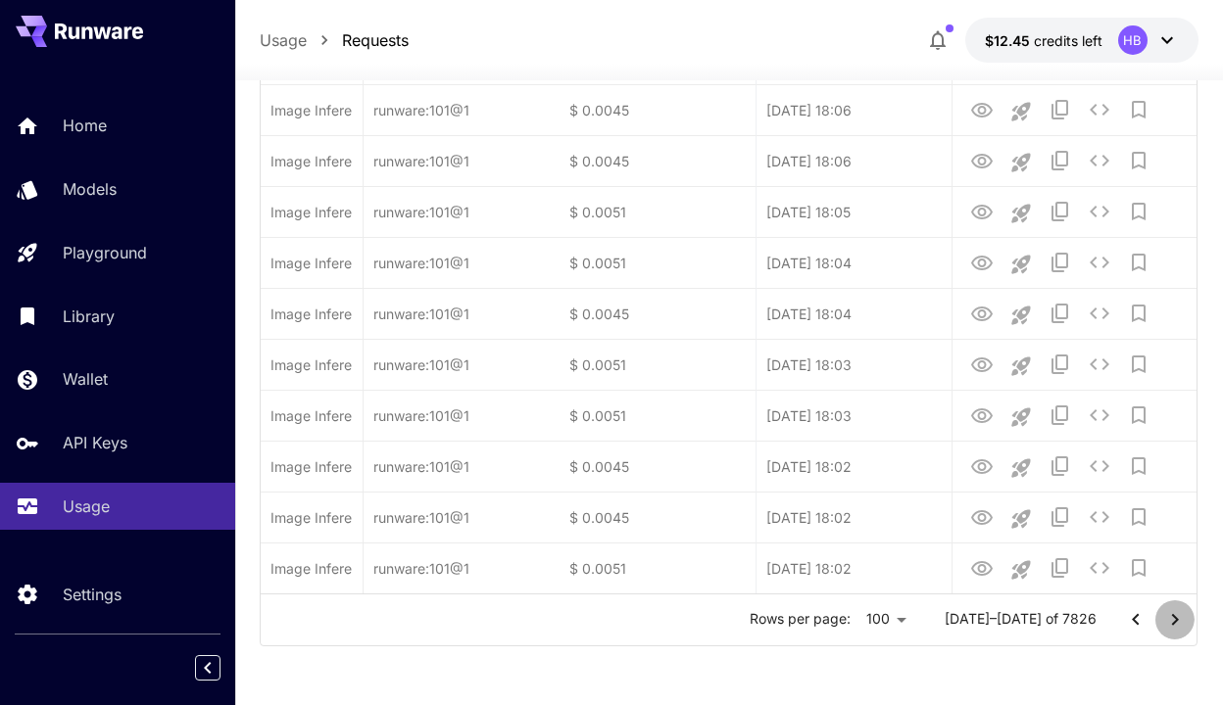
click at [1169, 619] on icon "Go to next page" at bounding box center [1175, 620] width 24 height 24
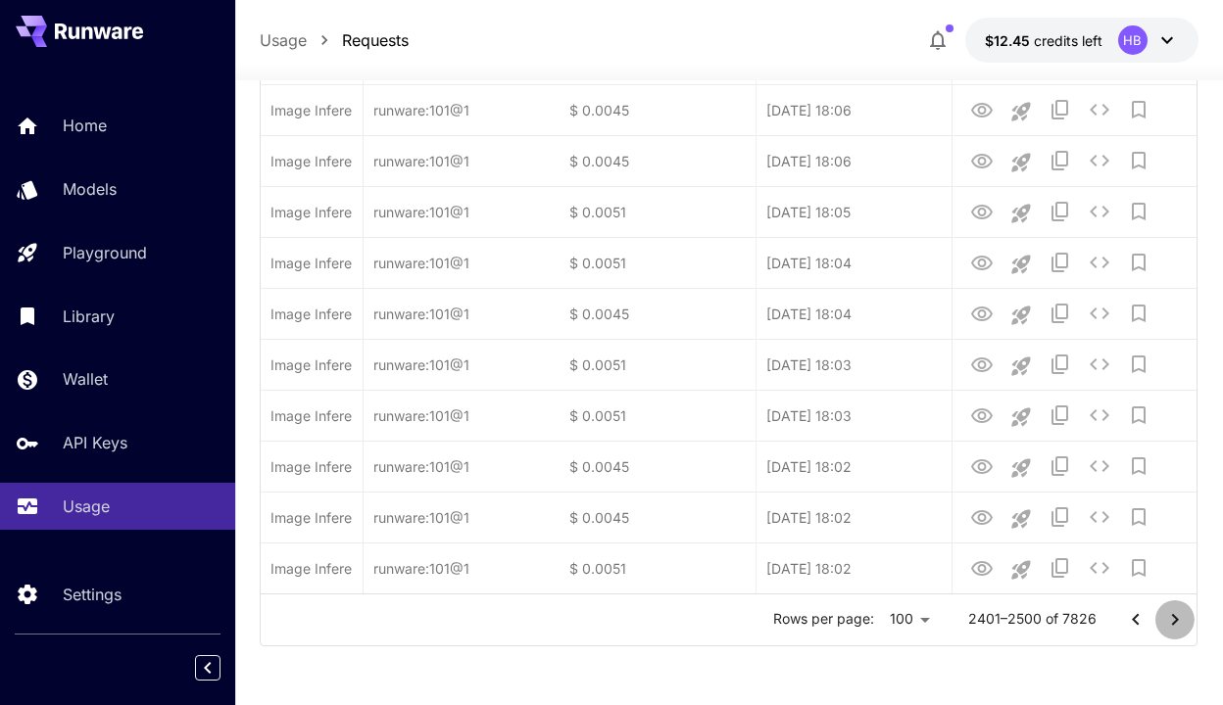
click at [1169, 619] on icon "Go to next page" at bounding box center [1175, 620] width 24 height 24
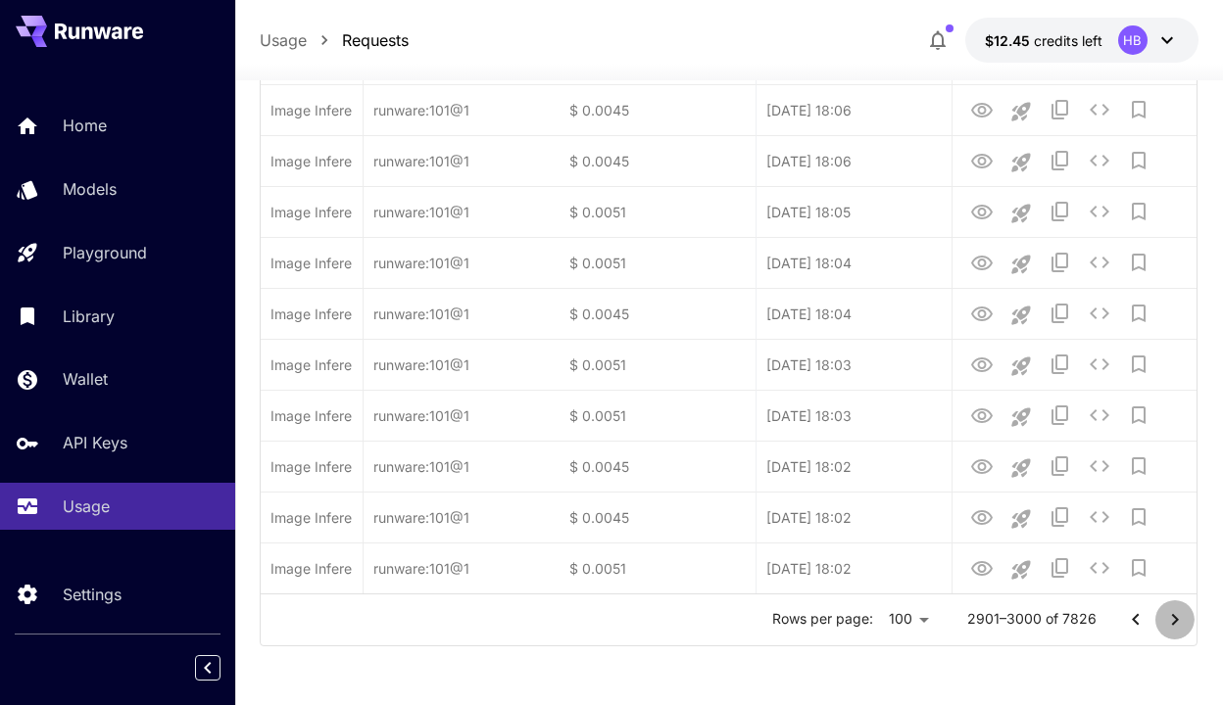
click at [1169, 619] on icon "Go to next page" at bounding box center [1175, 620] width 24 height 24
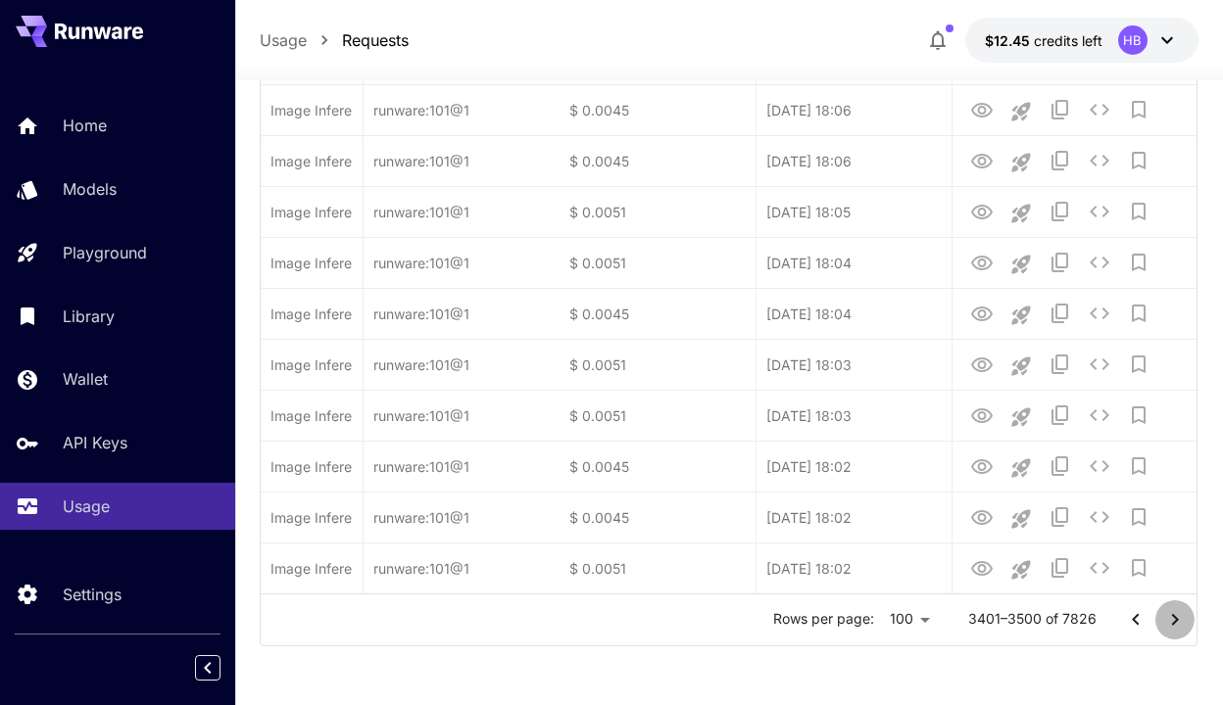
click at [1169, 619] on icon "Go to next page" at bounding box center [1175, 620] width 24 height 24
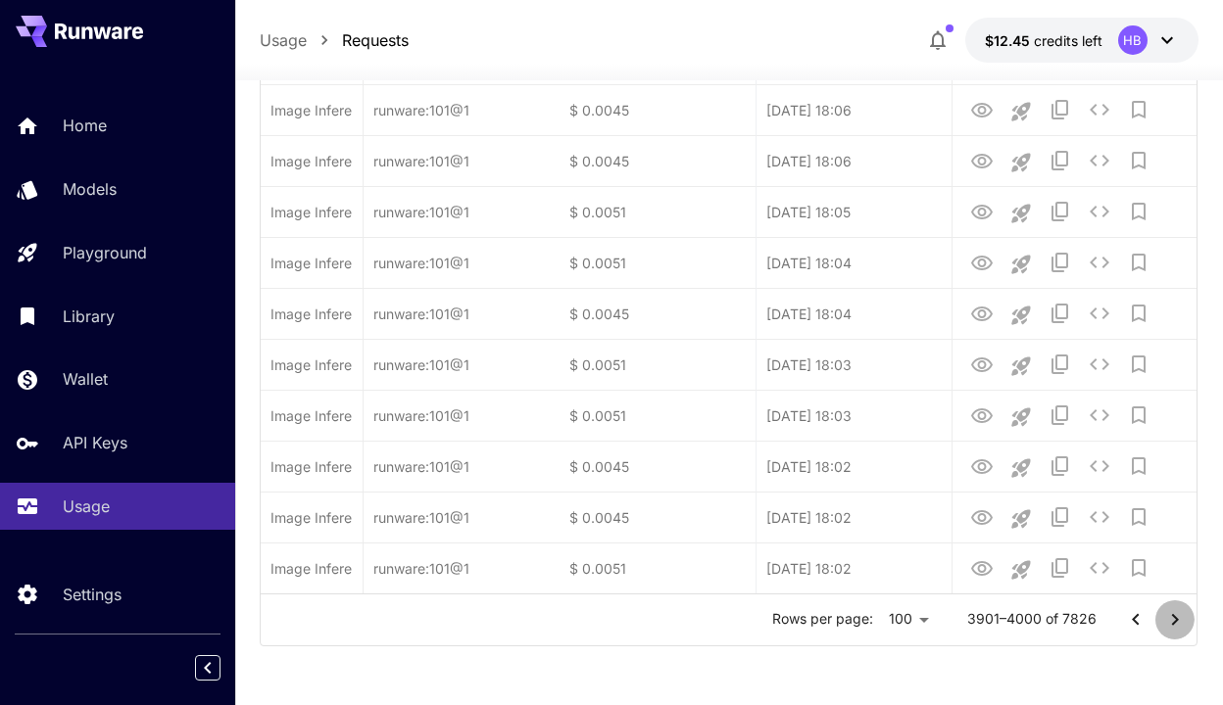
click at [1169, 619] on icon "Go to next page" at bounding box center [1175, 620] width 24 height 24
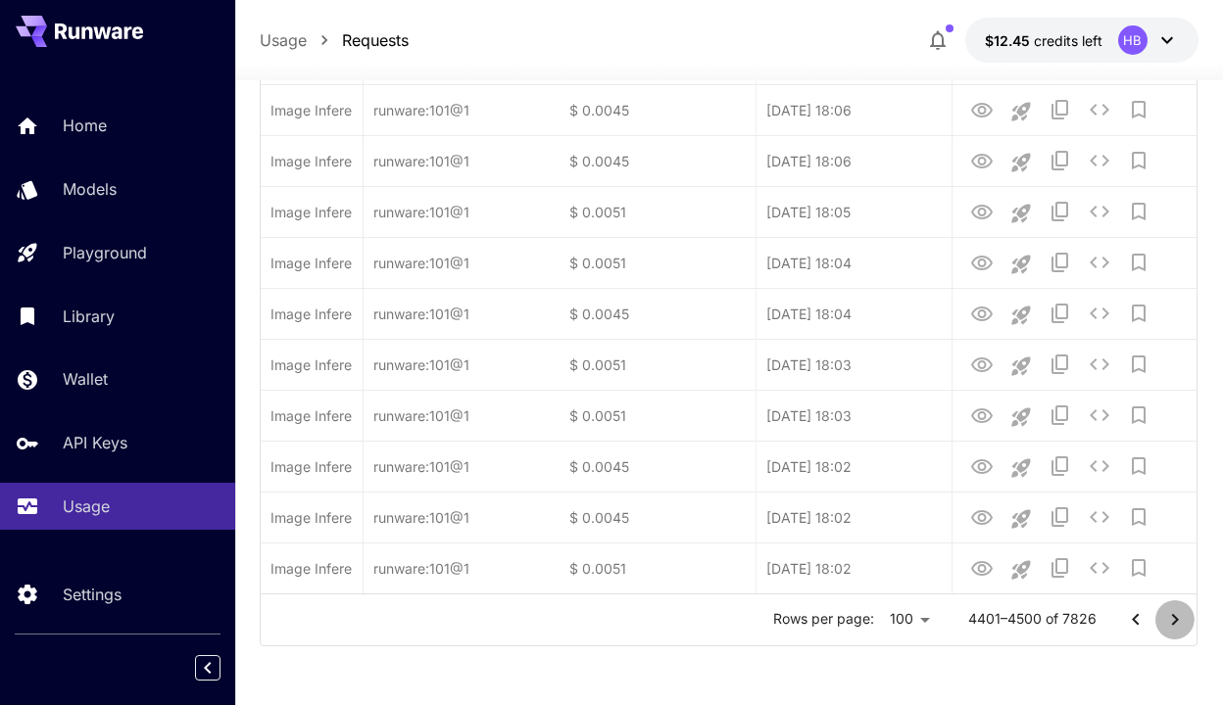
click at [1169, 619] on icon "Go to next page" at bounding box center [1175, 620] width 24 height 24
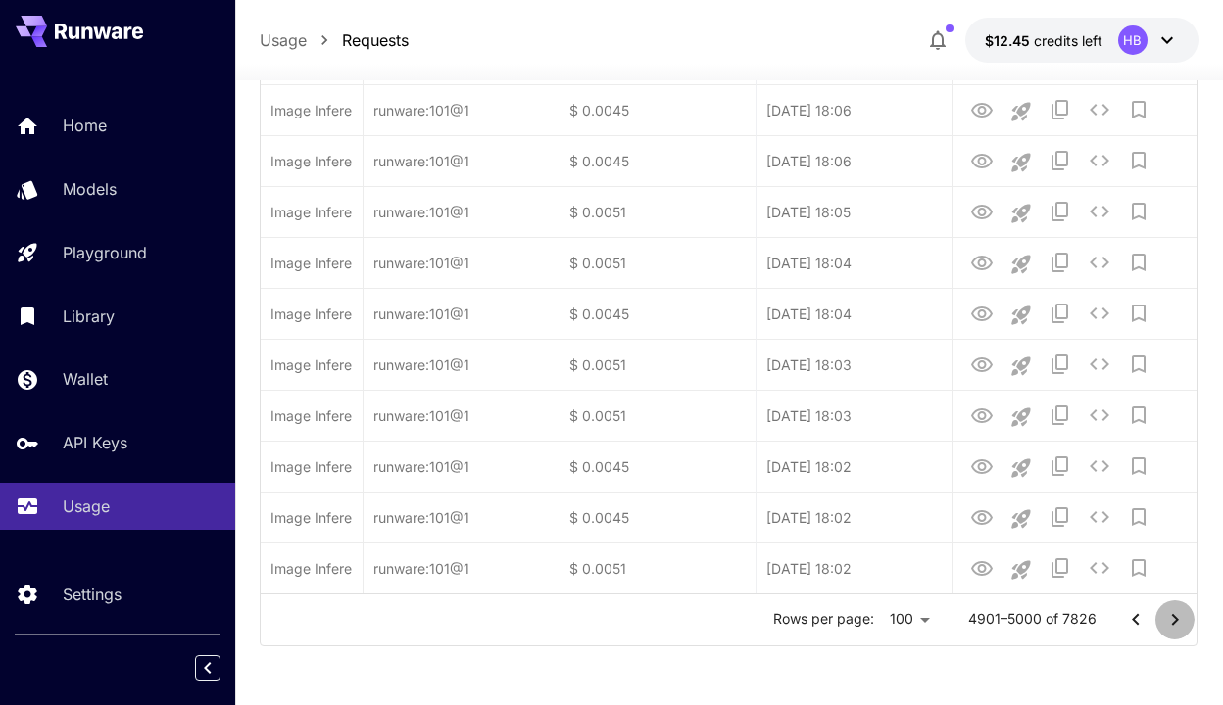
click at [1169, 619] on icon "Go to next page" at bounding box center [1175, 620] width 24 height 24
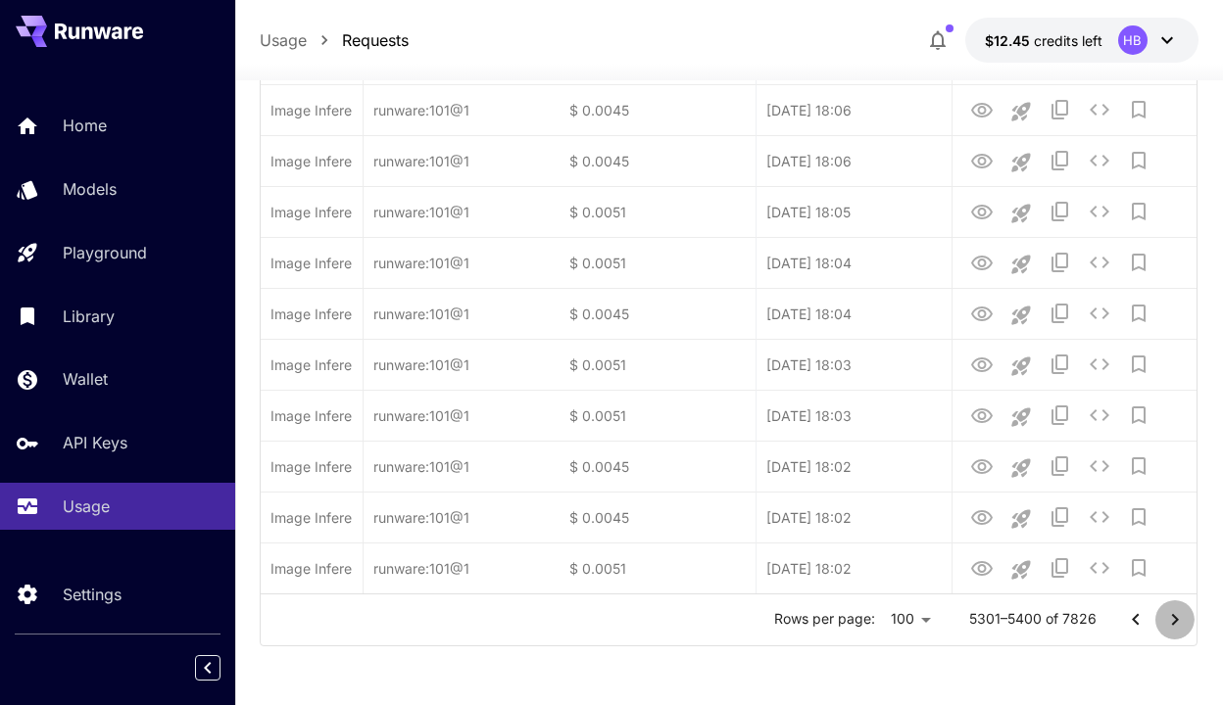
click at [1169, 619] on icon "Go to next page" at bounding box center [1175, 620] width 24 height 24
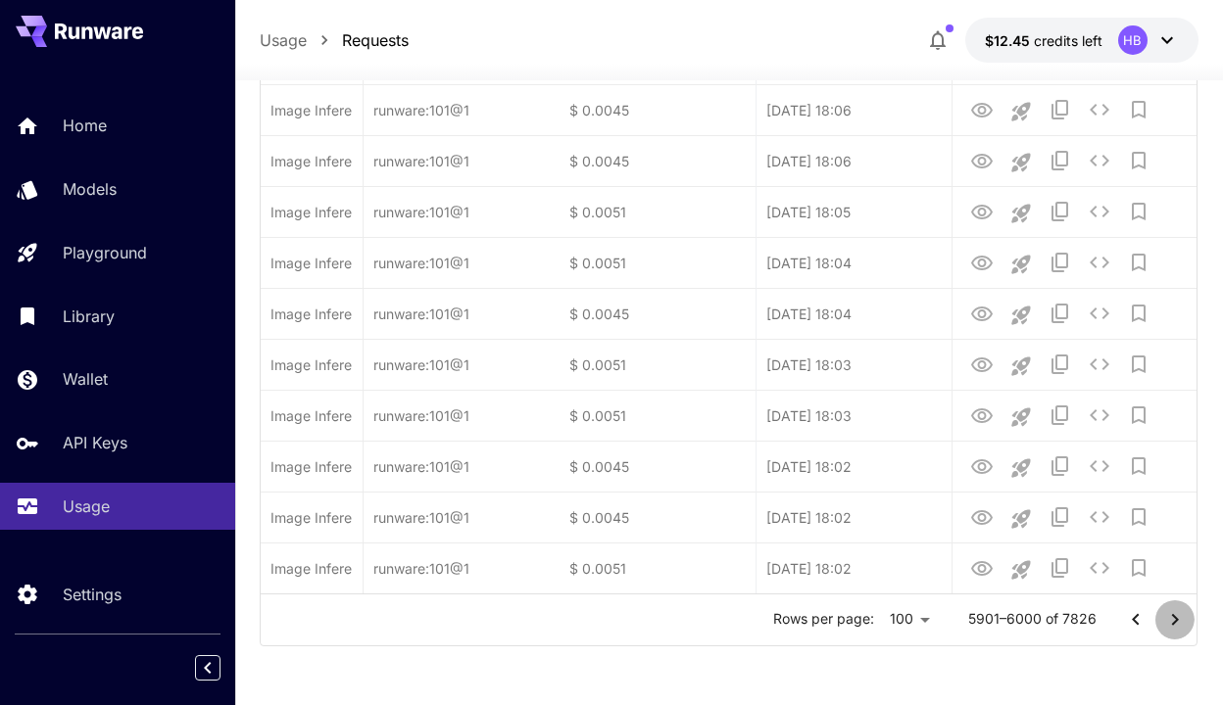
click at [1169, 619] on icon "Go to next page" at bounding box center [1175, 620] width 24 height 24
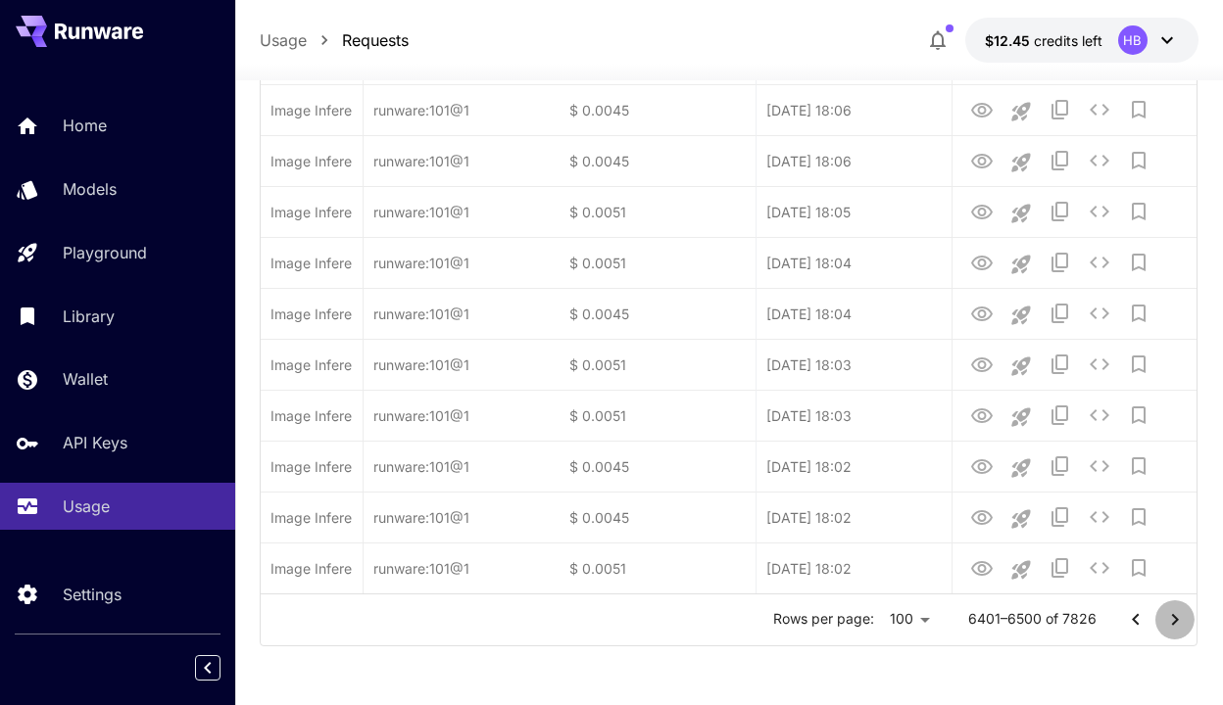
click at [1169, 619] on icon "Go to next page" at bounding box center [1175, 620] width 24 height 24
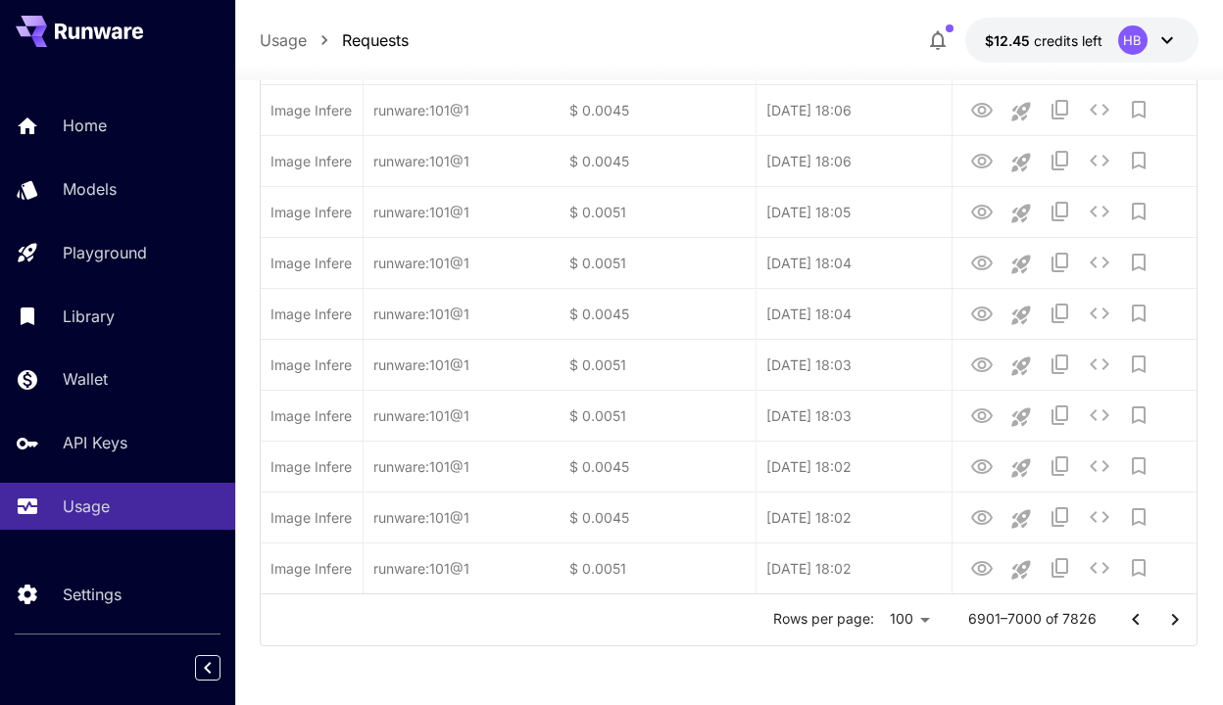
click at [1169, 619] on icon "Go to next page" at bounding box center [1175, 620] width 24 height 24
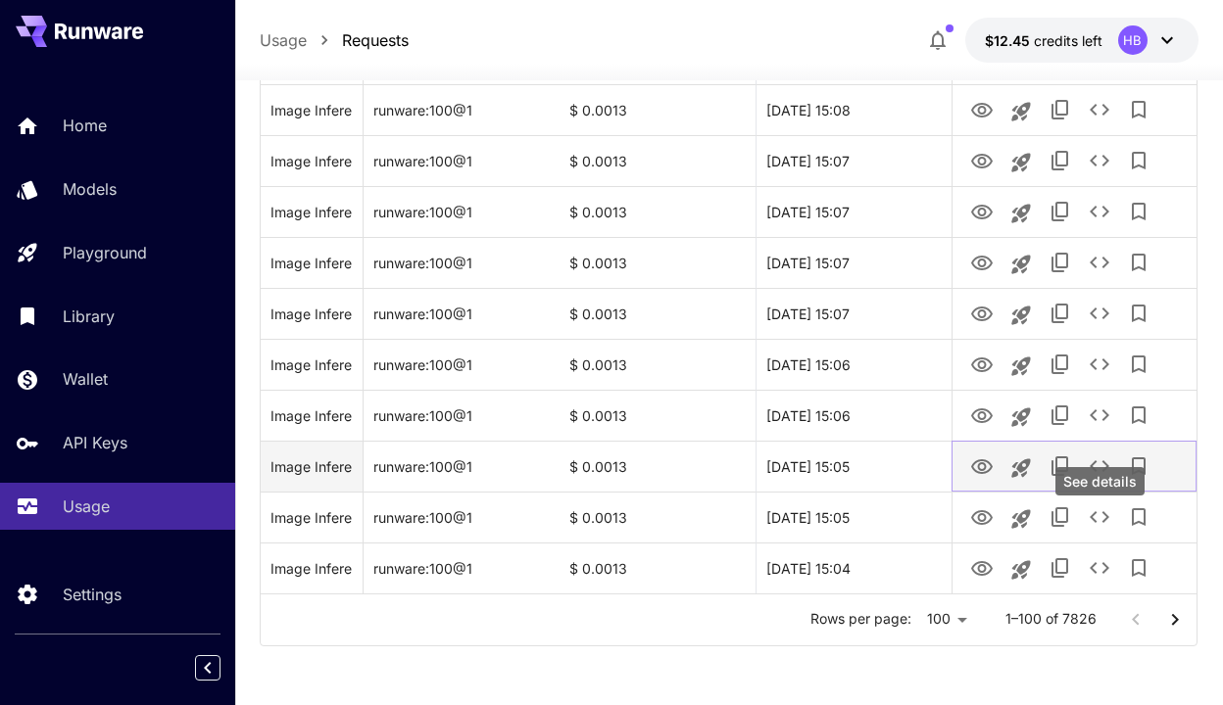
click at [1102, 467] on icon "See details" at bounding box center [1099, 467] width 24 height 24
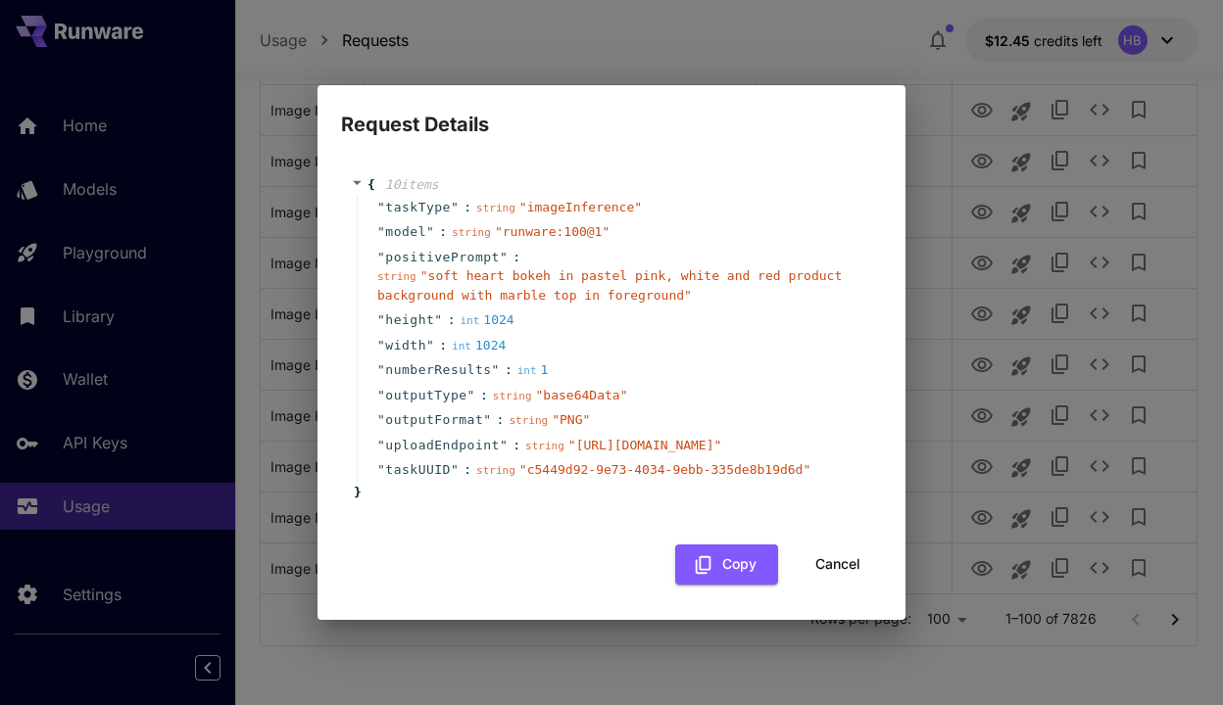
click at [1107, 424] on div "Request Details { 10 item s " taskType " : string " imageInference " " model " …" at bounding box center [611, 352] width 1223 height 705
click at [841, 585] on button "Cancel" at bounding box center [837, 565] width 88 height 40
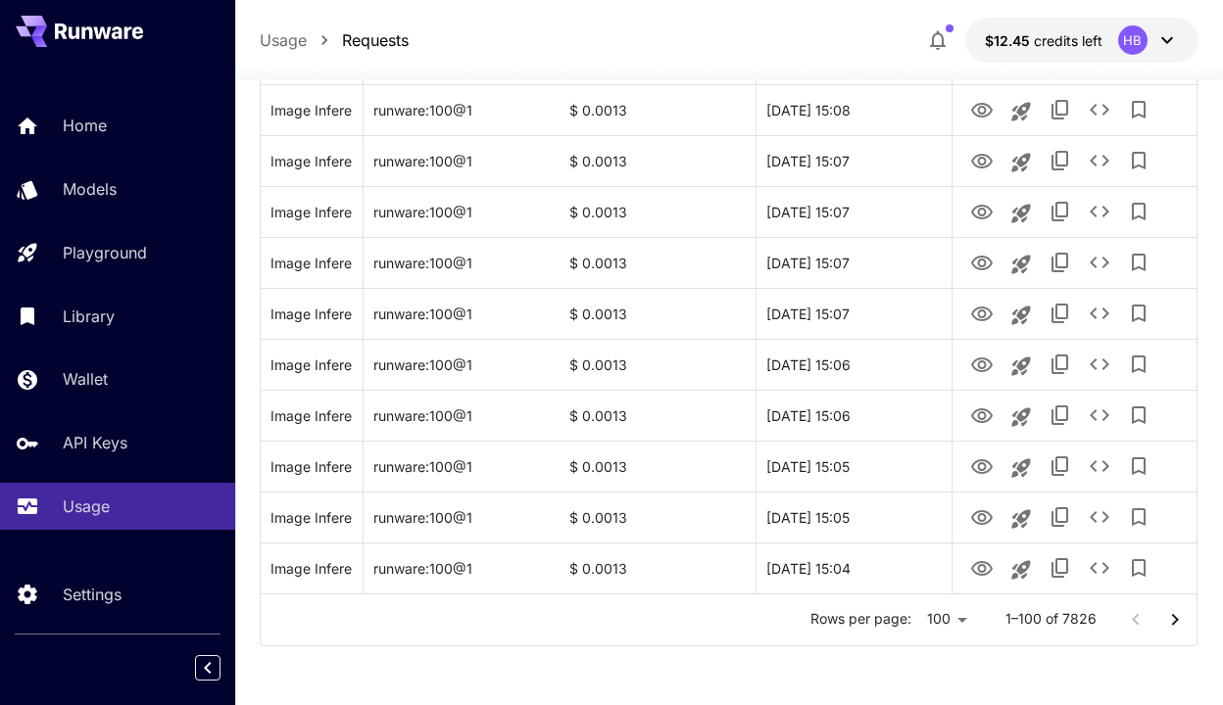
click at [1171, 625] on icon "Go to next page" at bounding box center [1175, 620] width 24 height 24
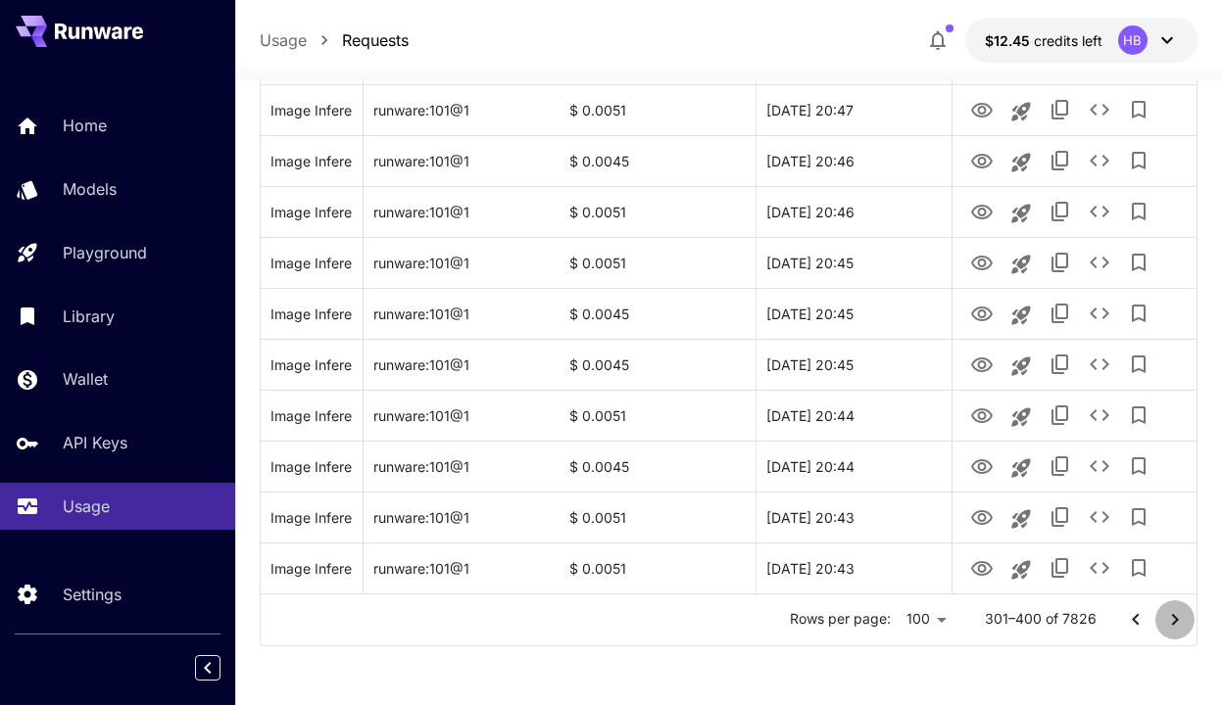
click at [1171, 625] on icon "Go to next page" at bounding box center [1175, 620] width 24 height 24
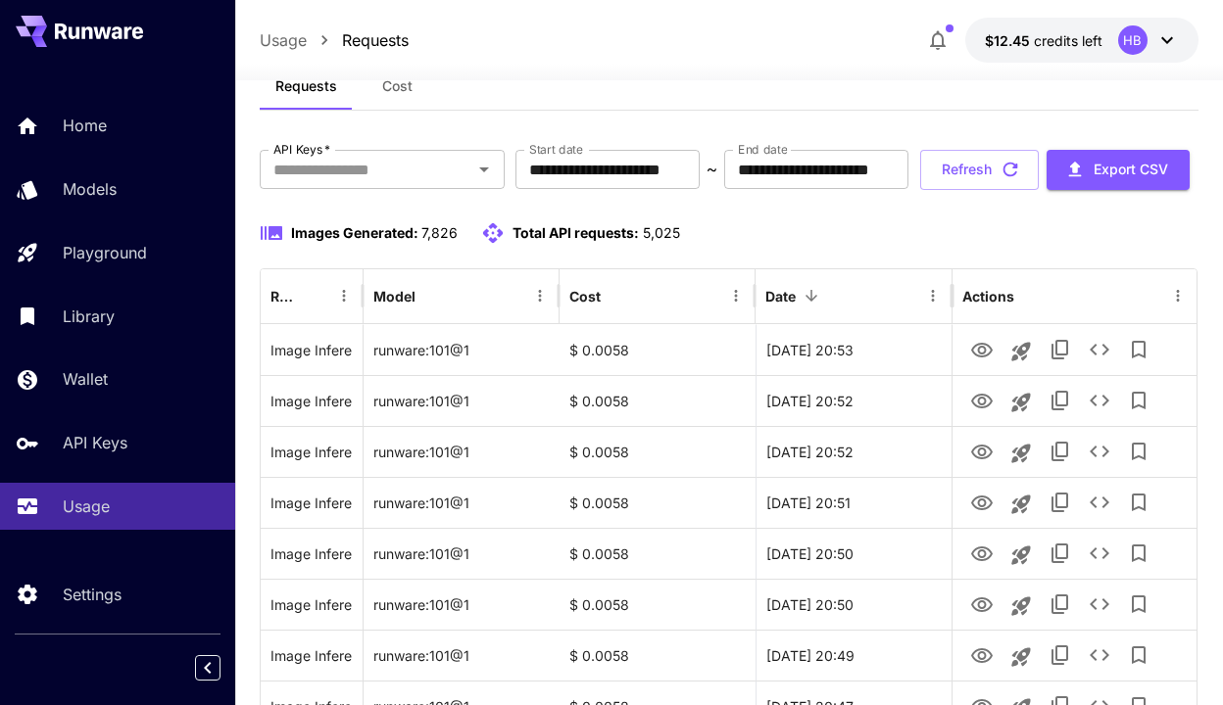
scroll to position [0, 0]
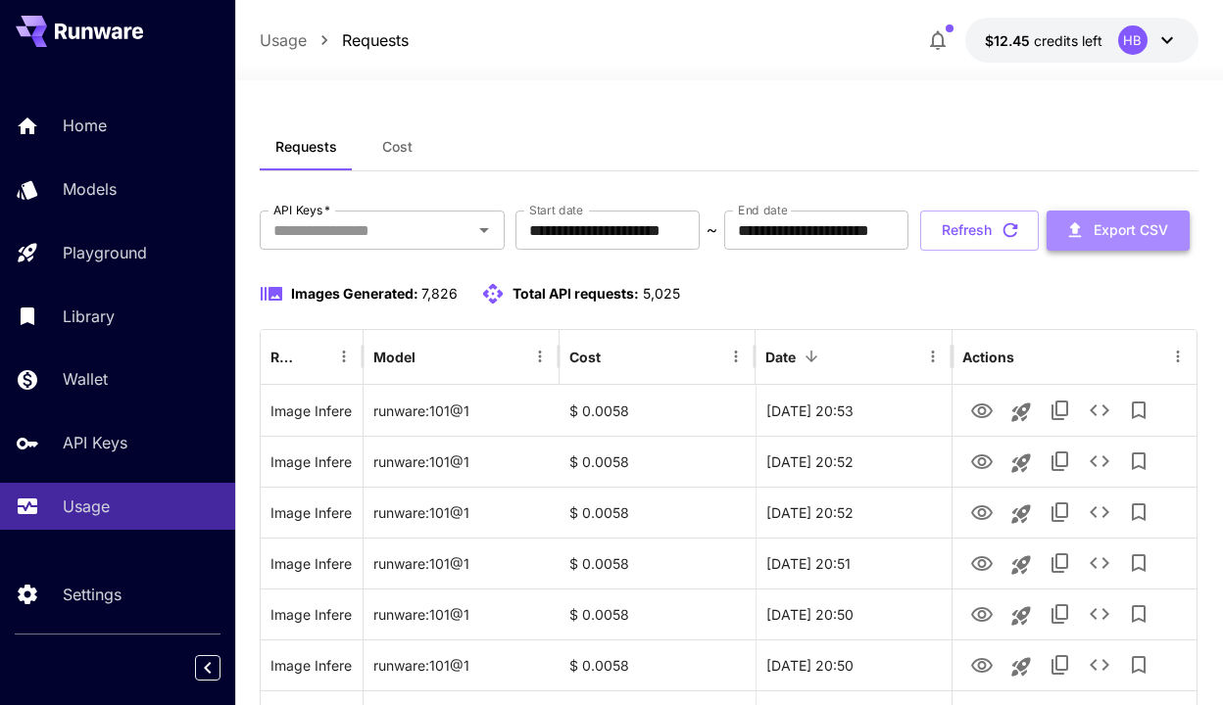
click at [1046, 251] on button "Export CSV" at bounding box center [1117, 231] width 143 height 40
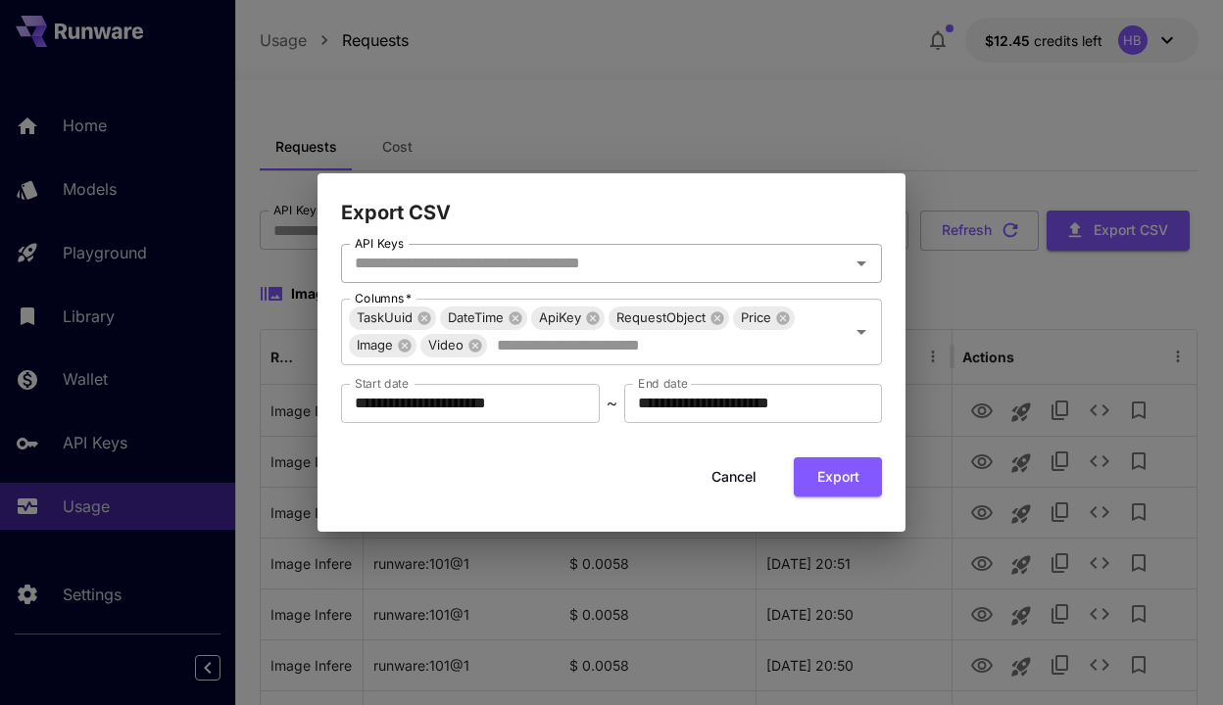
click at [562, 250] on input "API Keys" at bounding box center [595, 263] width 497 height 27
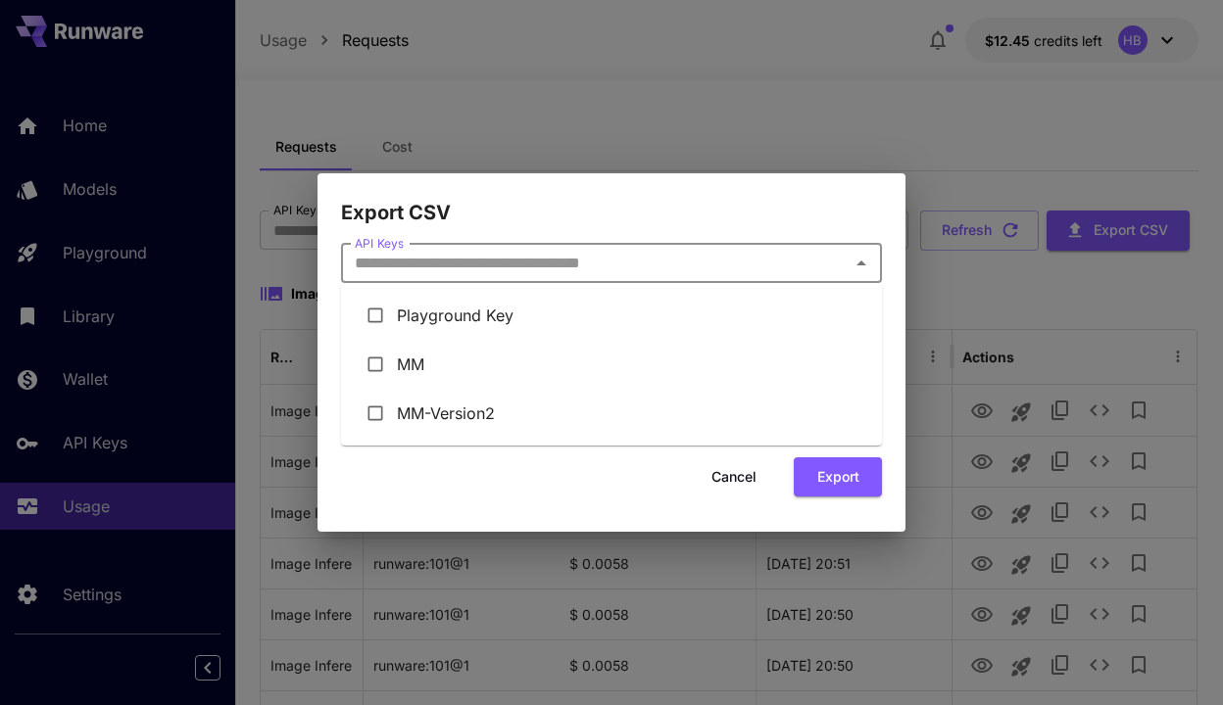
click at [591, 218] on h2 "Export CSV" at bounding box center [611, 200] width 588 height 55
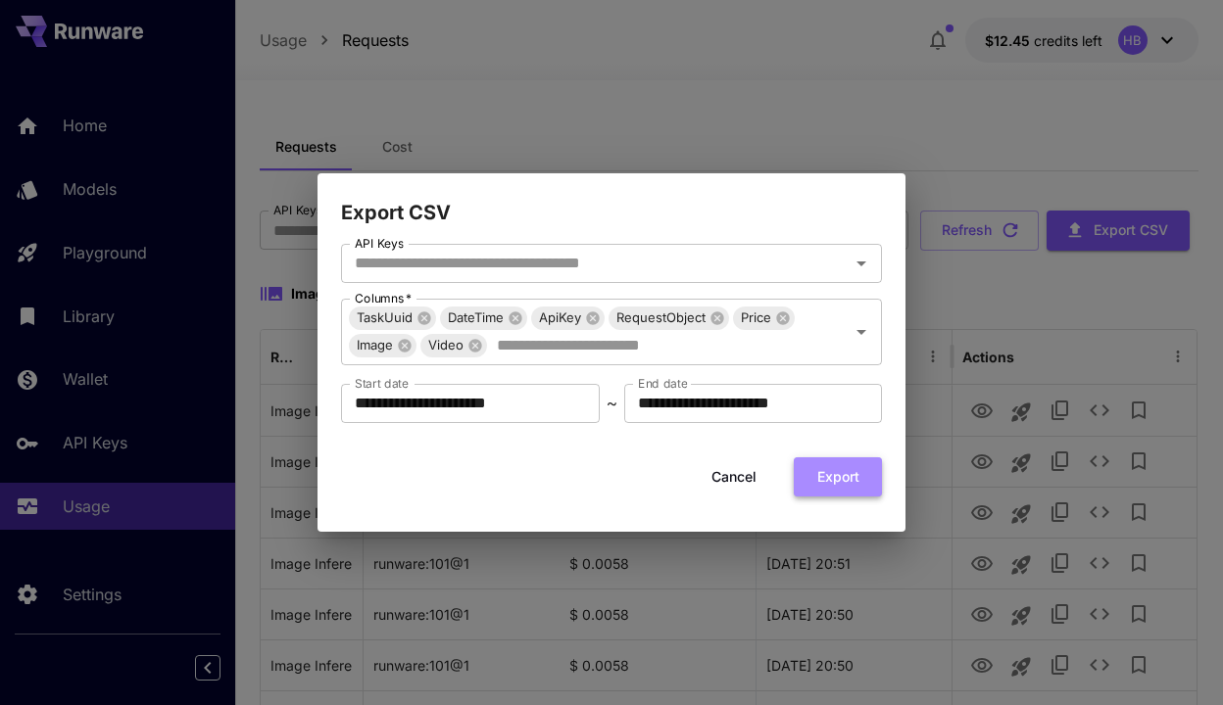
click at [831, 484] on button "Export" at bounding box center [837, 477] width 88 height 40
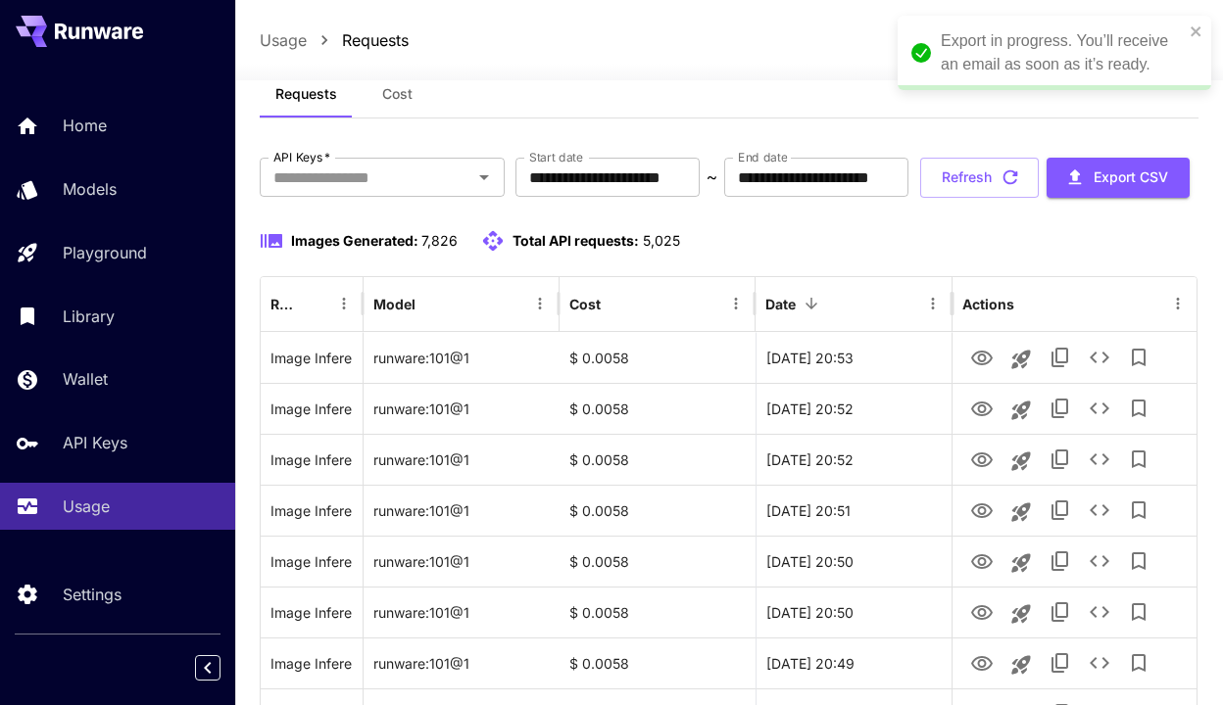
scroll to position [58, 0]
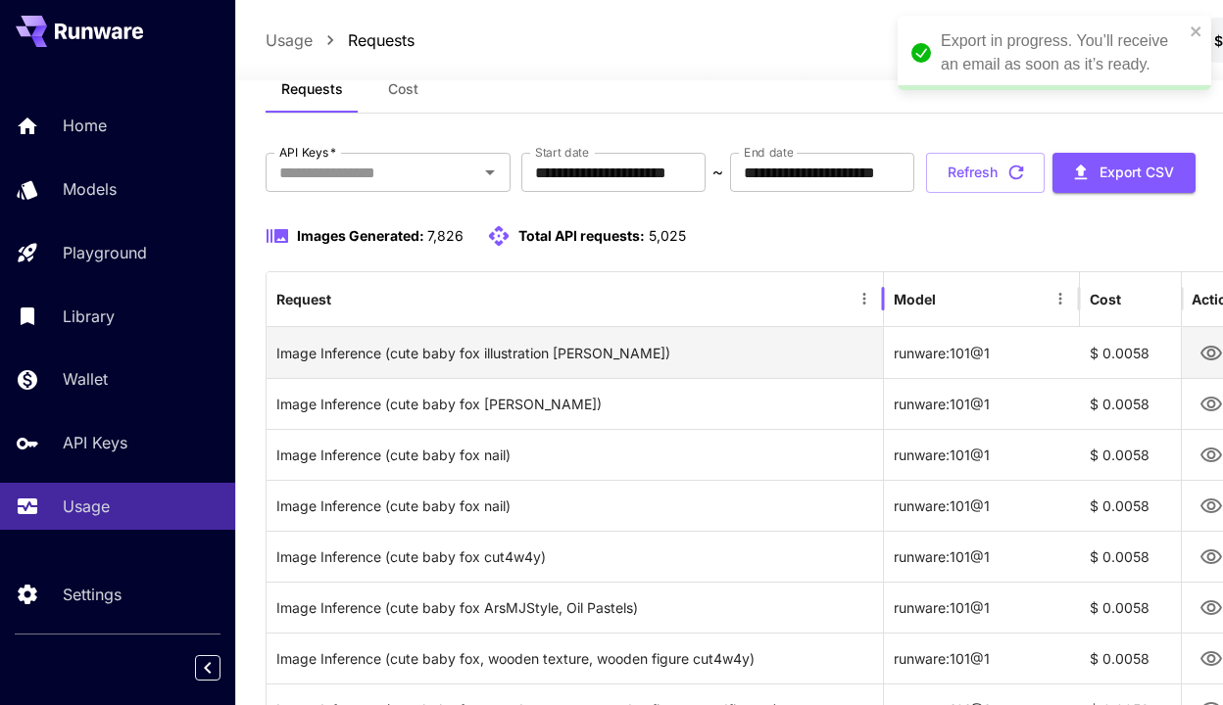
drag, startPoint x: 360, startPoint y: 352, endPoint x: 908, endPoint y: 356, distance: 547.6
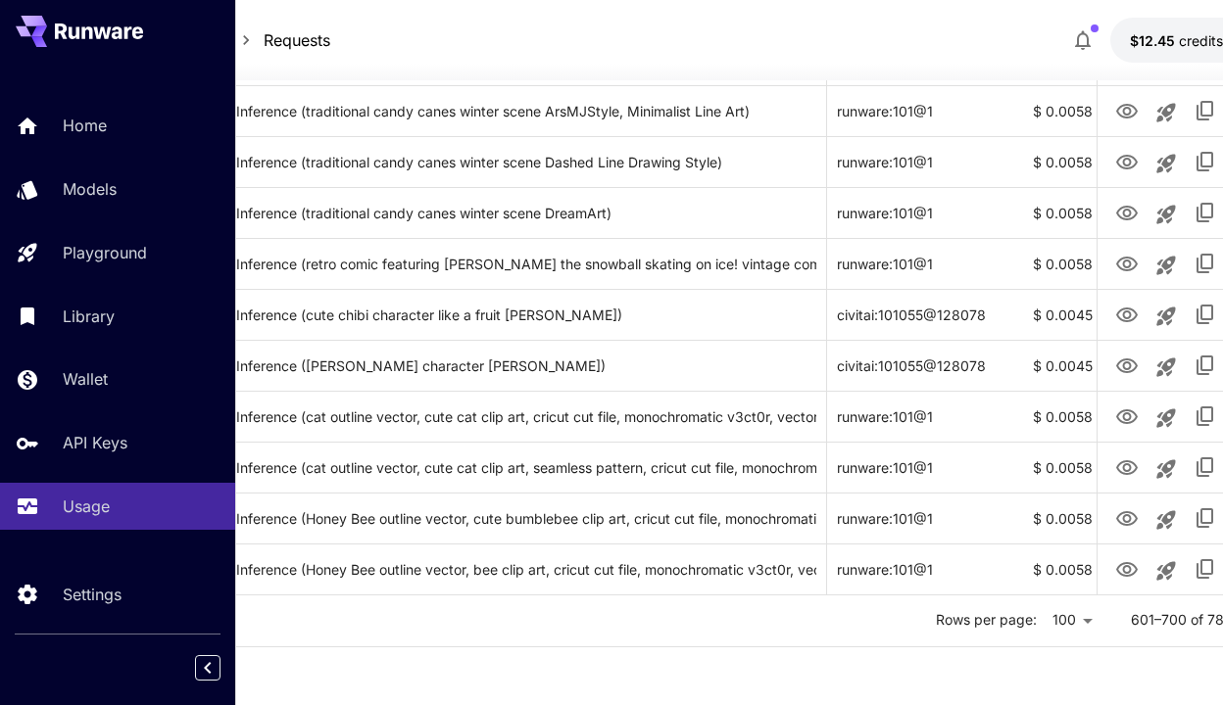
scroll to position [4884, 235]
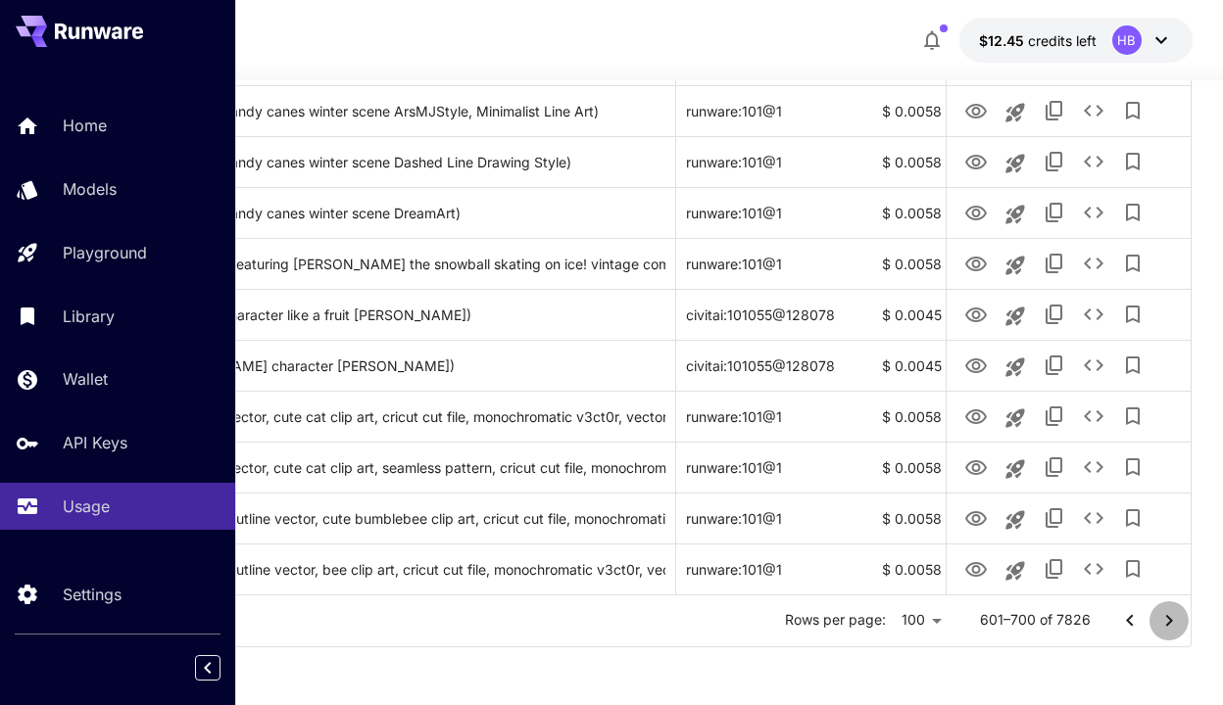
click at [1164, 621] on icon "Go to next page" at bounding box center [1169, 621] width 24 height 24
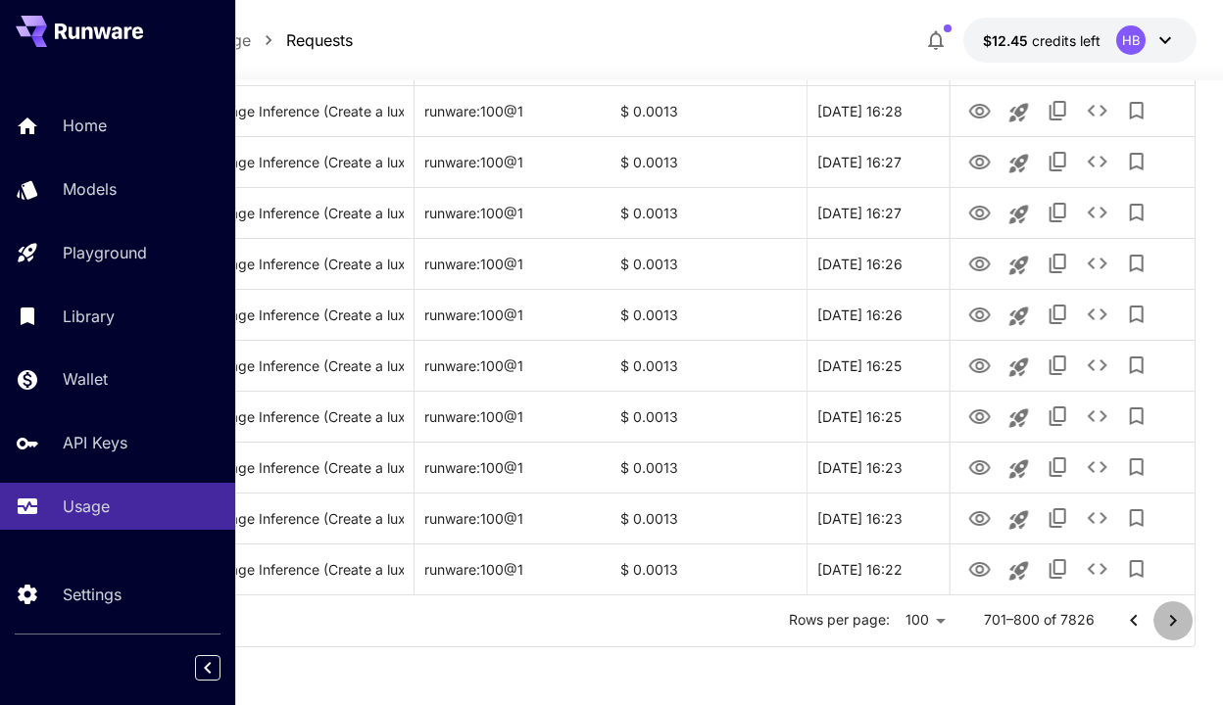
scroll to position [4884, 57]
click at [1164, 621] on icon "Go to next page" at bounding box center [1174, 621] width 24 height 24
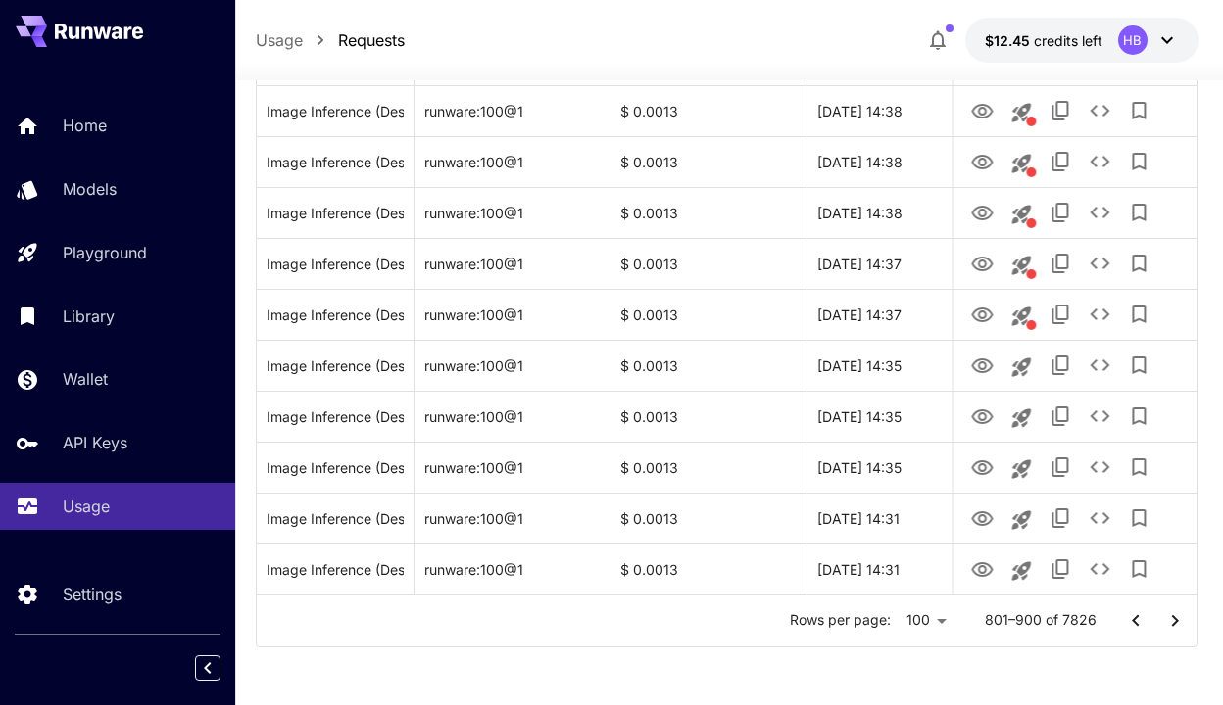
scroll to position [4947, 0]
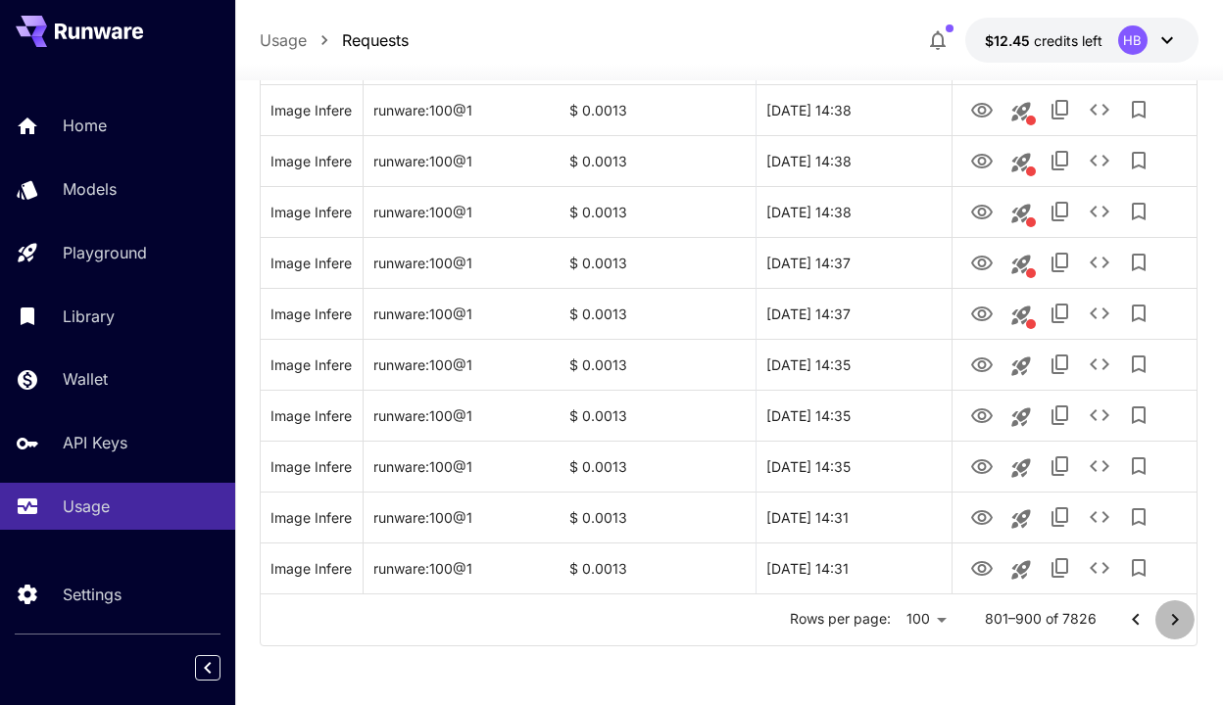
click at [1164, 621] on icon "Go to next page" at bounding box center [1175, 620] width 24 height 24
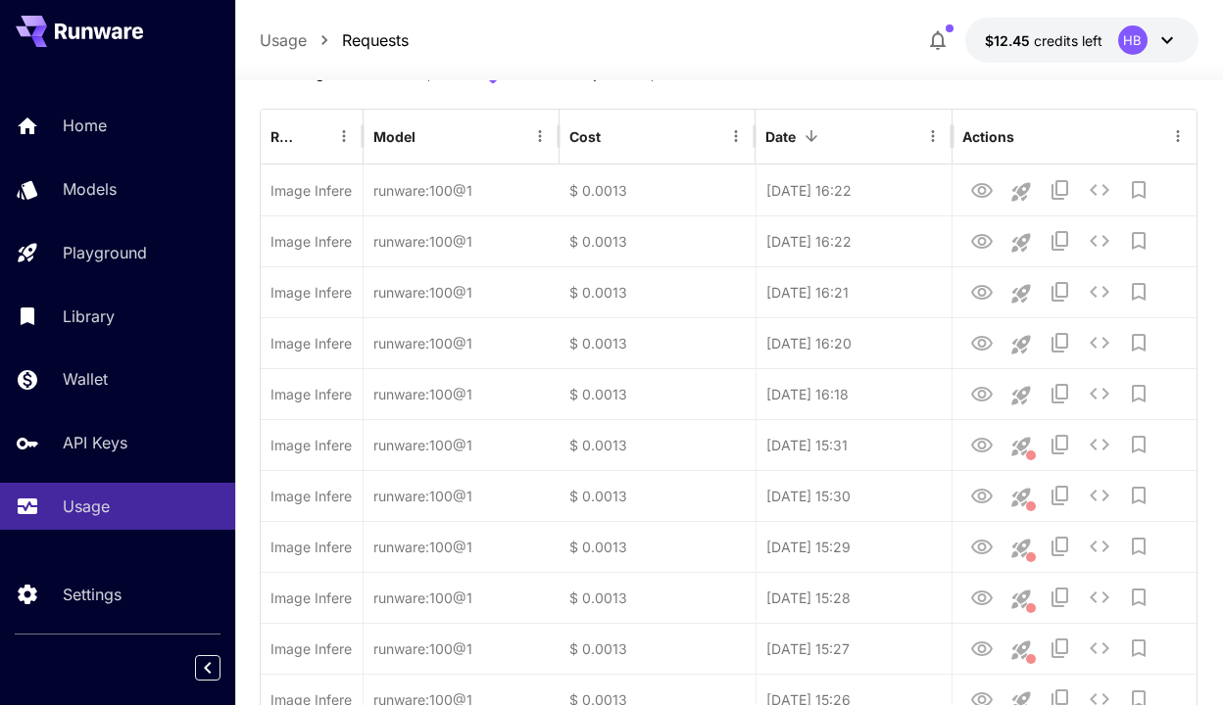
scroll to position [0, 0]
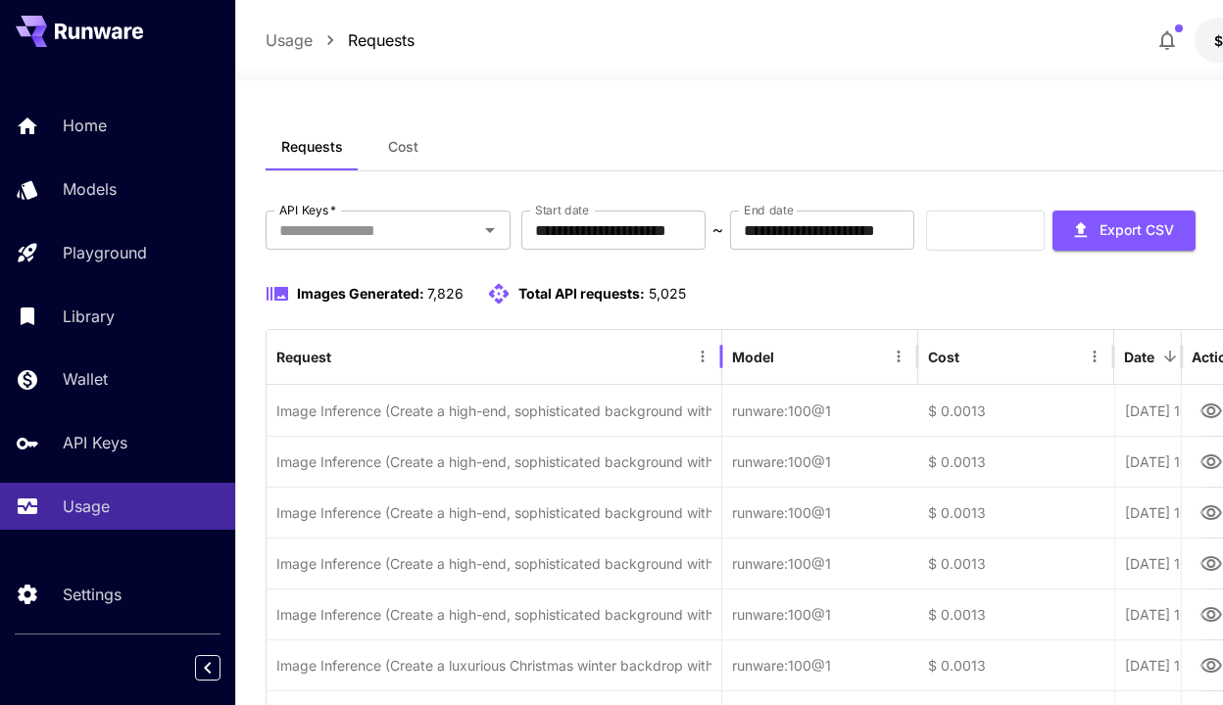
drag, startPoint x: 363, startPoint y: 414, endPoint x: 722, endPoint y: 421, distance: 358.6
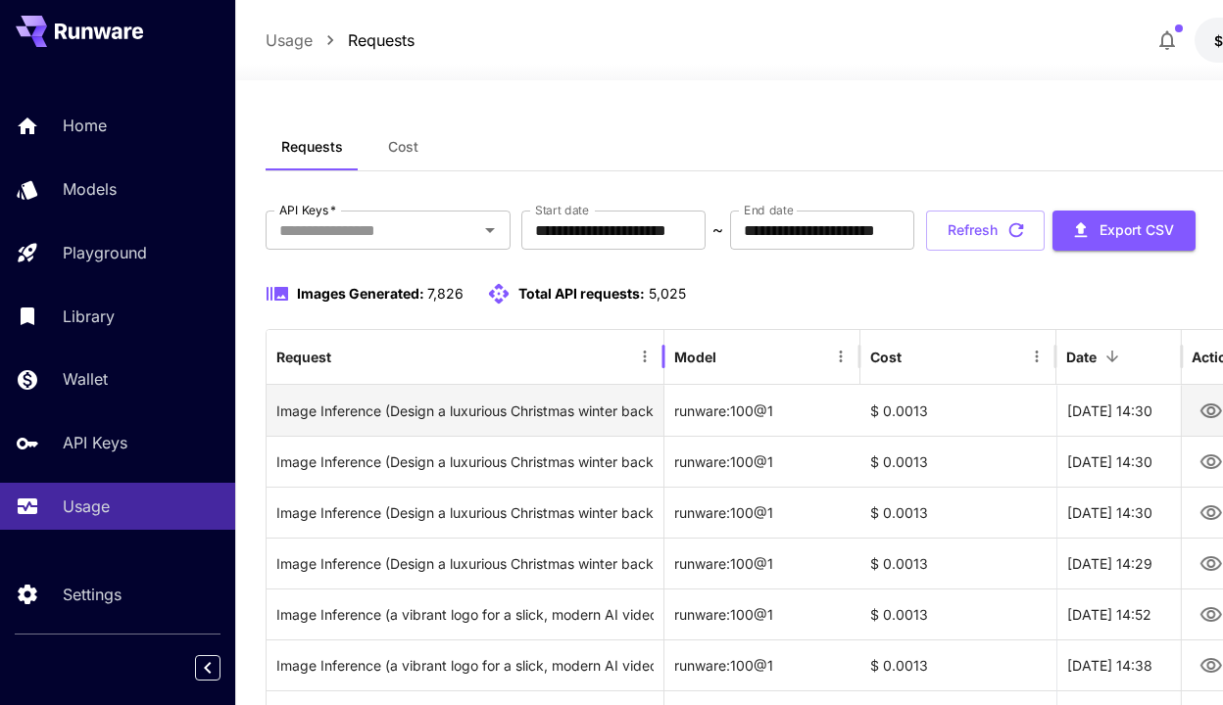
drag, startPoint x: 360, startPoint y: 416, endPoint x: 657, endPoint y: 414, distance: 297.8
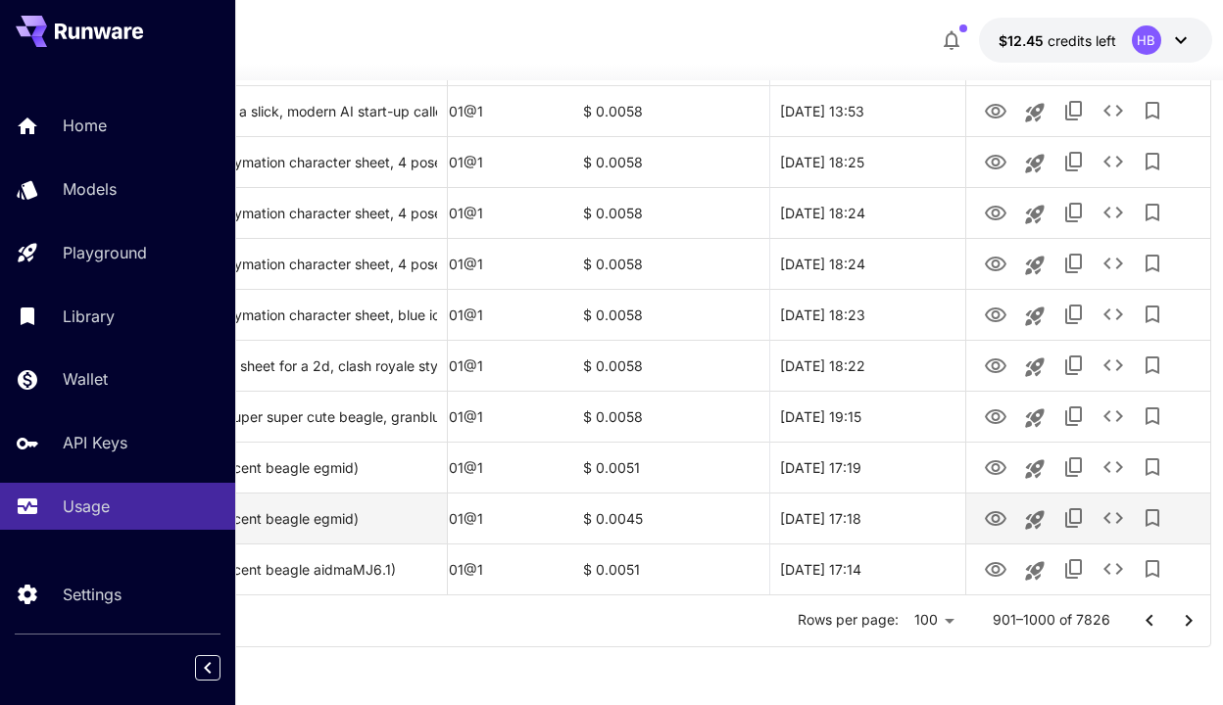
scroll to position [4884, 235]
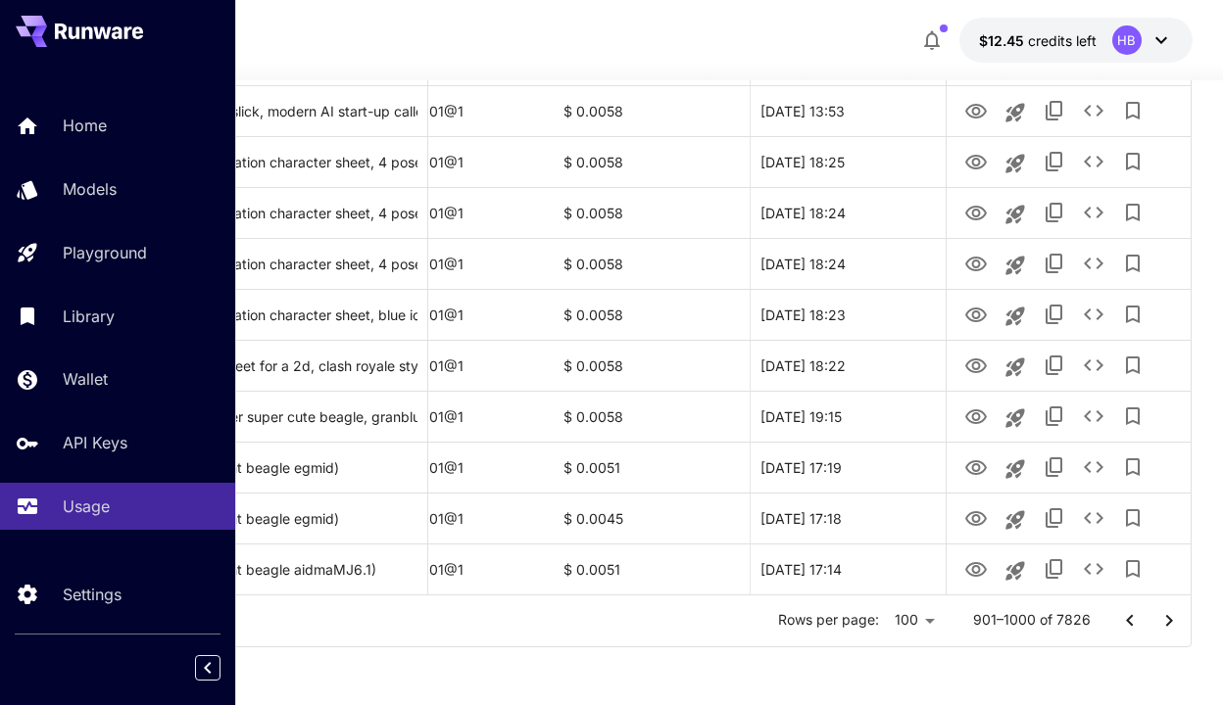
click at [1035, 625] on p "901–1000 of 7826" at bounding box center [1032, 620] width 118 height 20
click at [1077, 618] on p "901–1000 of 7826" at bounding box center [1032, 620] width 118 height 20
click at [1043, 638] on div at bounding box center [611, 352] width 1223 height 705
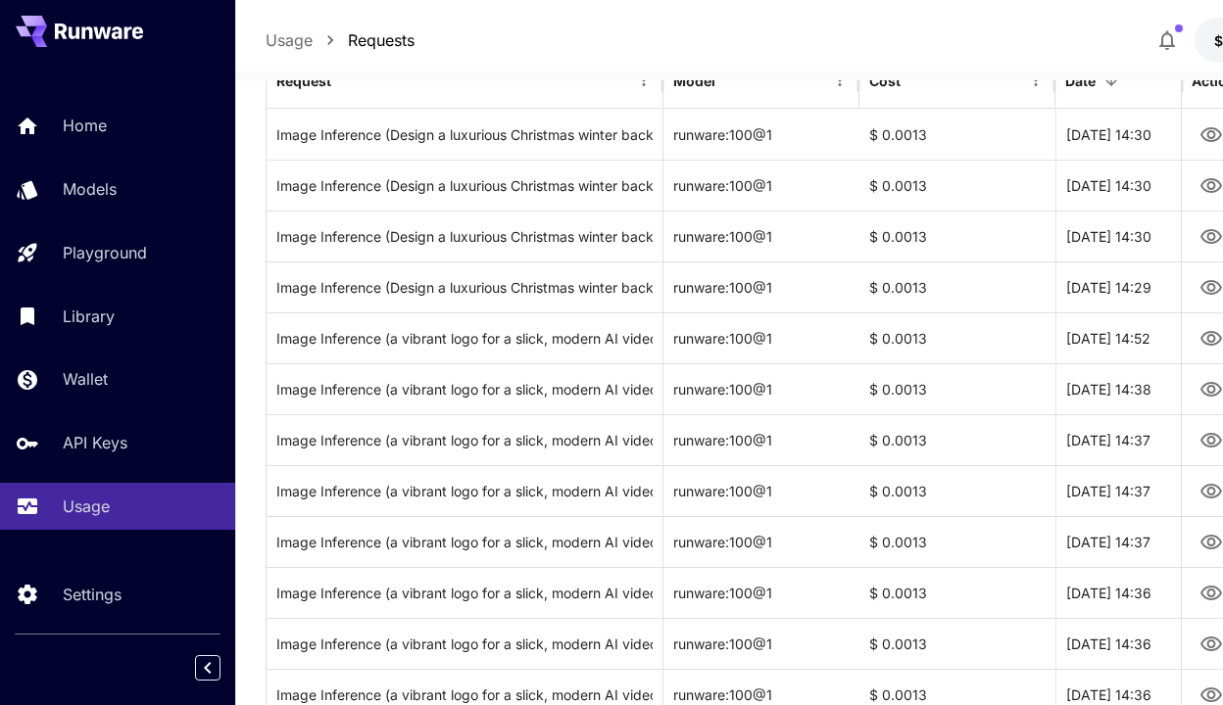
scroll to position [0, 0]
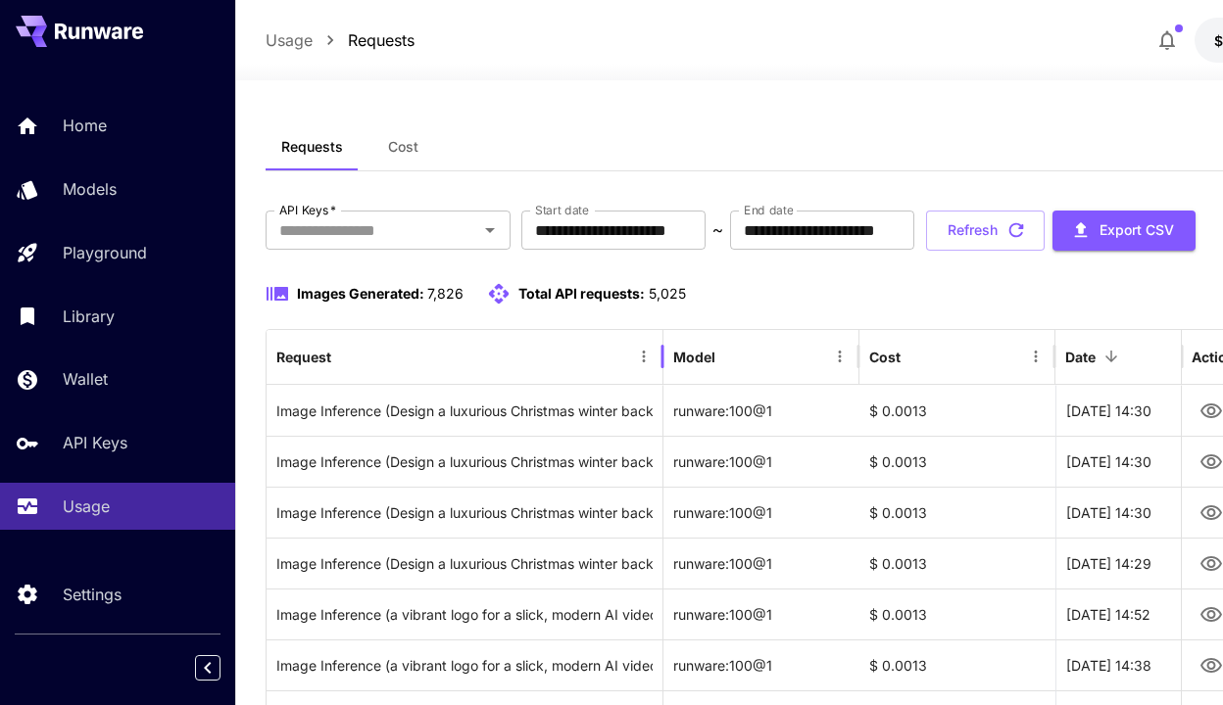
drag, startPoint x: 664, startPoint y: 346, endPoint x: 971, endPoint y: 381, distance: 308.6
click at [667, 381] on div at bounding box center [662, 356] width 10 height 55
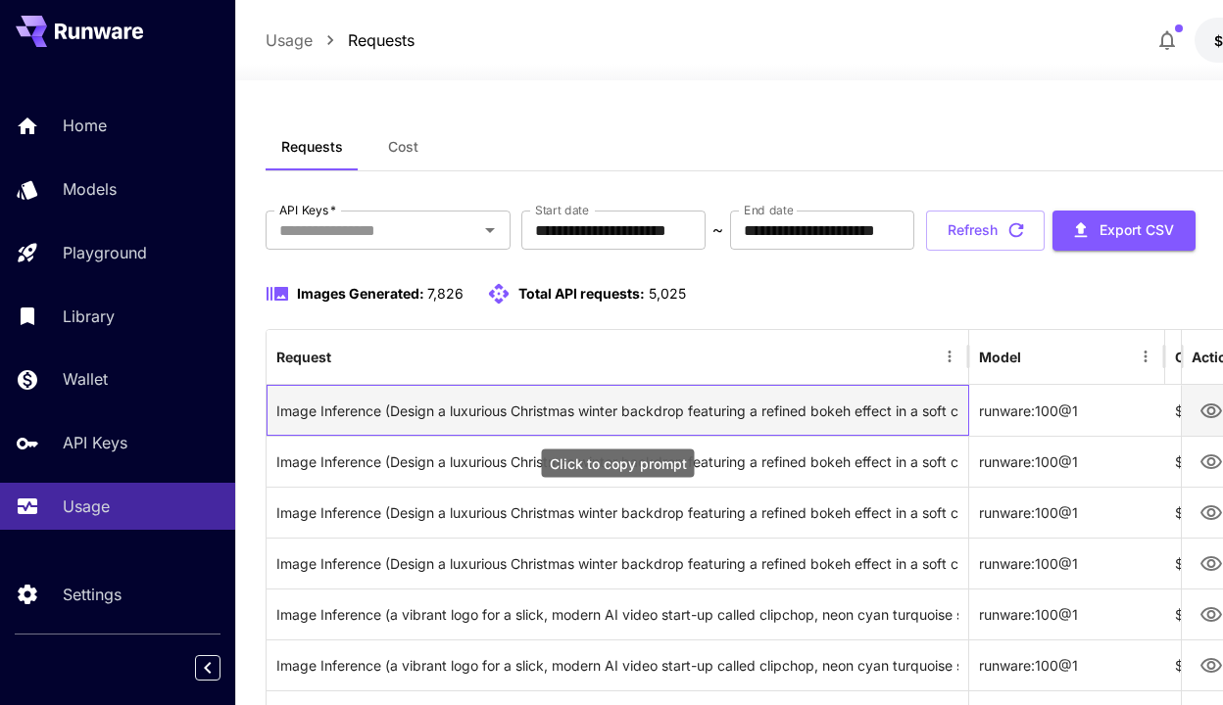
click at [843, 414] on div "Image Inference (Design a luxurious Christmas winter backdrop featuring a refin…" at bounding box center [617, 411] width 682 height 50
click at [897, 413] on div "Image Inference (Design a luxurious Christmas winter backdrop featuring a refin…" at bounding box center [617, 411] width 682 height 50
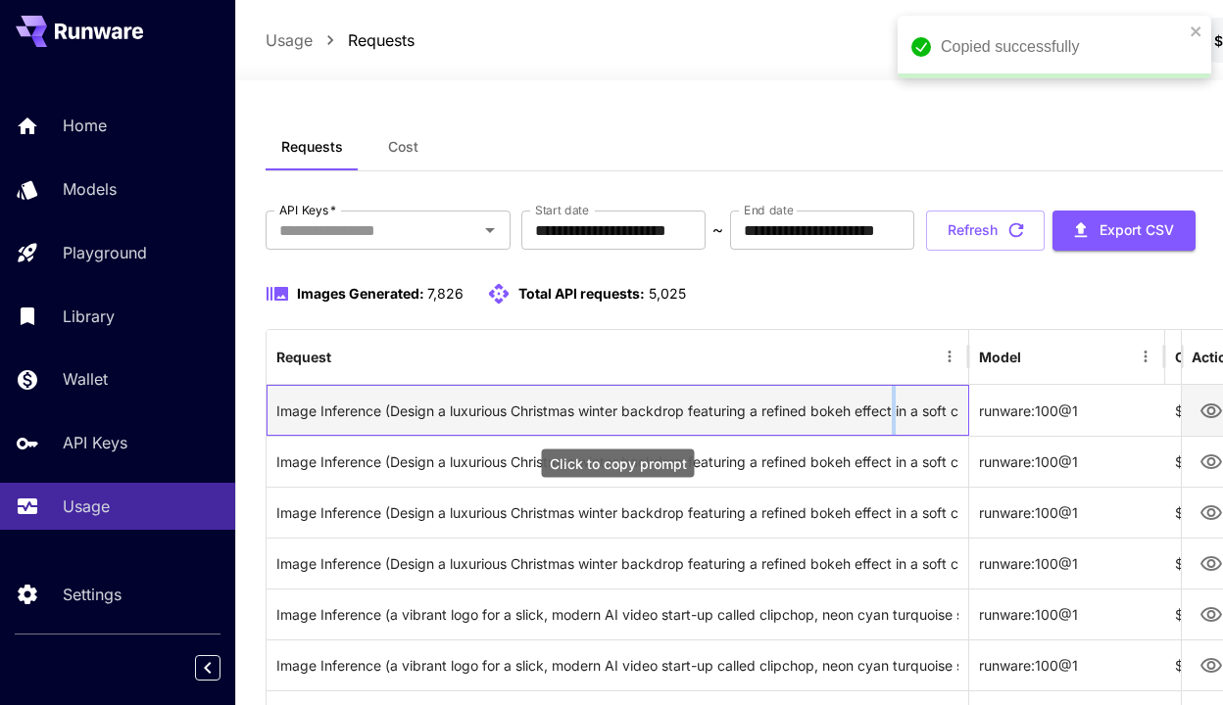
click at [897, 413] on div "Image Inference (Design a luxurious Christmas winter backdrop featuring a refin…" at bounding box center [617, 411] width 682 height 50
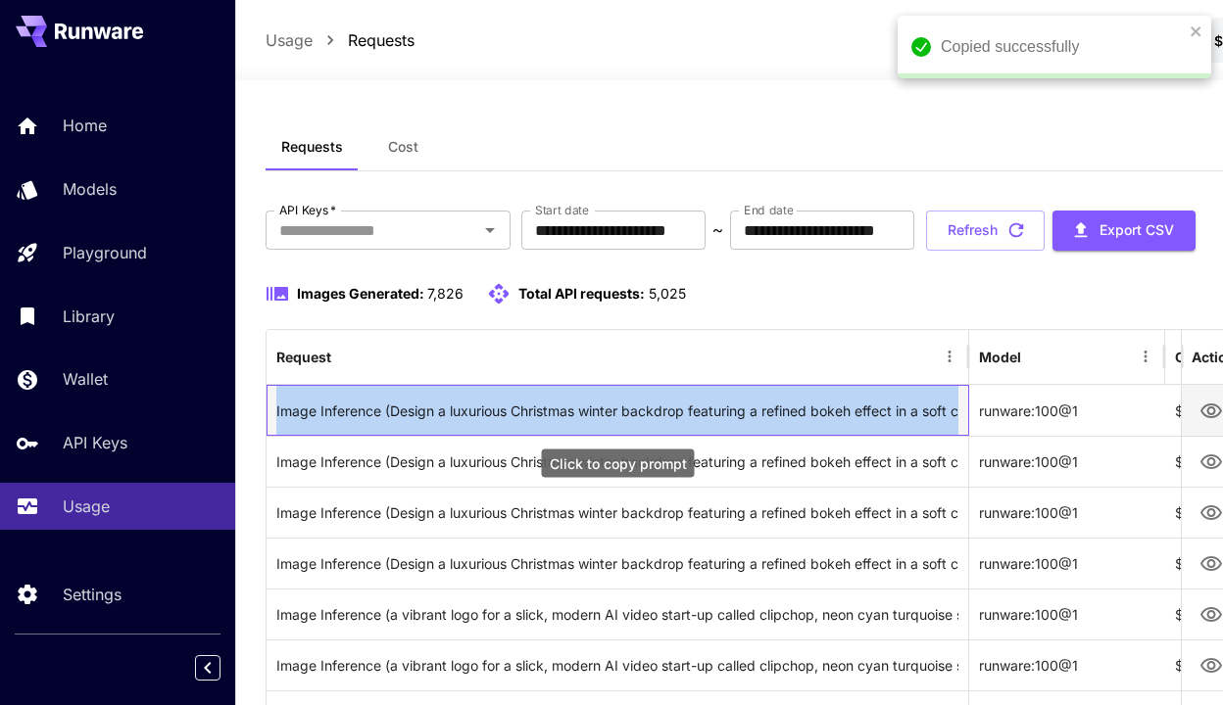
click at [897, 413] on div "Image Inference (Design a luxurious Christmas winter backdrop featuring a refin…" at bounding box center [617, 411] width 682 height 50
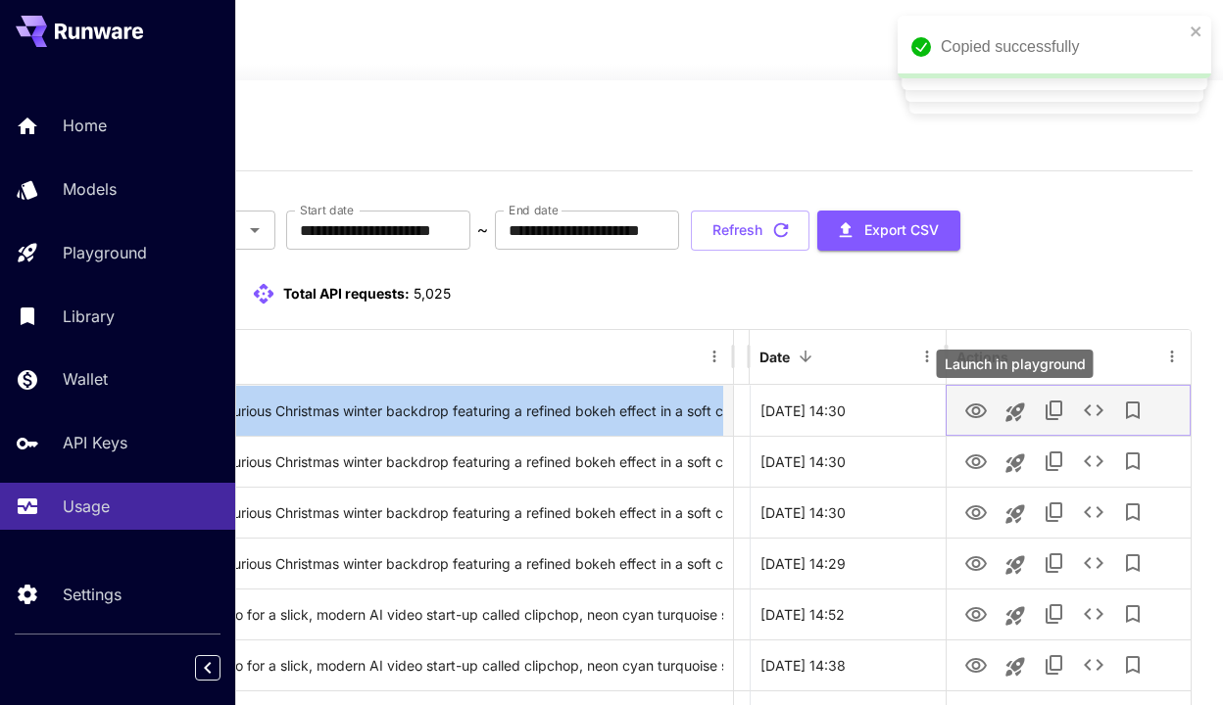
click at [1022, 413] on icon "Launch in playground" at bounding box center [1015, 413] width 24 height 24
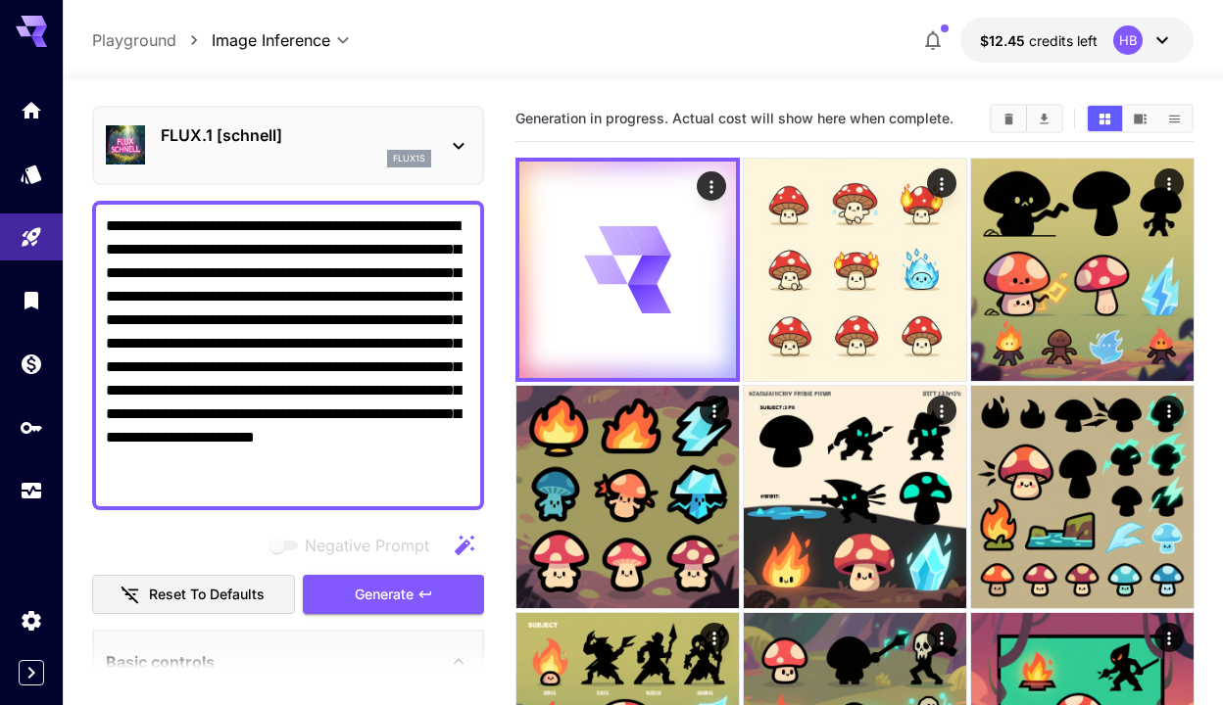
scroll to position [55, 0]
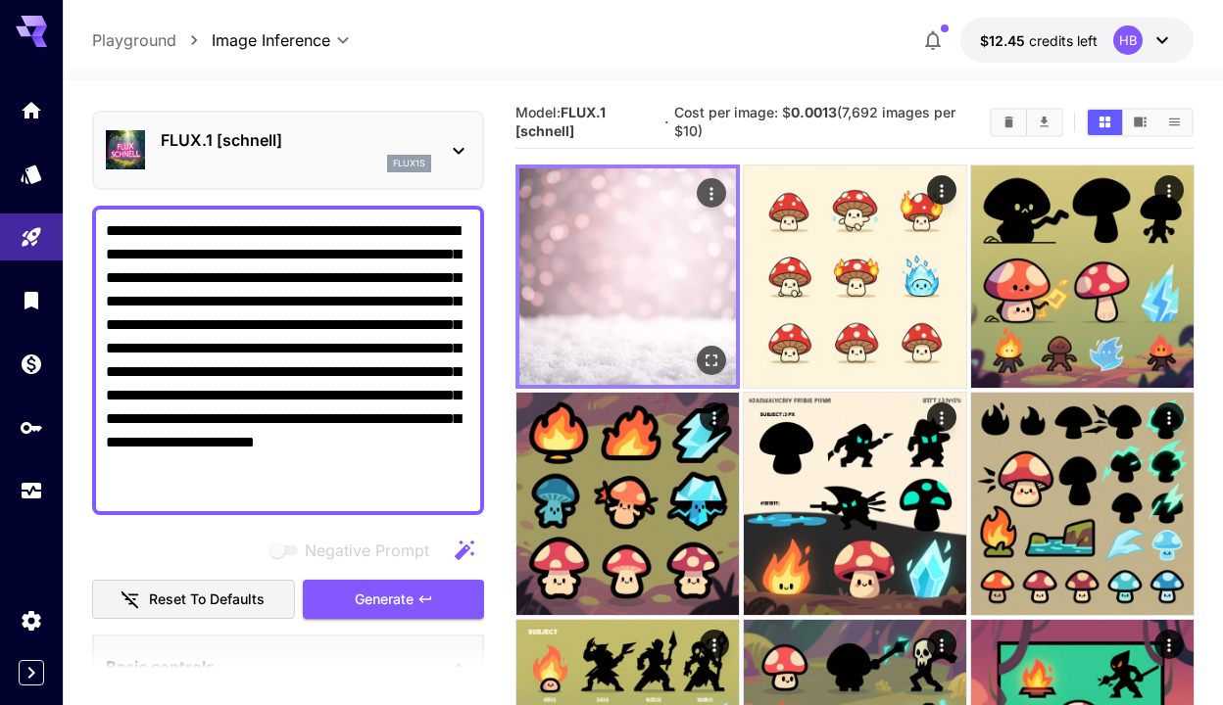
click at [630, 350] on img at bounding box center [627, 276] width 216 height 216
click at [712, 364] on icon "Open in fullscreen" at bounding box center [711, 361] width 12 height 12
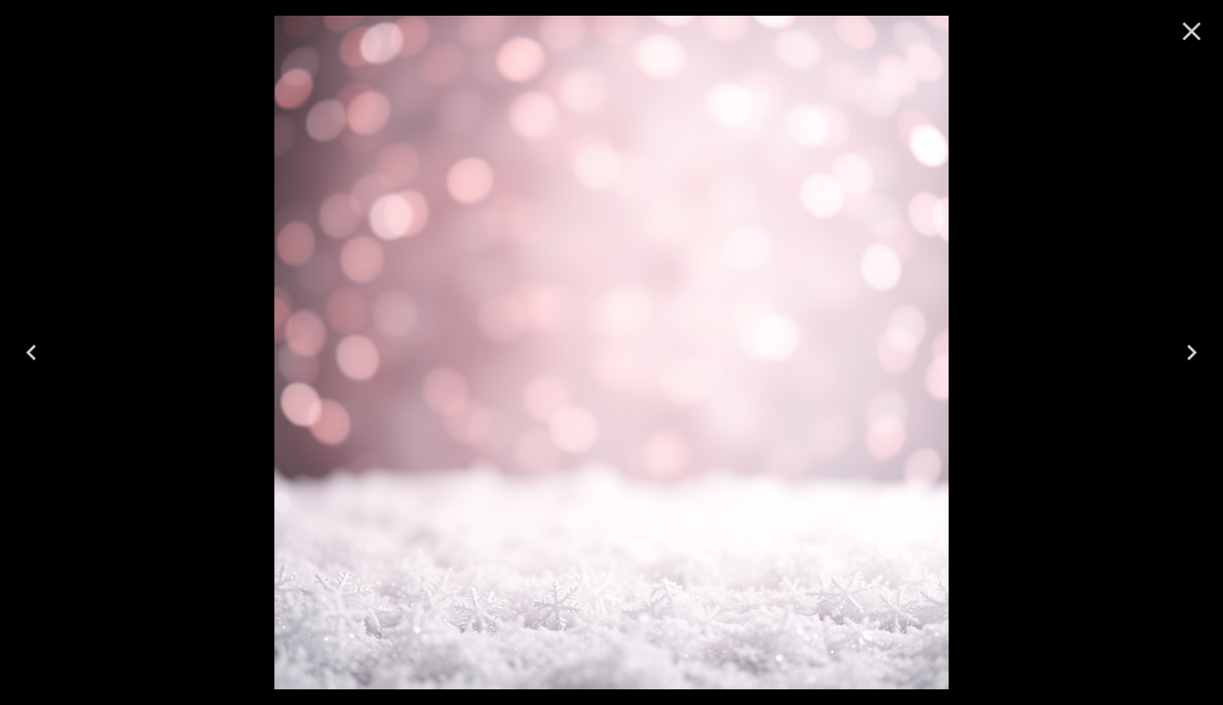
click at [1193, 33] on icon "Close" at bounding box center [1191, 32] width 19 height 19
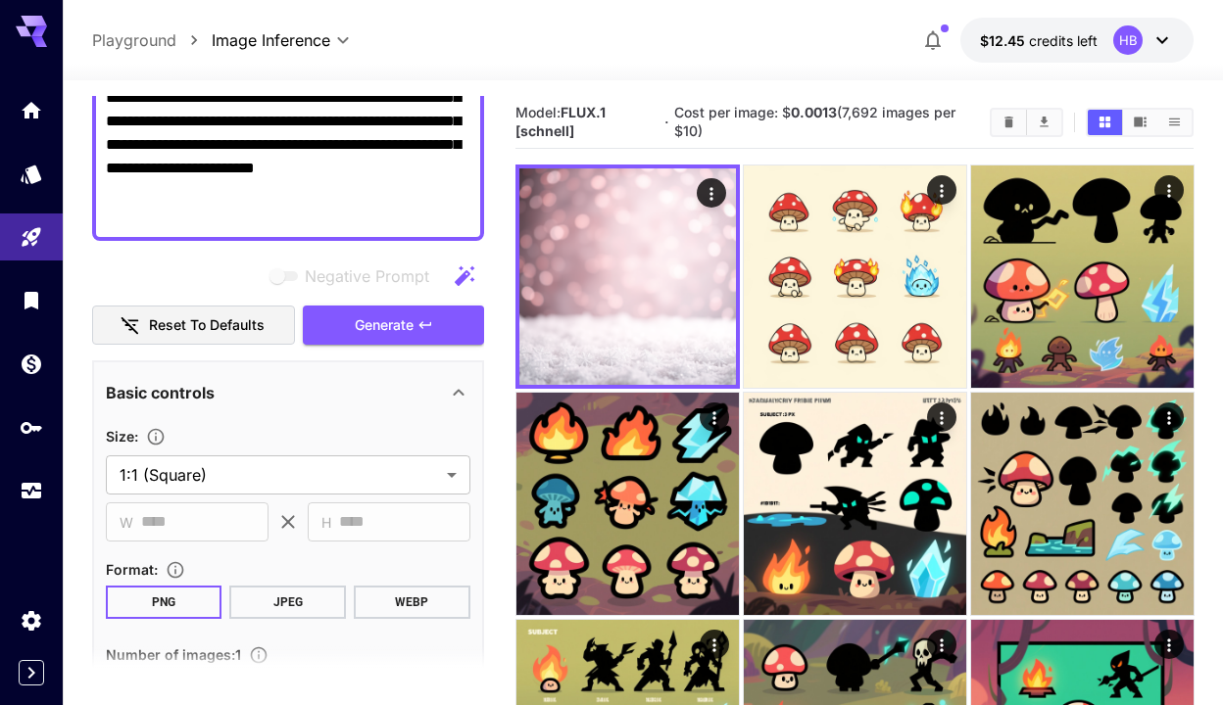
scroll to position [547, 0]
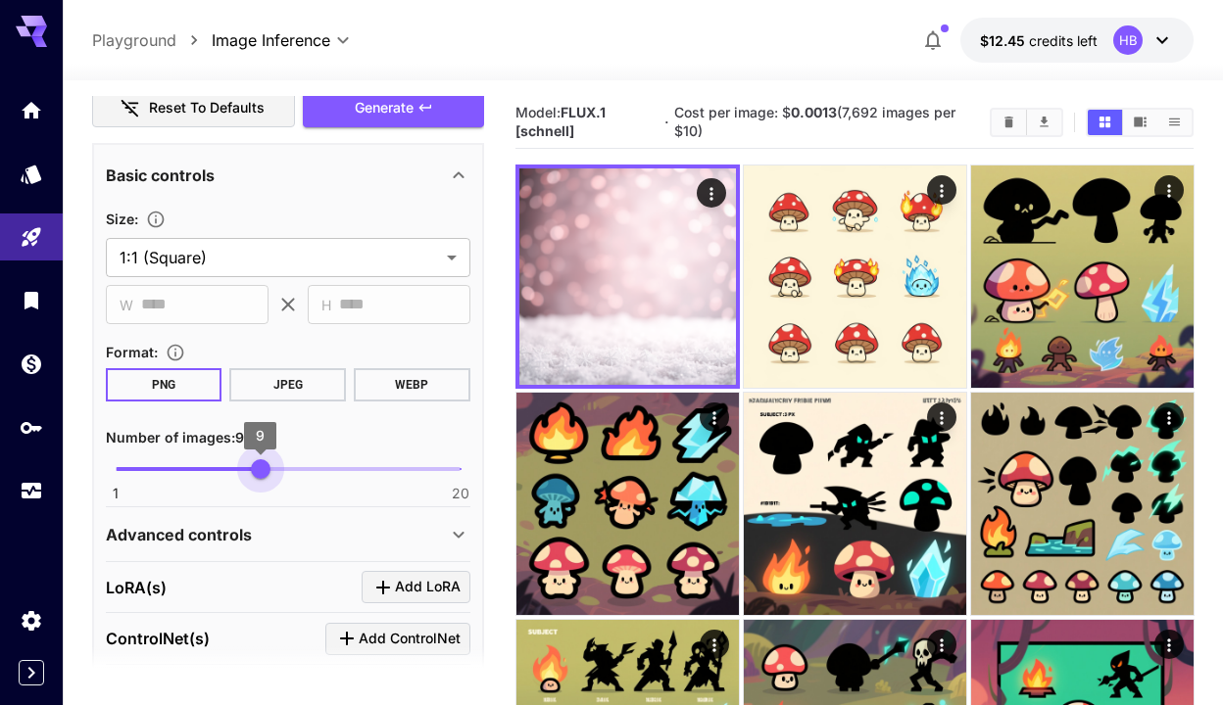
type input "*"
drag, startPoint x: 122, startPoint y: 471, endPoint x: 238, endPoint y: 465, distance: 115.7
click at [238, 465] on span "8" at bounding box center [242, 469] width 20 height 20
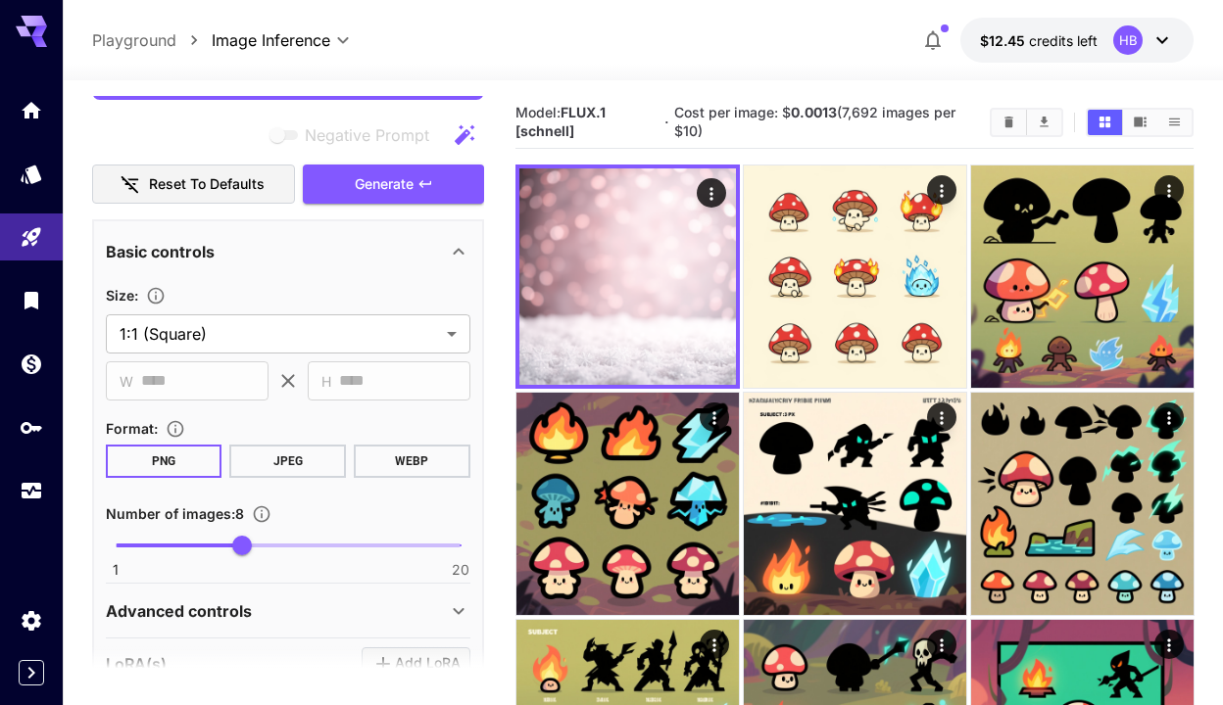
scroll to position [422, 0]
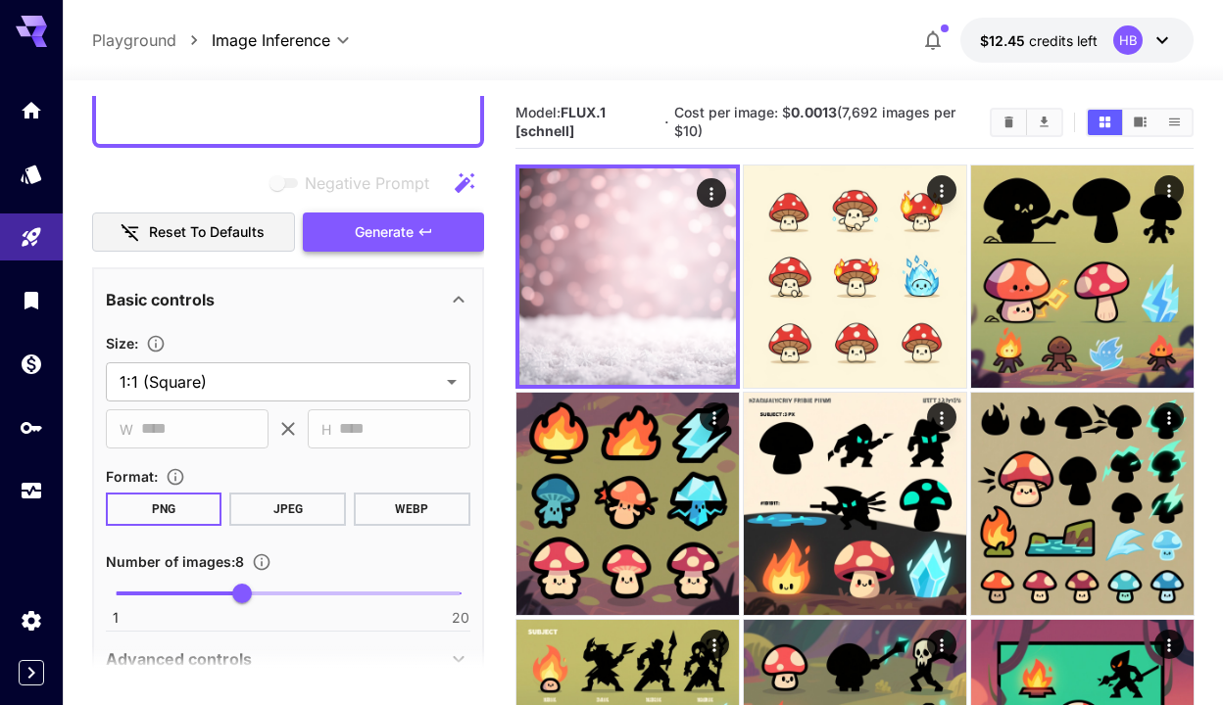
click at [422, 233] on icon "button" at bounding box center [425, 232] width 16 height 16
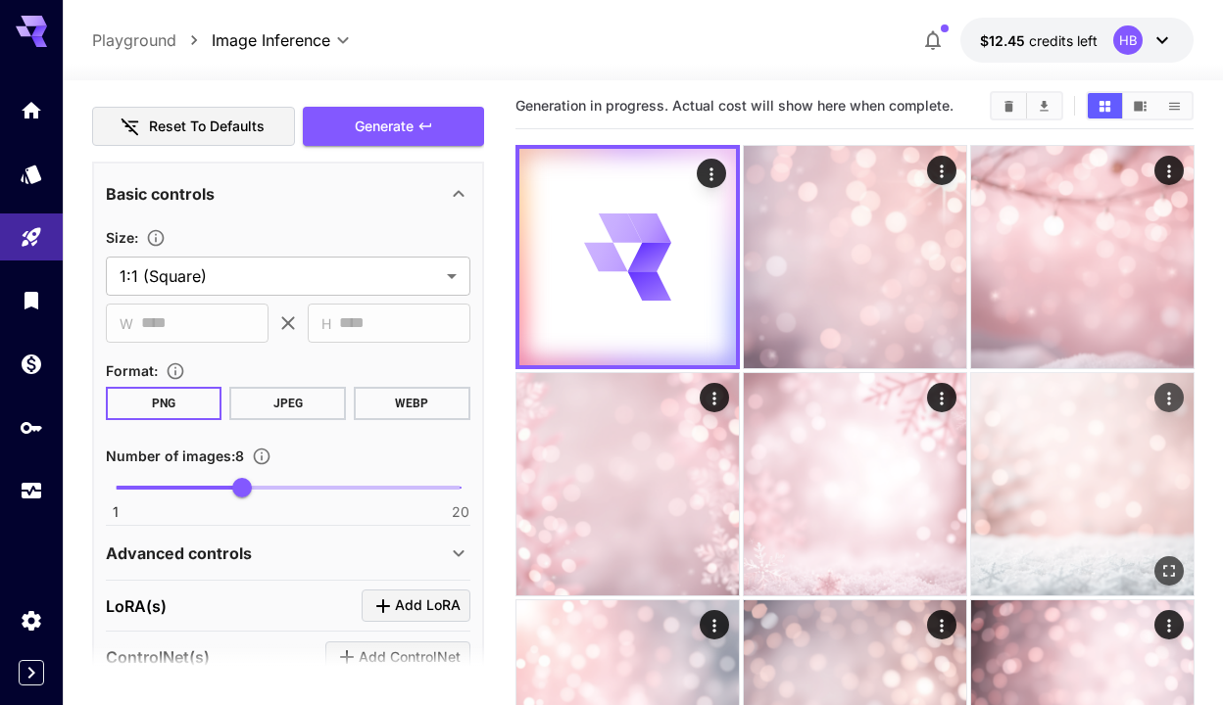
scroll to position [0, 0]
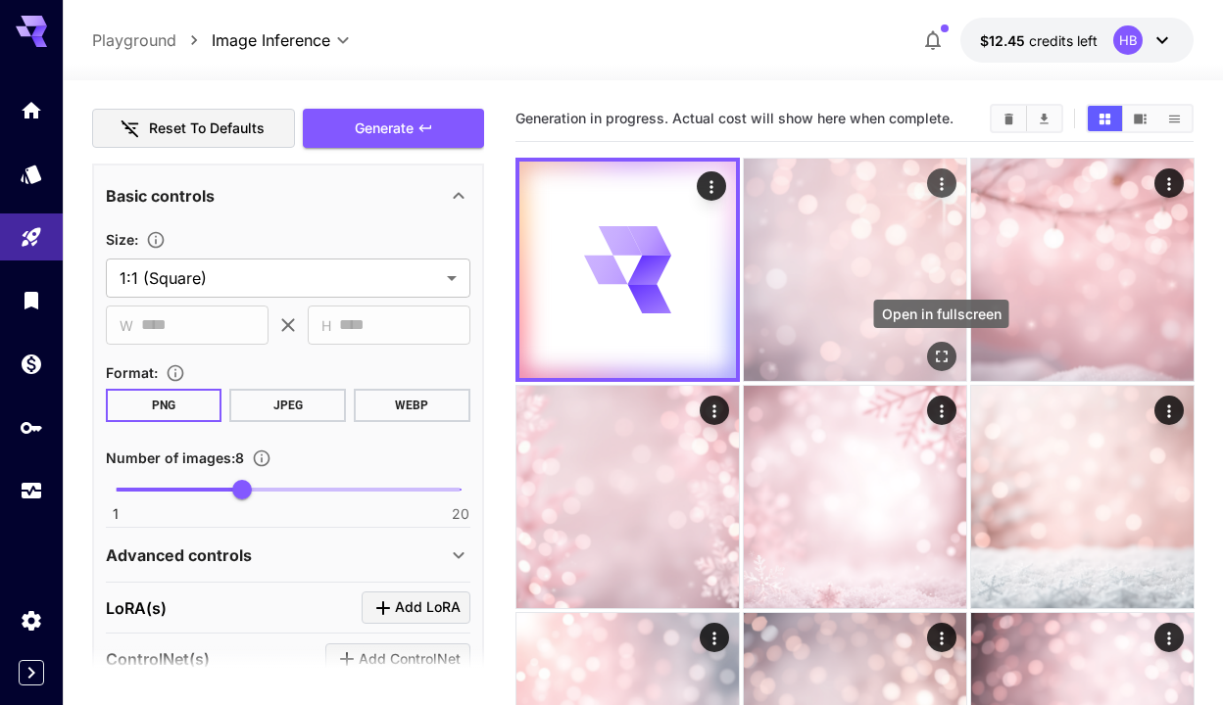
click at [951, 359] on button "Open in fullscreen" at bounding box center [940, 356] width 29 height 29
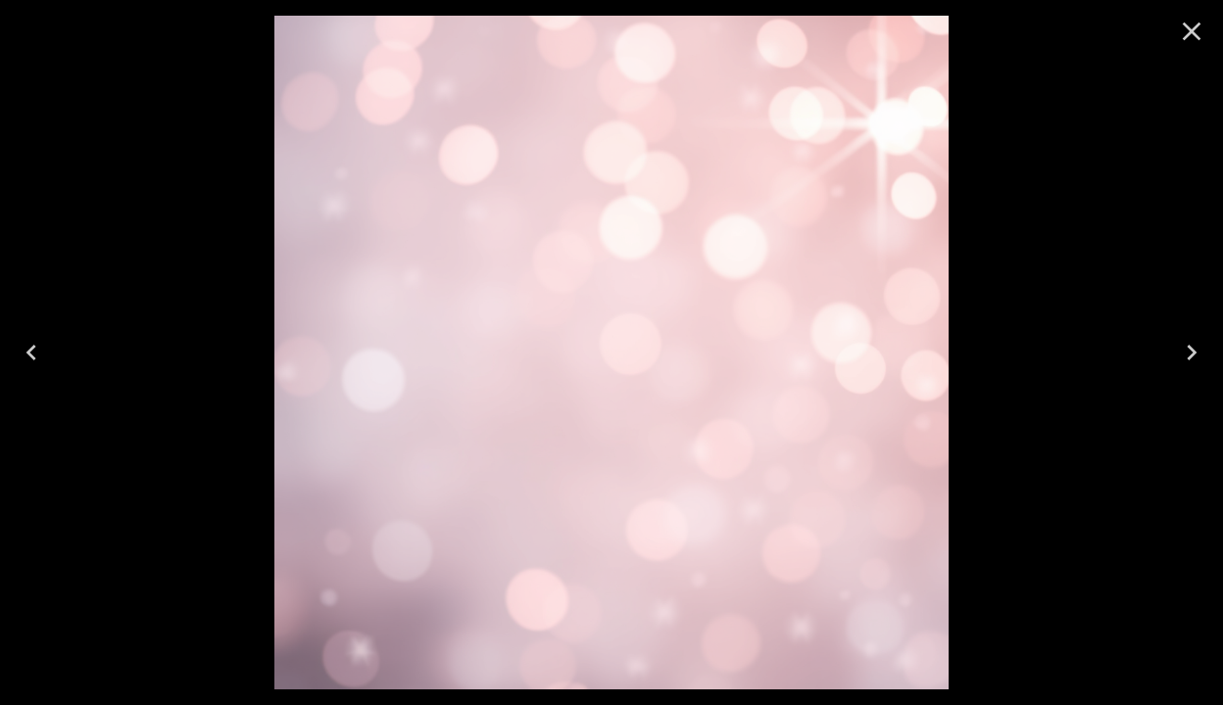
click at [1196, 35] on icon "Close" at bounding box center [1191, 32] width 19 height 19
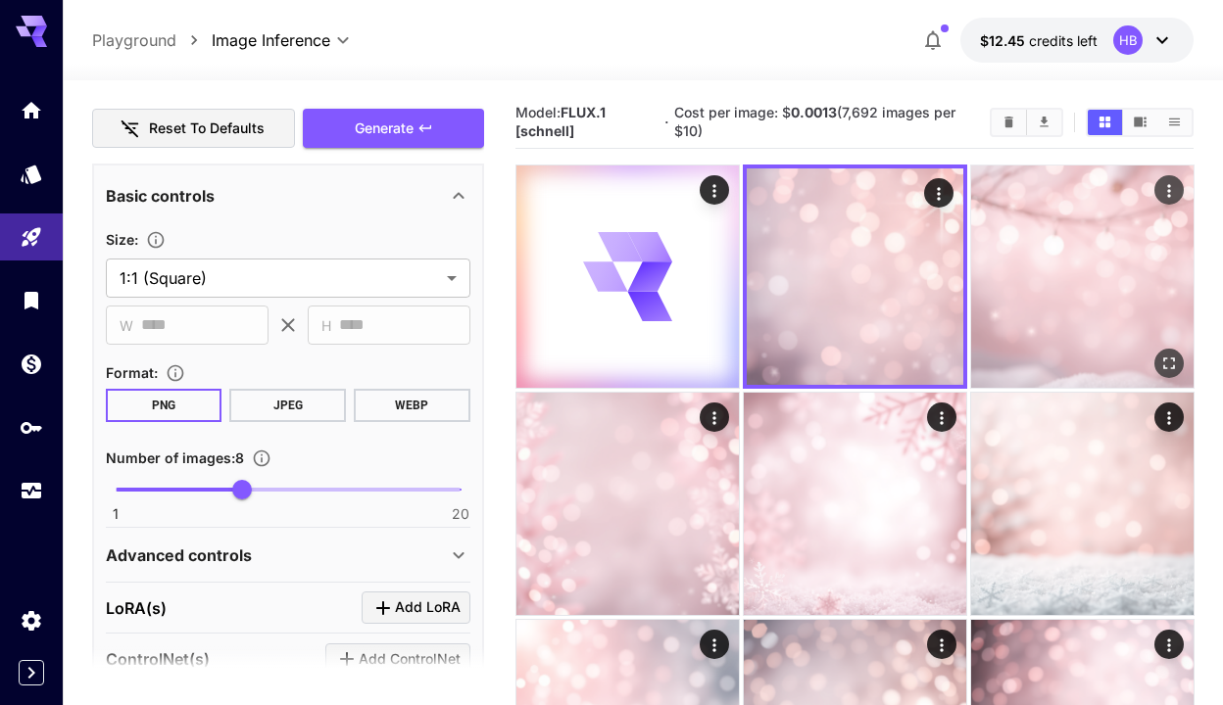
click at [1167, 357] on icon "Open in fullscreen" at bounding box center [1168, 364] width 20 height 20
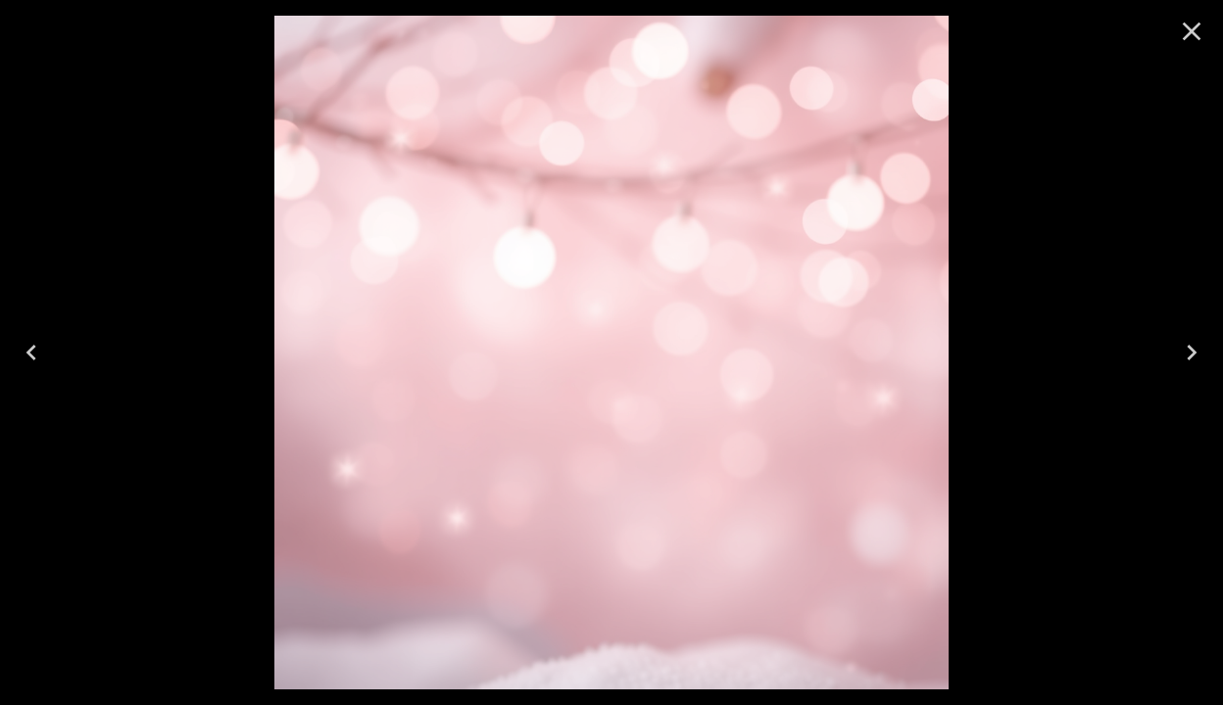
click at [1187, 28] on icon "Close" at bounding box center [1191, 32] width 19 height 19
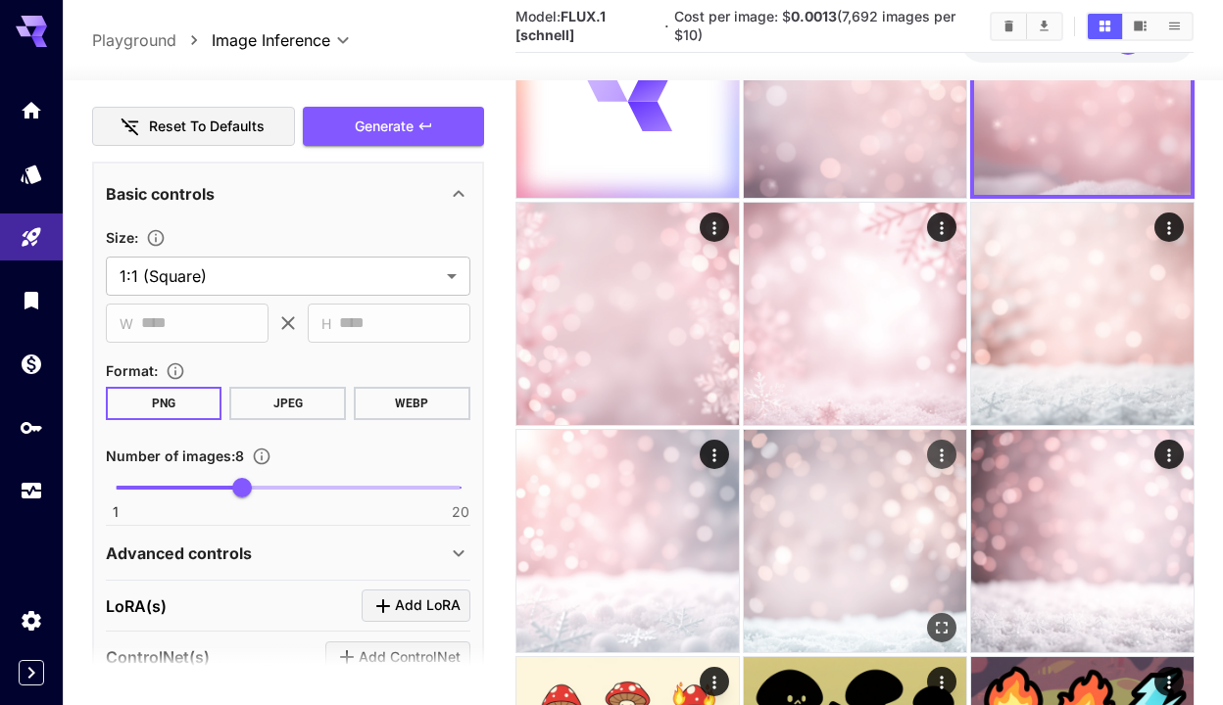
scroll to position [250, 0]
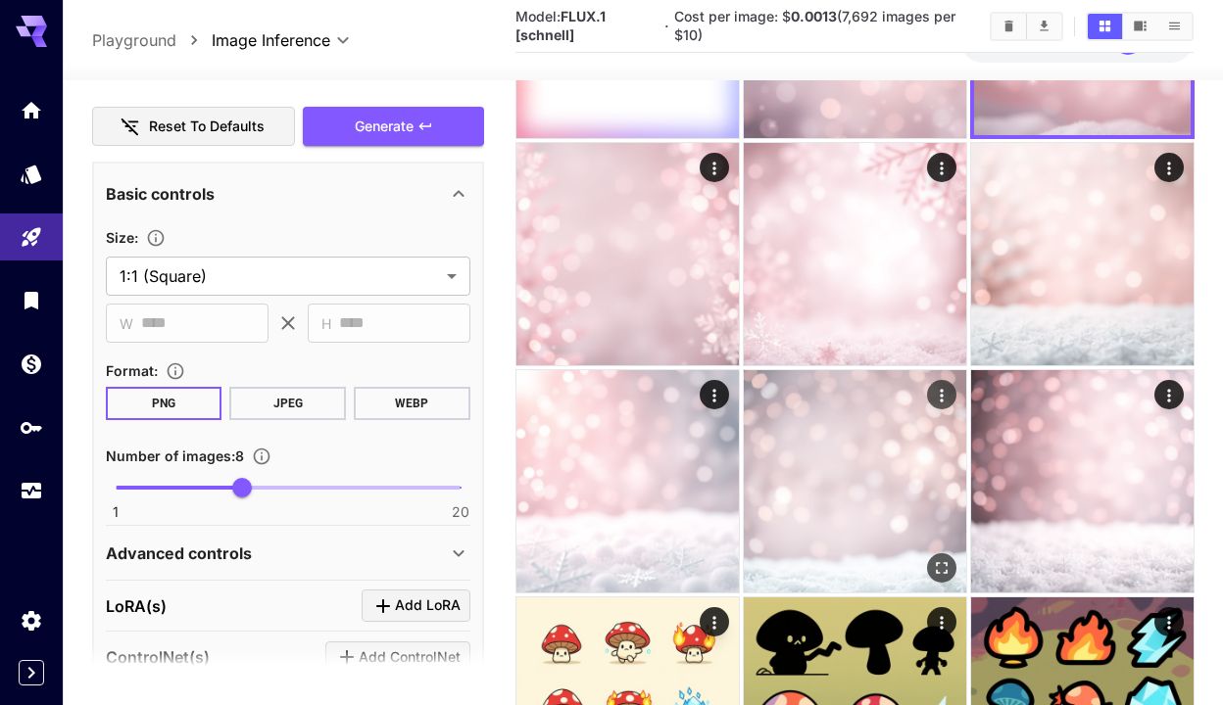
click at [939, 565] on icon "Open in fullscreen" at bounding box center [941, 568] width 20 height 20
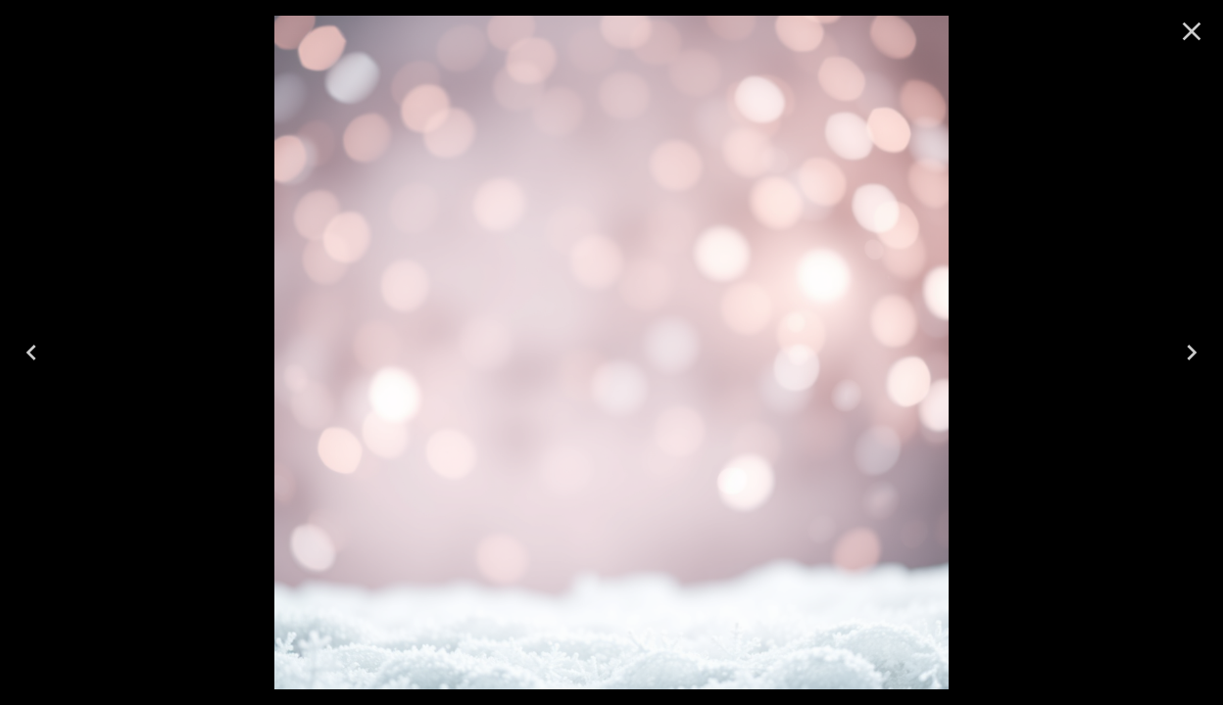
click at [1190, 31] on icon "Close" at bounding box center [1191, 32] width 19 height 19
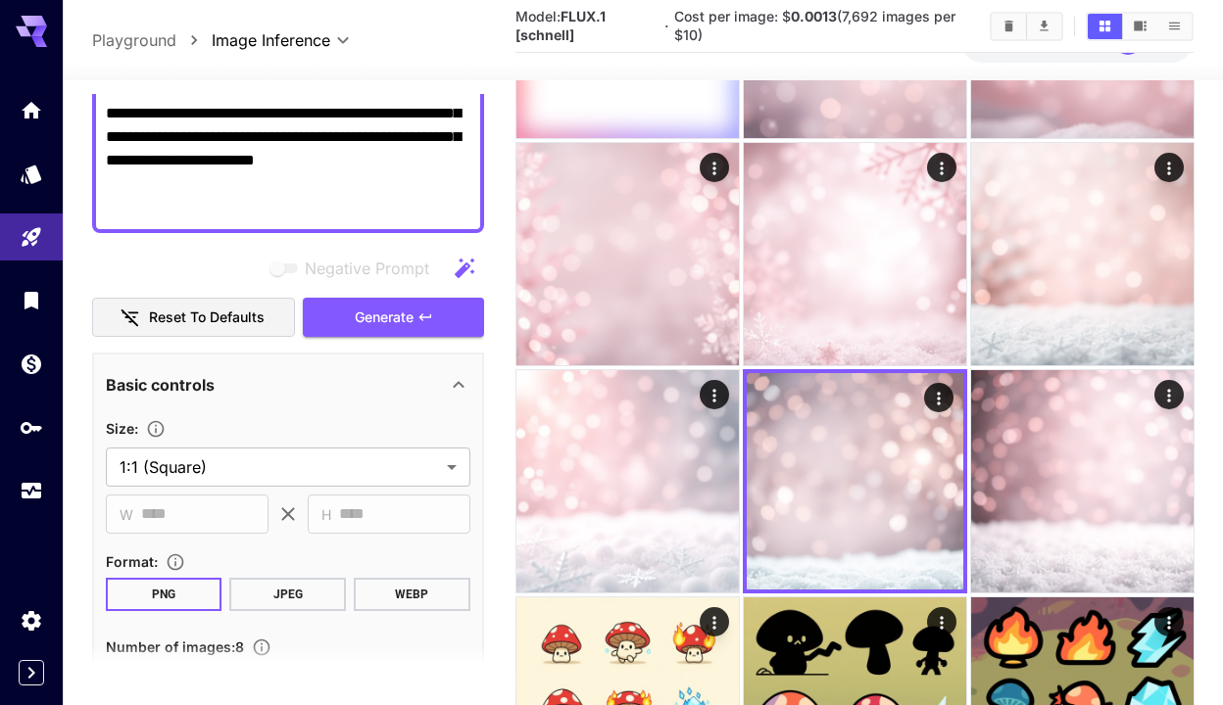
scroll to position [0, 0]
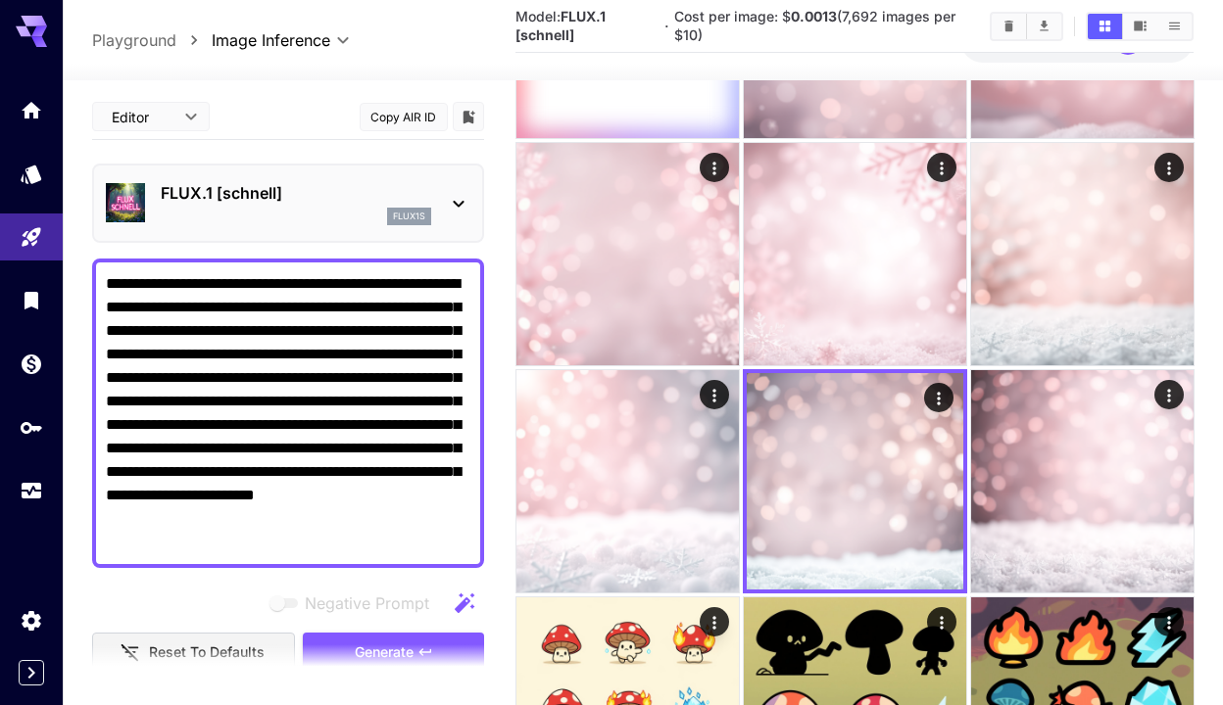
click at [328, 322] on textarea "**********" at bounding box center [288, 413] width 364 height 282
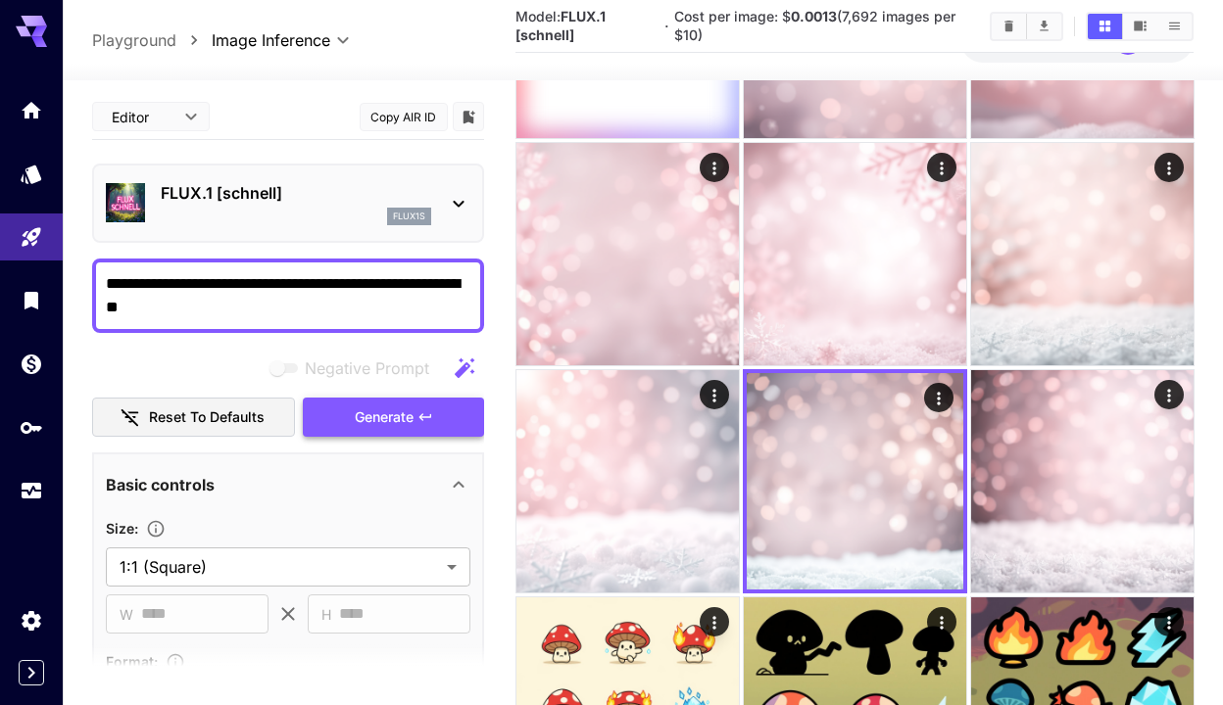
type textarea "**********"
click at [419, 404] on button "Generate" at bounding box center [393, 418] width 180 height 40
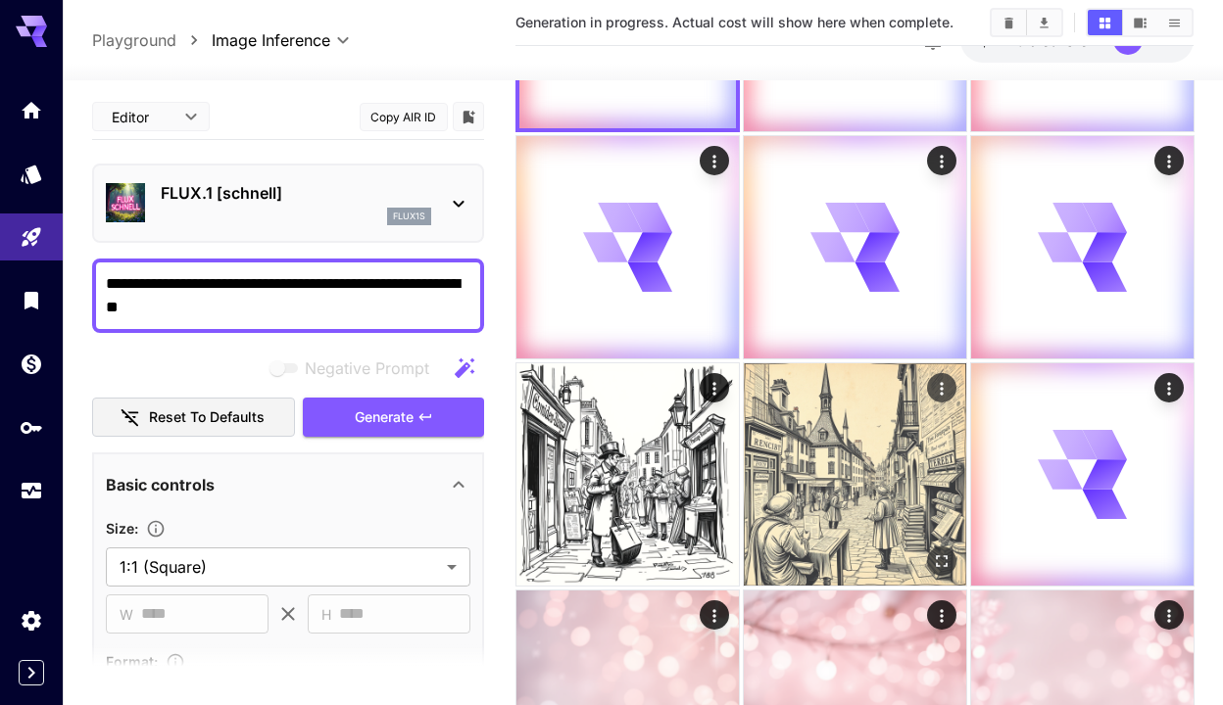
scroll to position [234, 0]
